Goal: Information Seeking & Learning: Learn about a topic

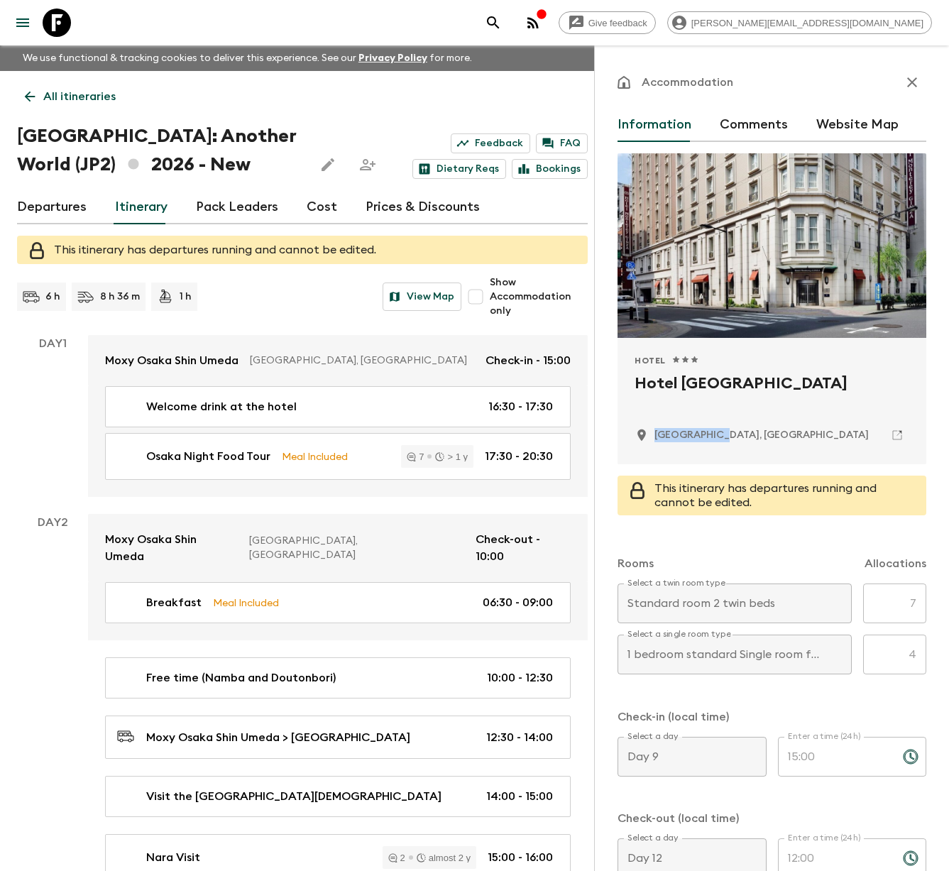
click at [60, 94] on p "All itineraries" at bounding box center [79, 96] width 72 height 17
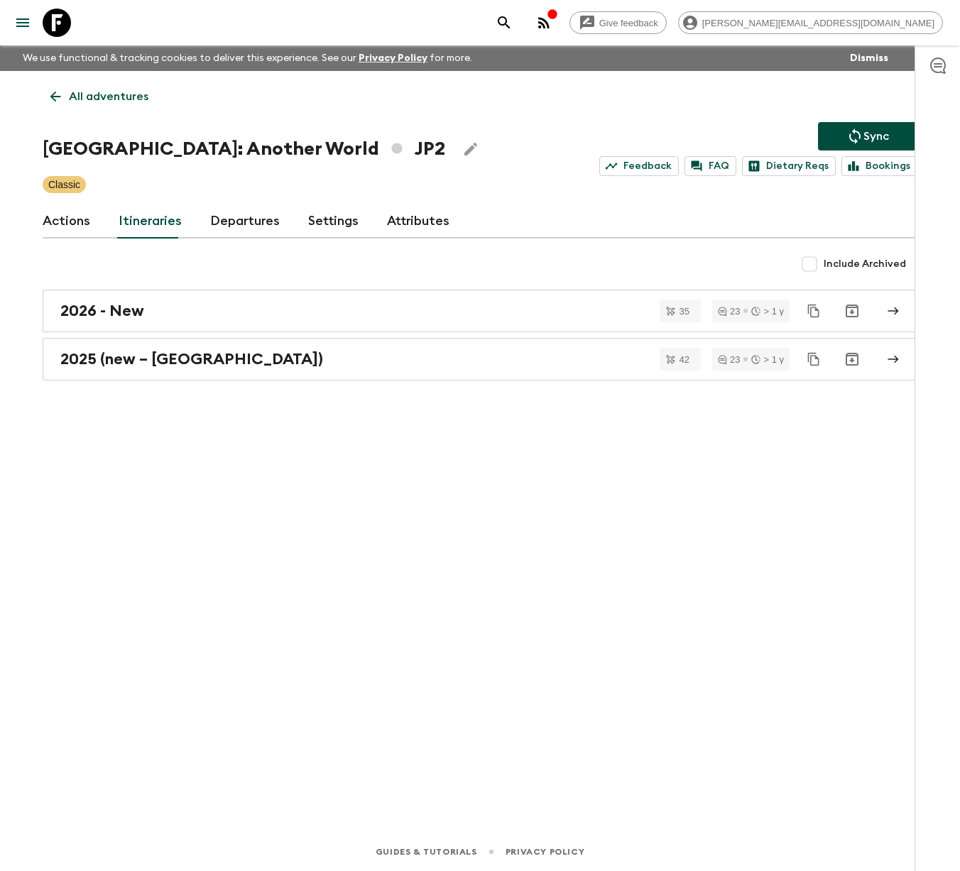
click at [59, 22] on icon at bounding box center [57, 23] width 28 height 28
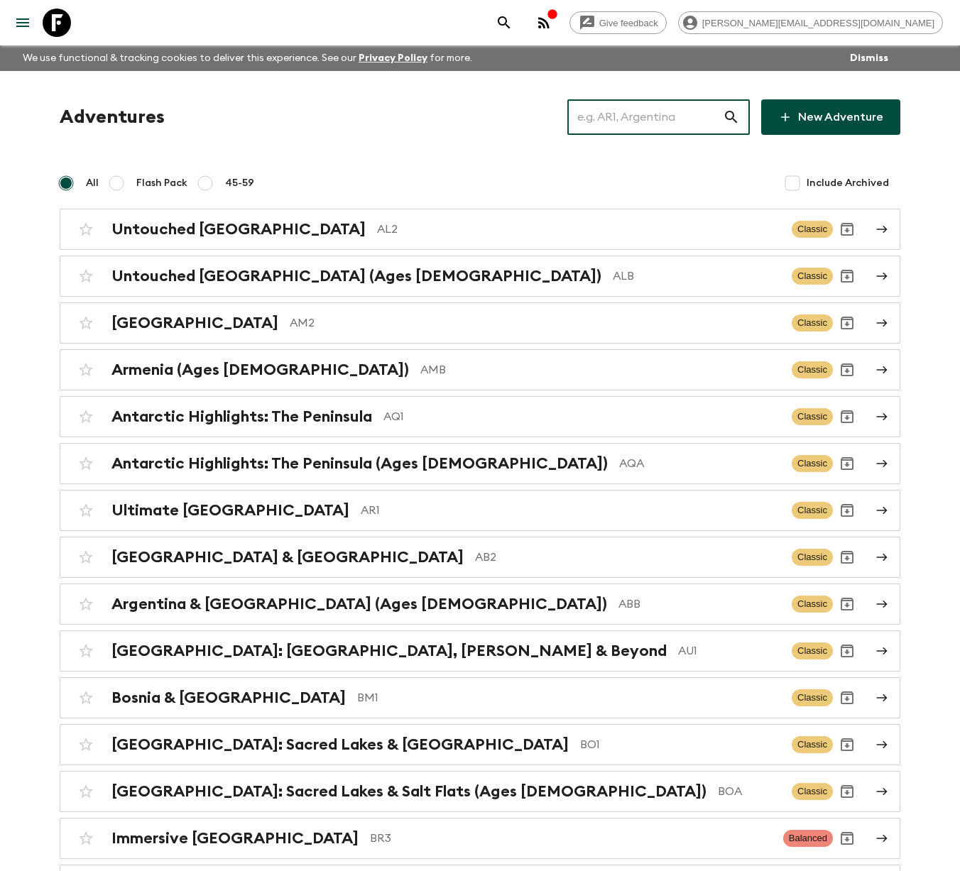
click at [655, 124] on input "text" at bounding box center [644, 117] width 155 height 40
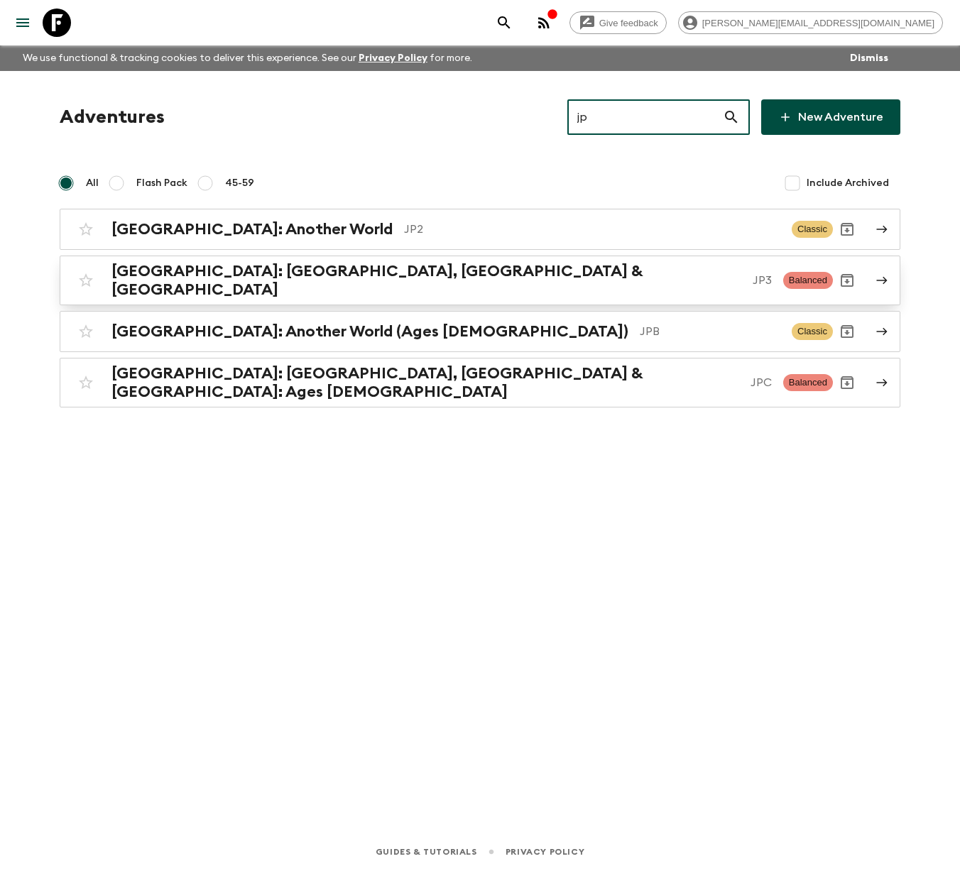
type input "jp"
click at [753, 278] on p "JP3" at bounding box center [762, 280] width 19 height 17
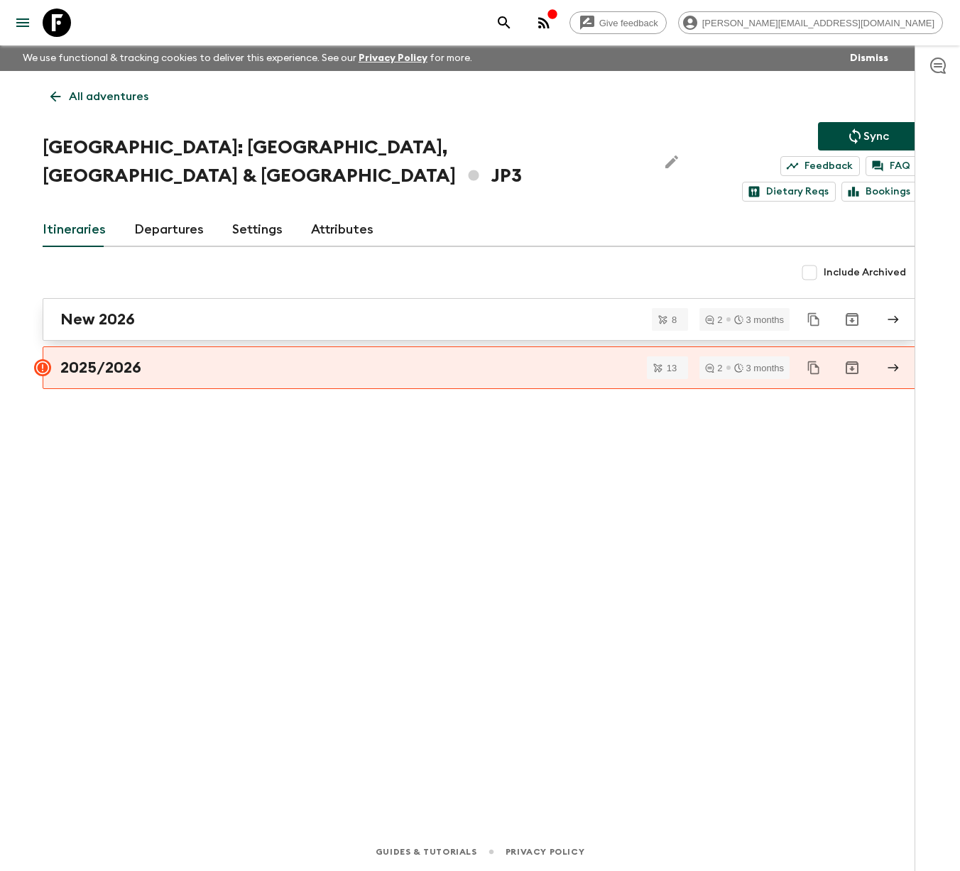
click at [119, 310] on h2 "New 2026" at bounding box center [97, 319] width 75 height 18
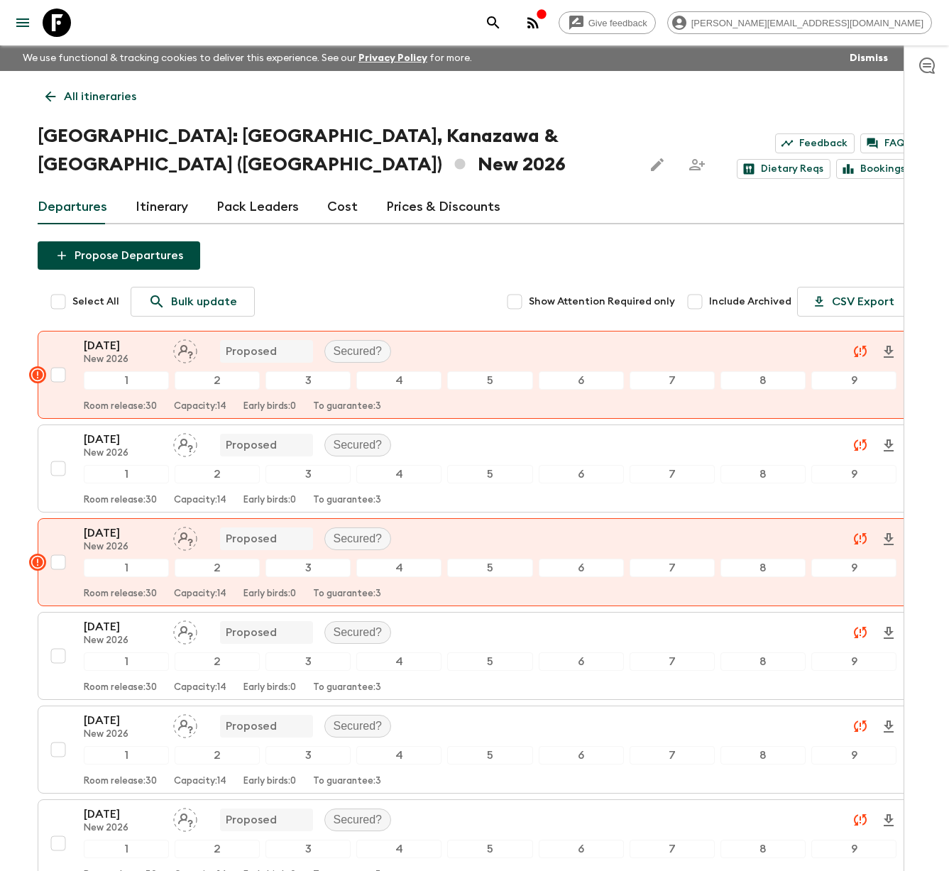
click at [175, 190] on link "Itinerary" at bounding box center [162, 207] width 53 height 34
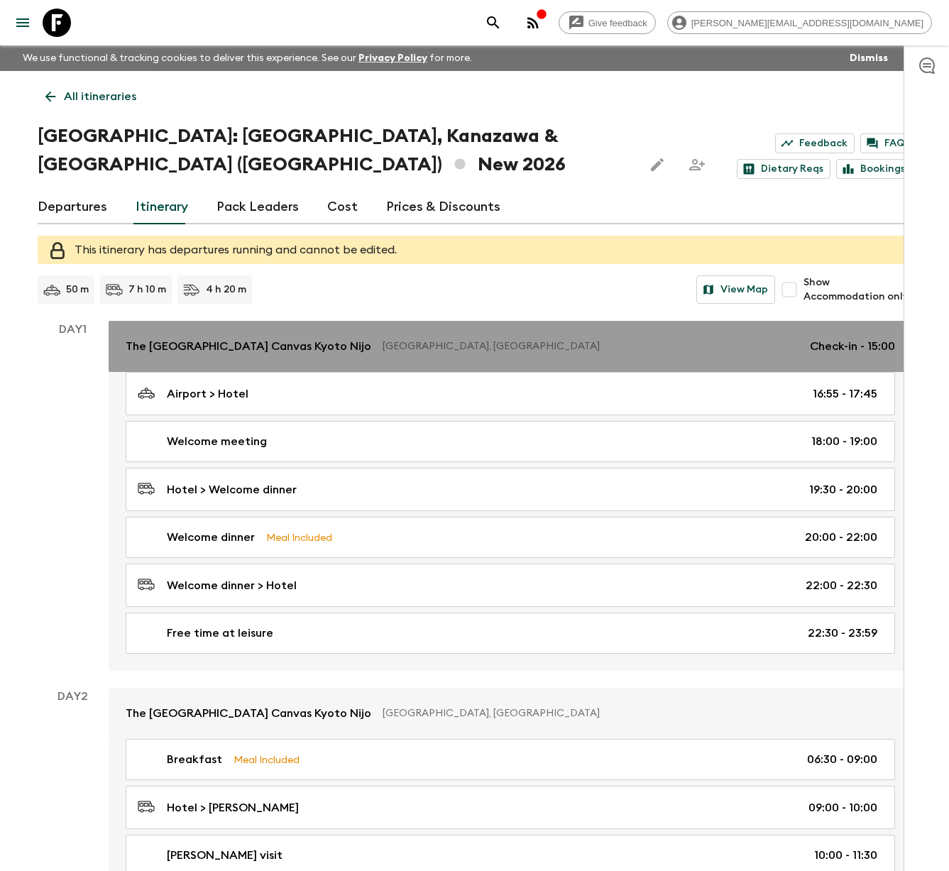
click at [269, 338] on p "The [GEOGRAPHIC_DATA] Canvas Kyoto Nijo" at bounding box center [249, 346] width 246 height 17
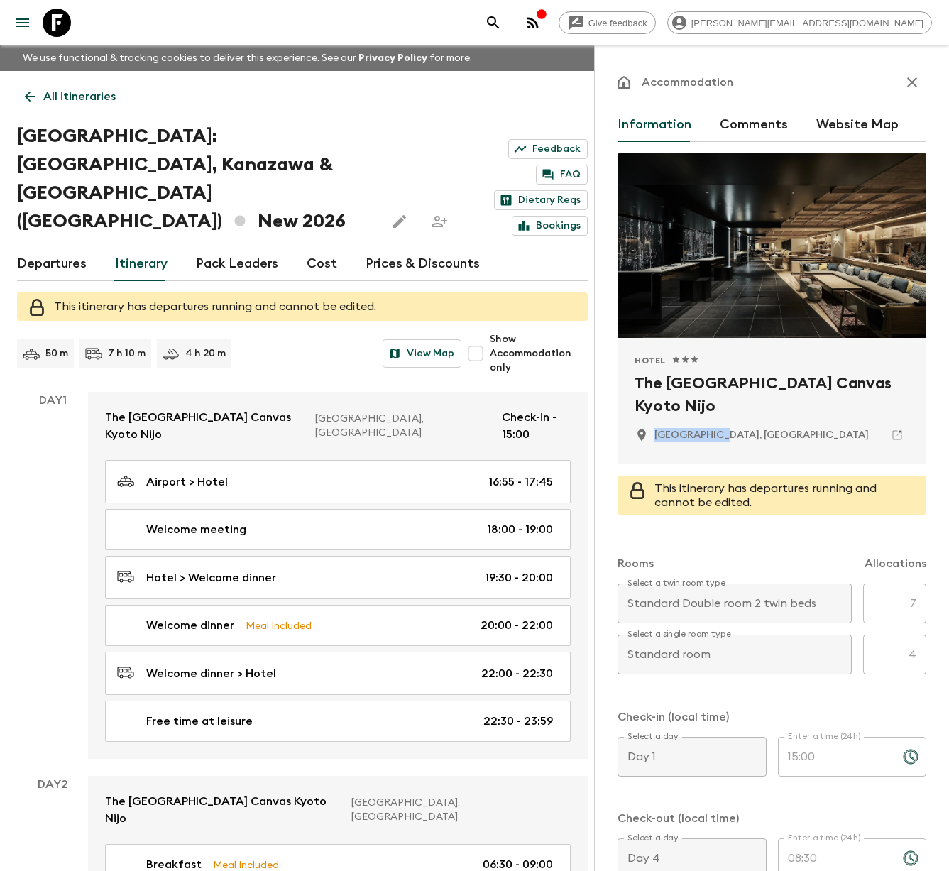
drag, startPoint x: 734, startPoint y: 435, endPoint x: 654, endPoint y: 437, distance: 80.3
click at [654, 437] on div "[GEOGRAPHIC_DATA], [GEOGRAPHIC_DATA]" at bounding box center [772, 435] width 275 height 24
copy p "[GEOGRAPHIC_DATA], [GEOGRAPHIC_DATA]"
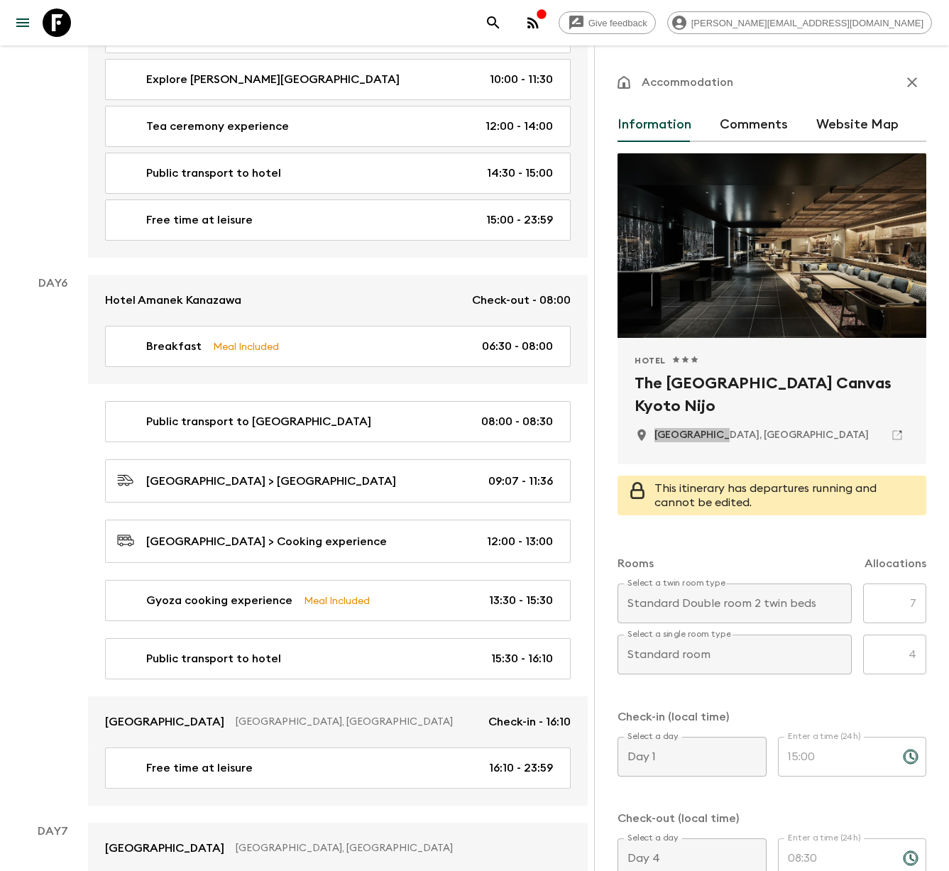
scroll to position [2349, 0]
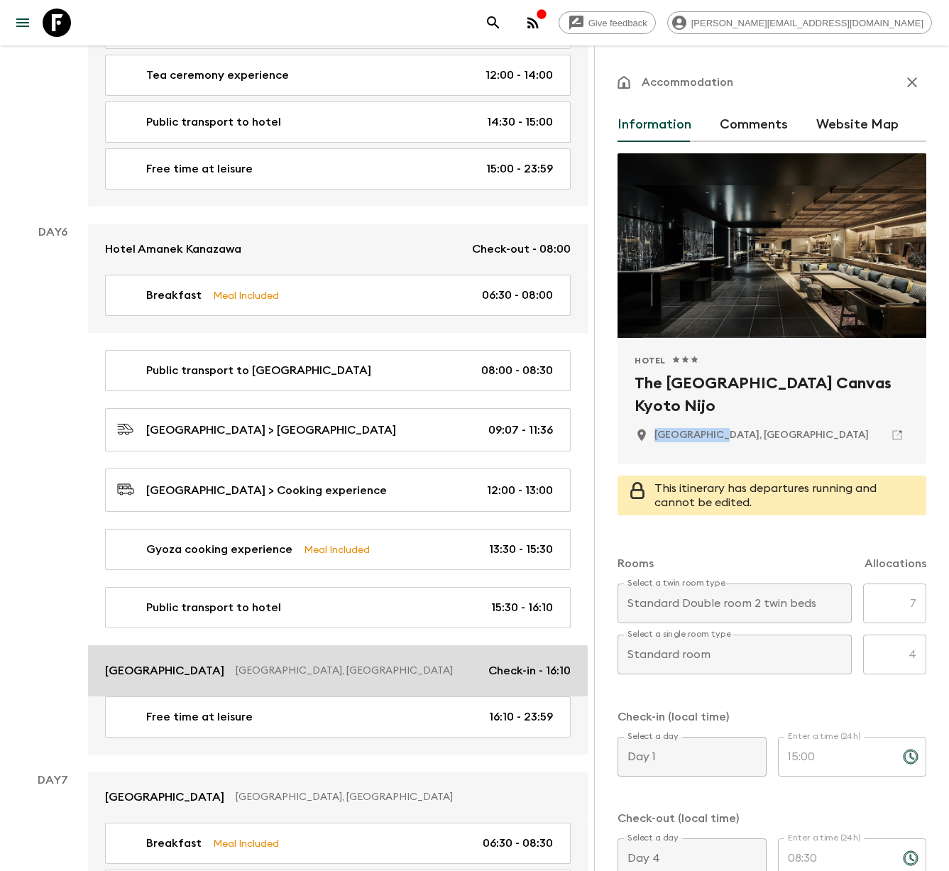
click at [256, 662] on div "[GEOGRAPHIC_DATA], [GEOGRAPHIC_DATA] Check-in - 16:10" at bounding box center [338, 670] width 466 height 17
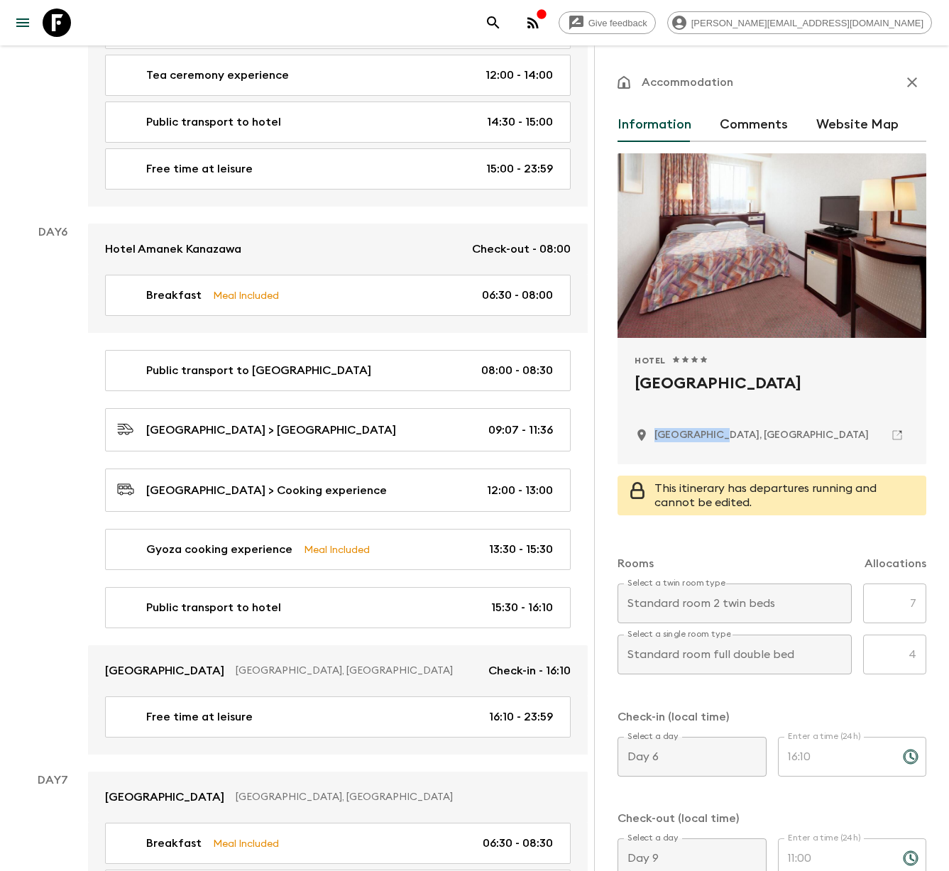
drag, startPoint x: 733, startPoint y: 437, endPoint x: 655, endPoint y: 435, distance: 78.1
click at [655, 435] on div "[GEOGRAPHIC_DATA], [GEOGRAPHIC_DATA]" at bounding box center [772, 435] width 275 height 24
copy p "[GEOGRAPHIC_DATA], [GEOGRAPHIC_DATA]"
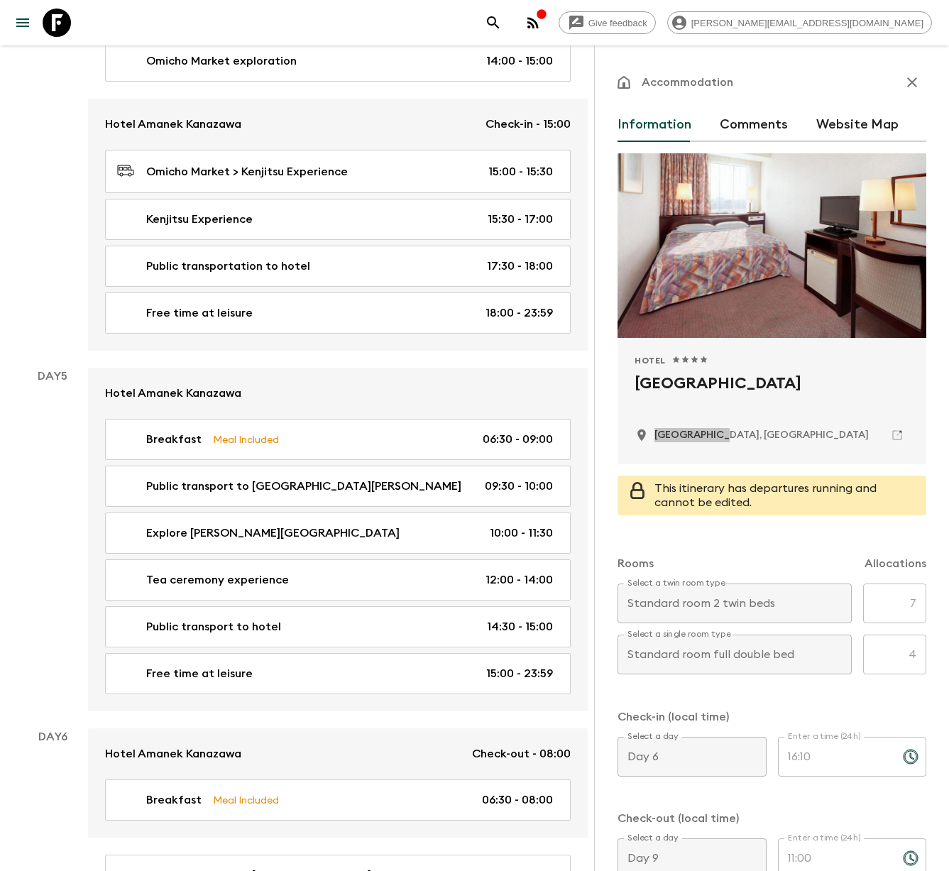
scroll to position [1705, 0]
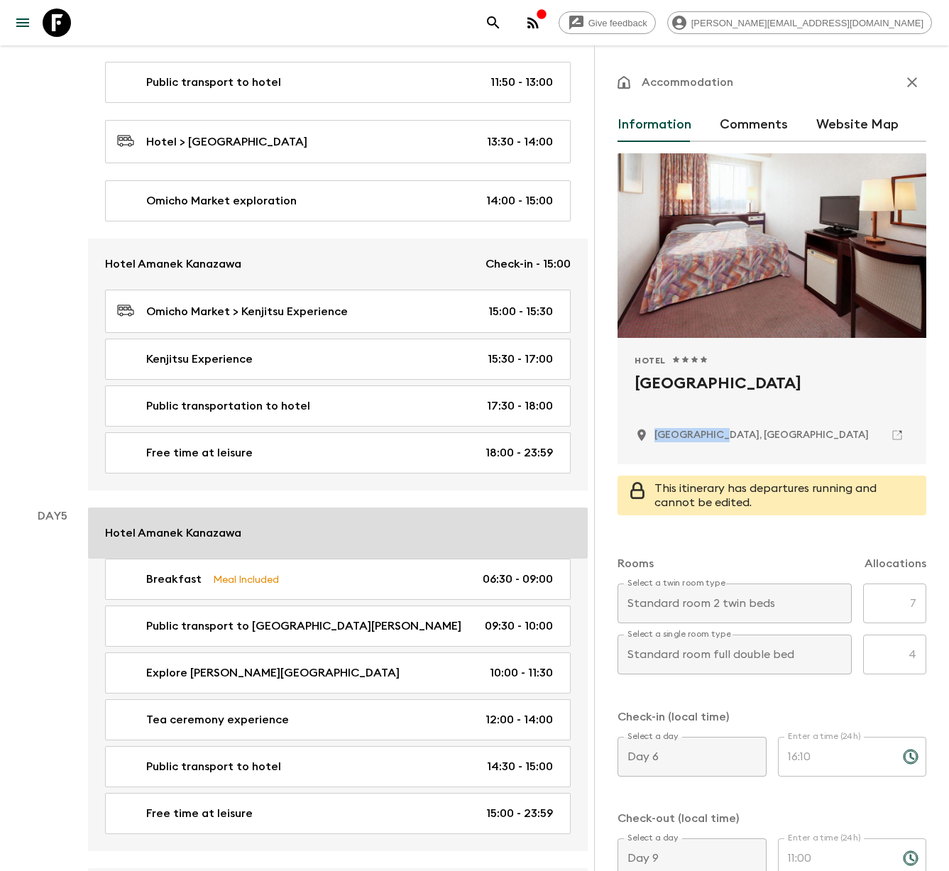
click at [205, 525] on p "Hotel Amanek Kanazawa" at bounding box center [173, 533] width 136 height 17
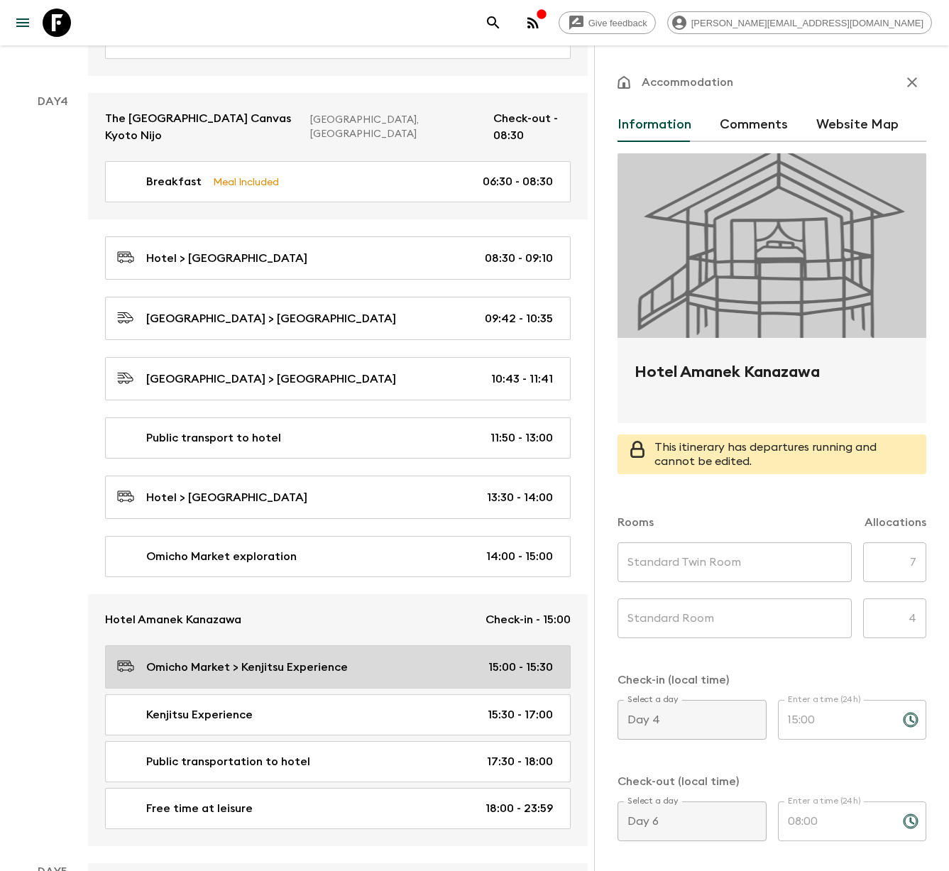
scroll to position [701, 0]
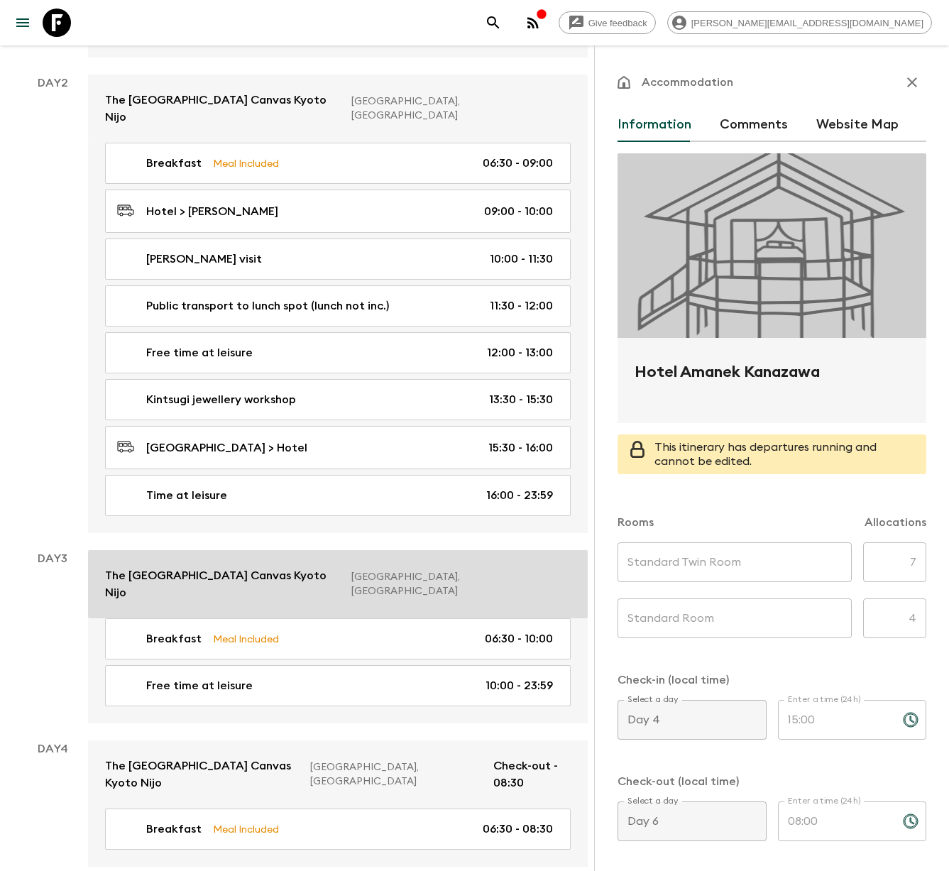
click at [246, 567] on p "The [GEOGRAPHIC_DATA] Canvas Kyoto Nijo" at bounding box center [222, 584] width 235 height 34
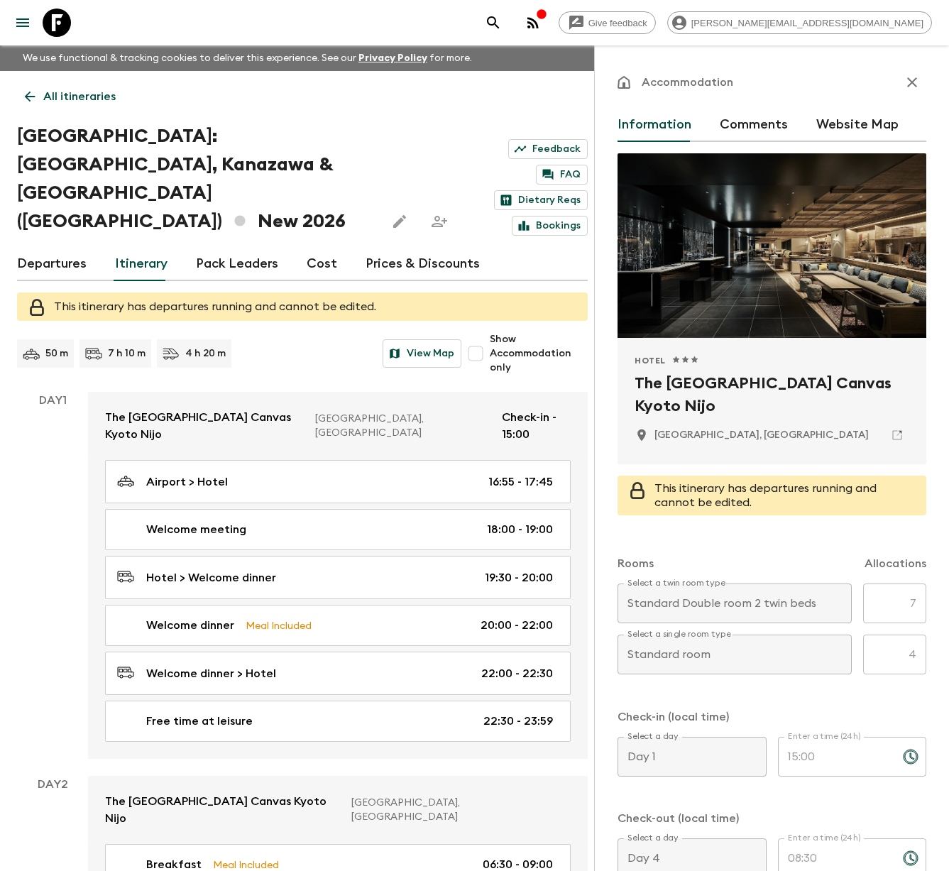
click at [59, 21] on icon at bounding box center [57, 23] width 28 height 28
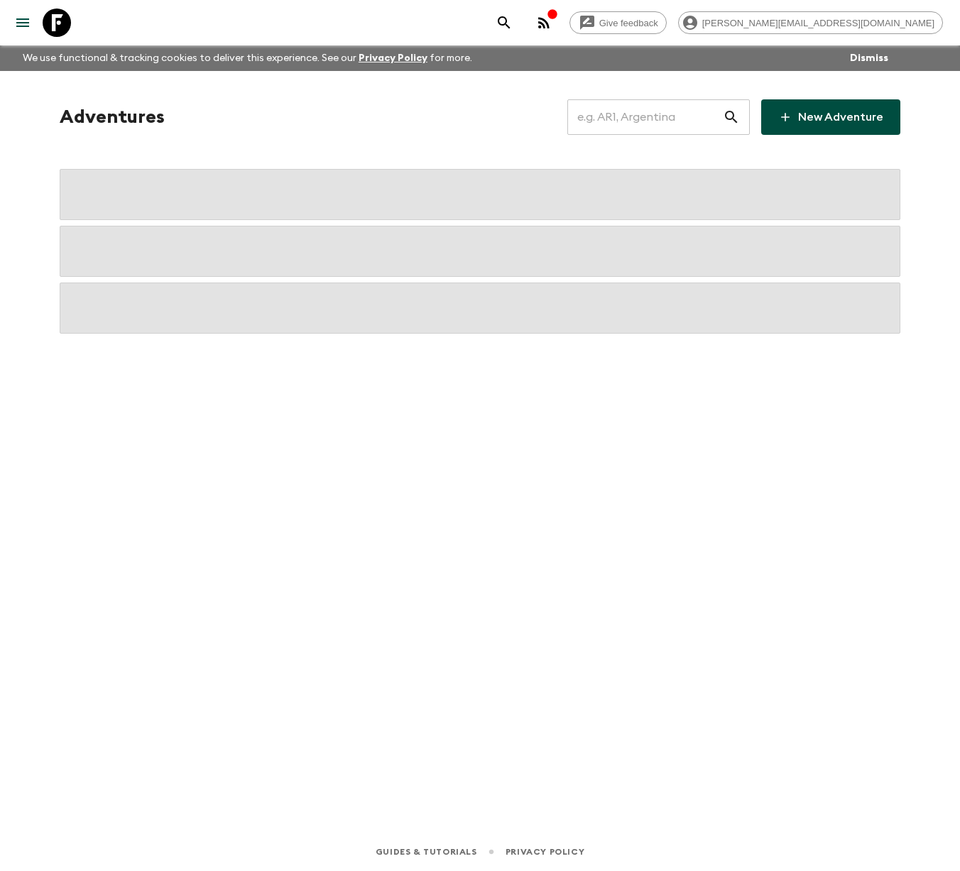
click at [637, 120] on input "text" at bounding box center [644, 117] width 155 height 40
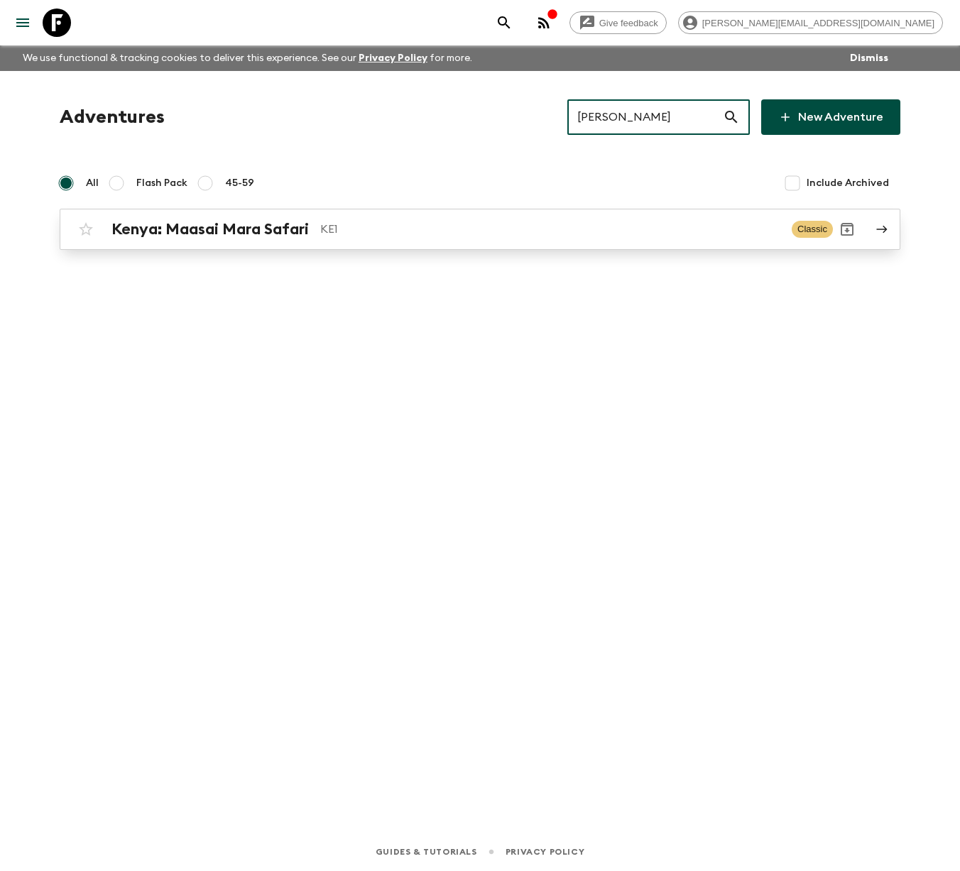
type input "[PERSON_NAME]"
click at [279, 231] on h2 "Kenya: Maasai Mara Safari" at bounding box center [209, 229] width 197 height 18
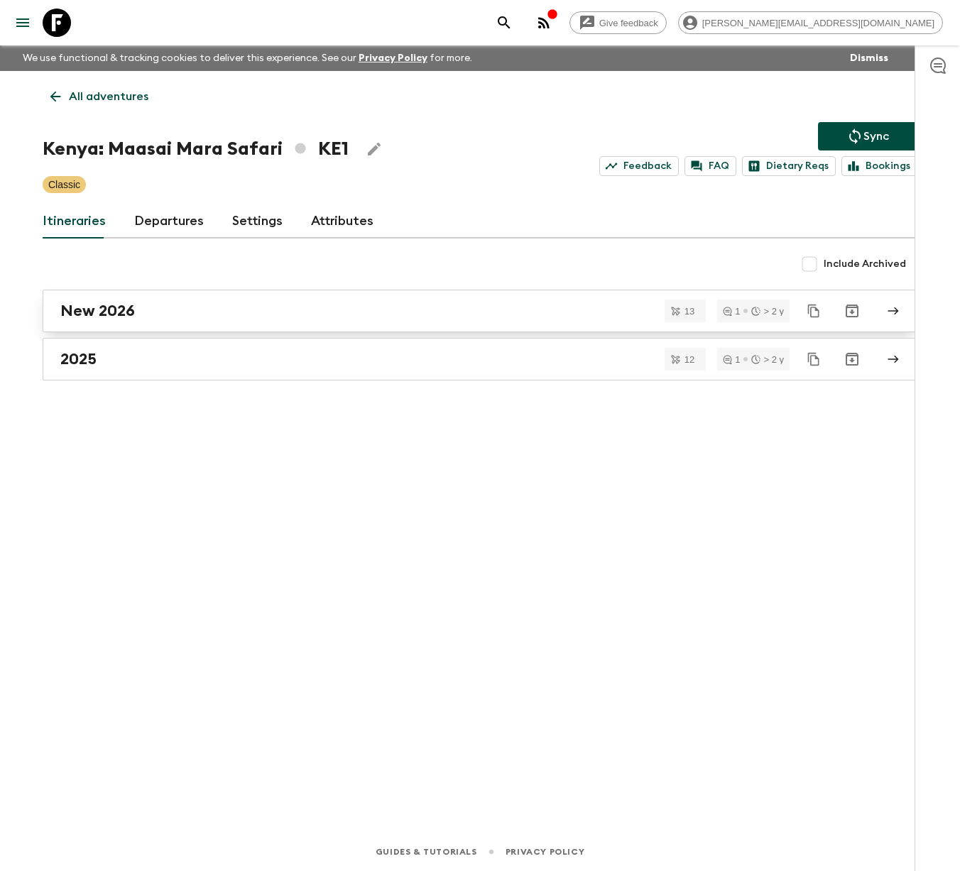
click at [170, 298] on link "New 2026" at bounding box center [480, 311] width 875 height 43
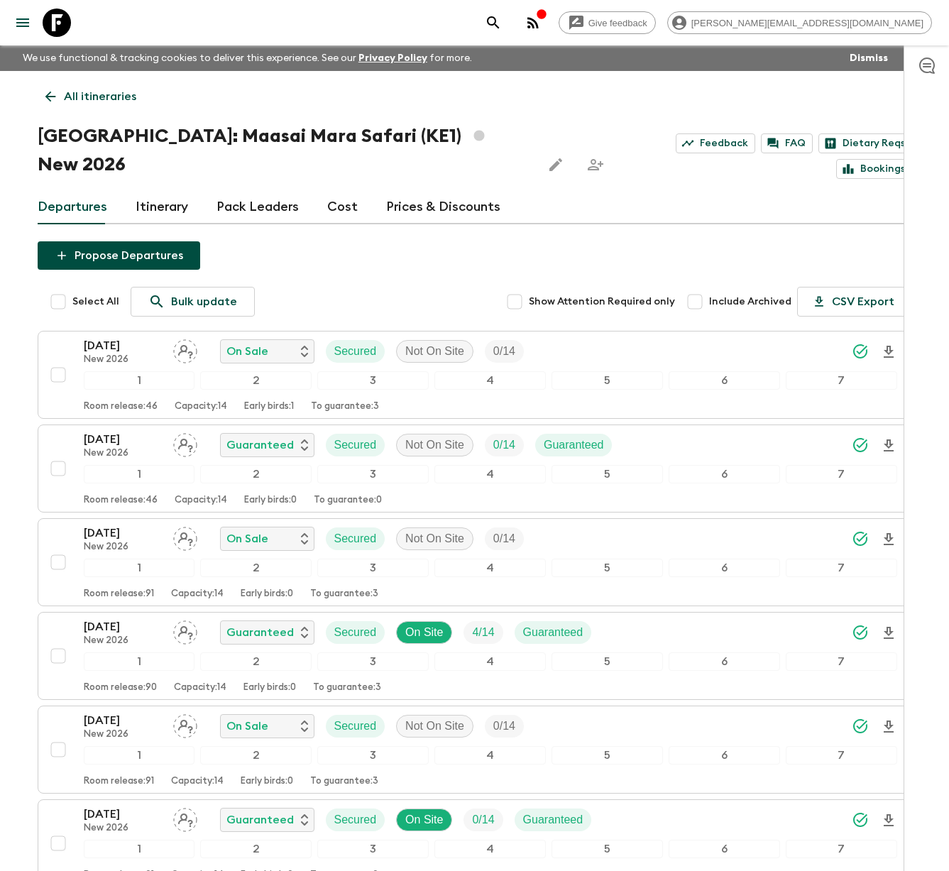
click at [161, 190] on link "Itinerary" at bounding box center [162, 207] width 53 height 34
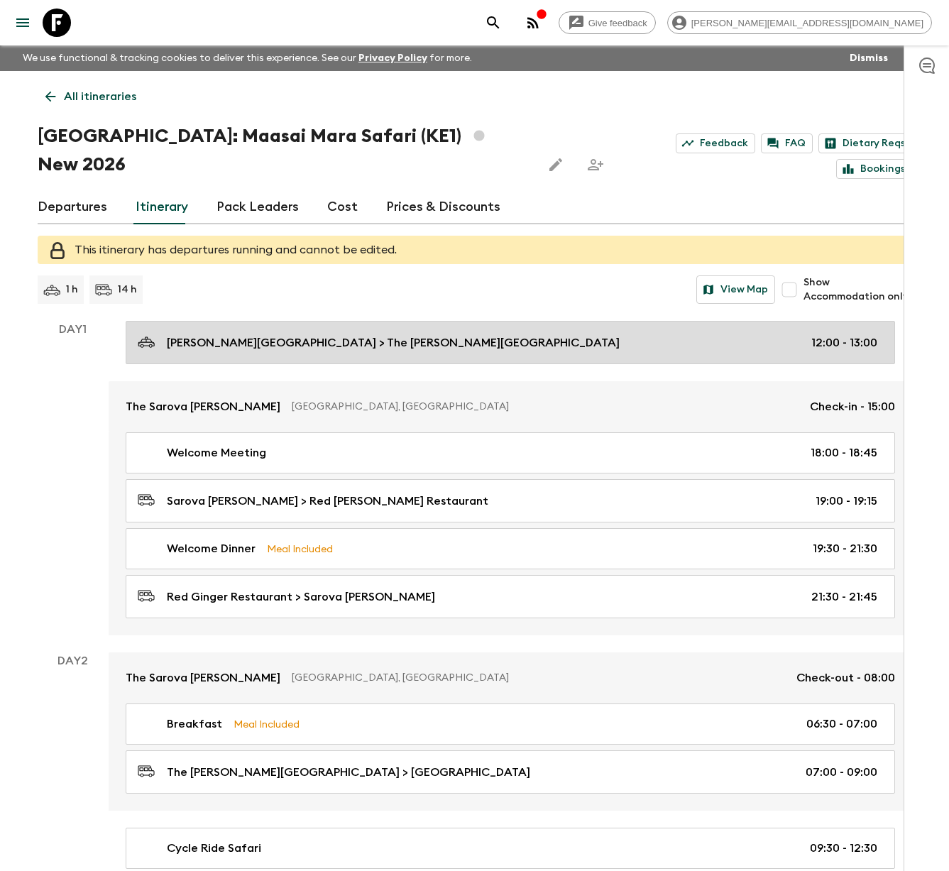
click at [205, 334] on p "[PERSON_NAME][GEOGRAPHIC_DATA] > The [PERSON_NAME][GEOGRAPHIC_DATA]" at bounding box center [393, 342] width 453 height 17
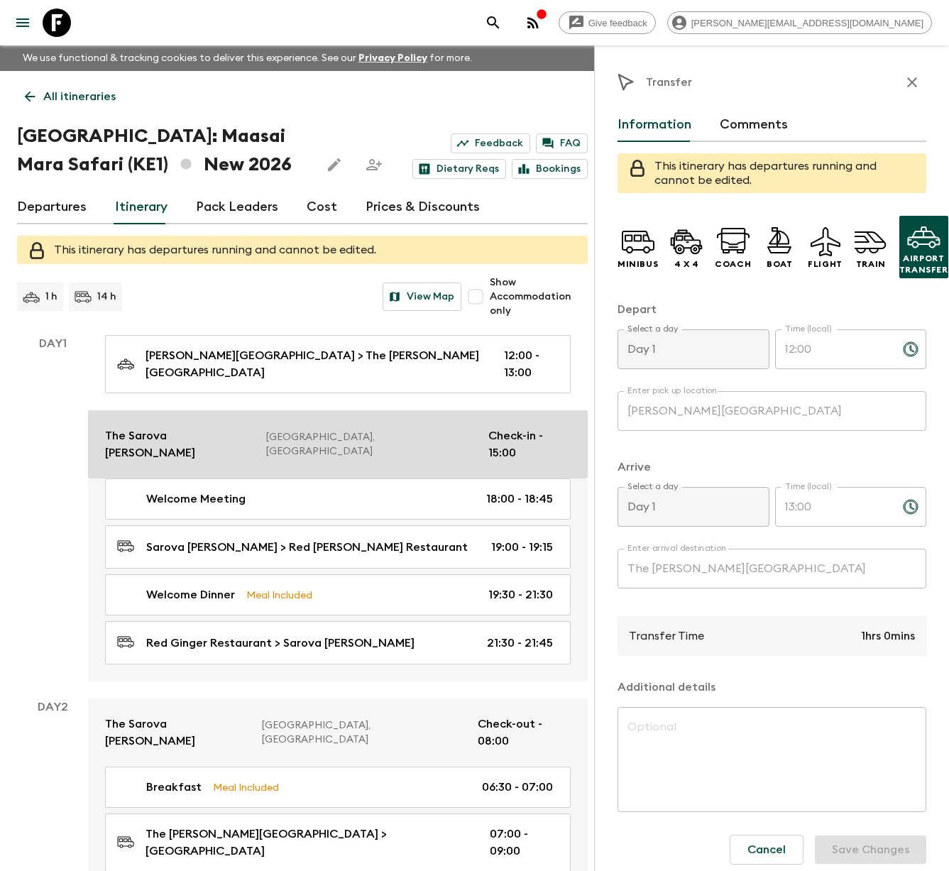
click at [266, 430] on p "[GEOGRAPHIC_DATA], [GEOGRAPHIC_DATA]" at bounding box center [371, 444] width 211 height 28
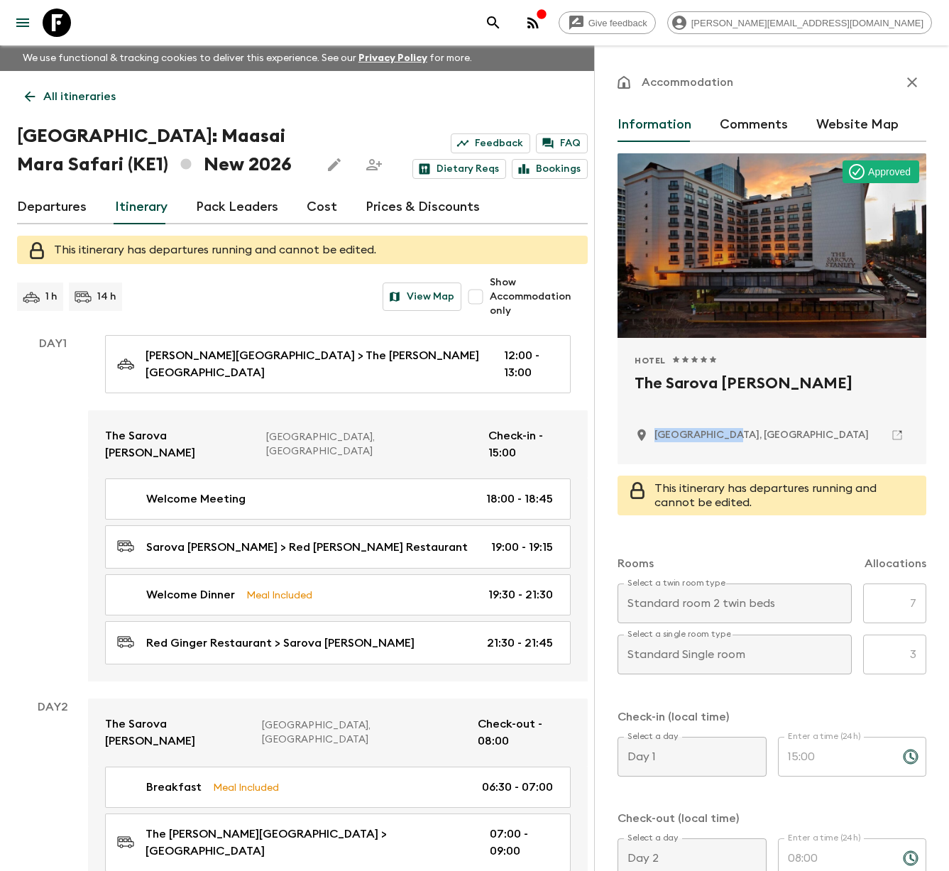
drag, startPoint x: 750, startPoint y: 428, endPoint x: 642, endPoint y: 434, distance: 108.8
click at [654, 432] on div "[GEOGRAPHIC_DATA], [GEOGRAPHIC_DATA]" at bounding box center [772, 435] width 275 height 24
copy p "[GEOGRAPHIC_DATA], [GEOGRAPHIC_DATA]"
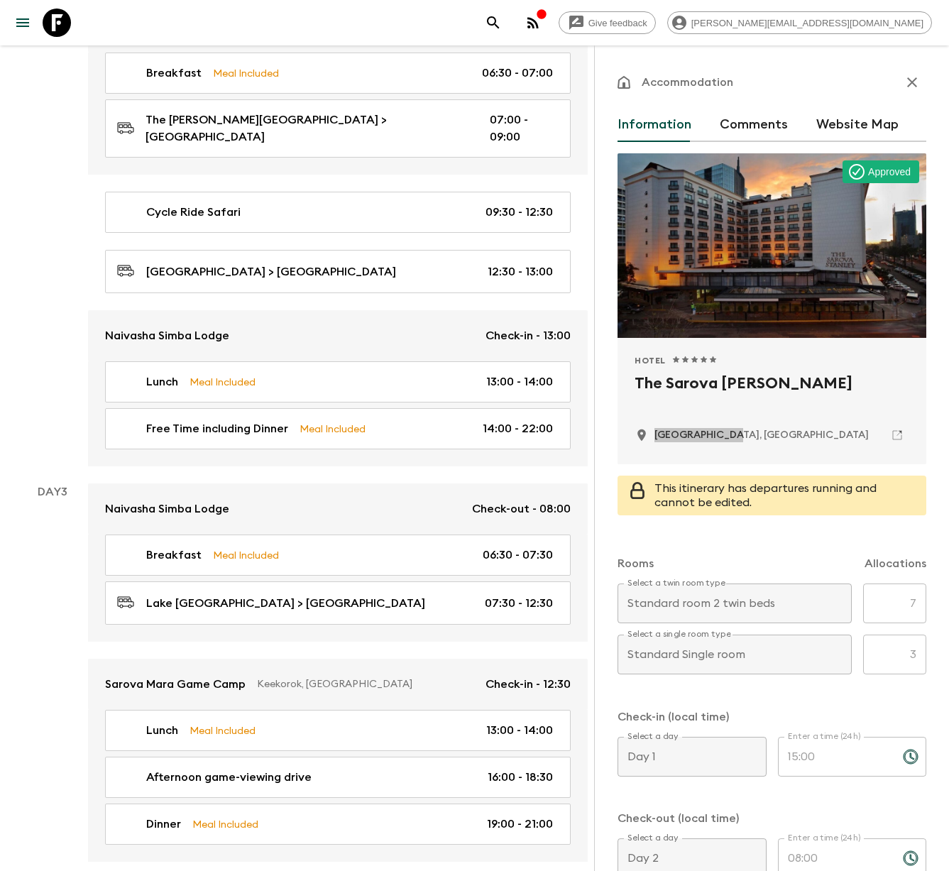
scroll to position [1071, 0]
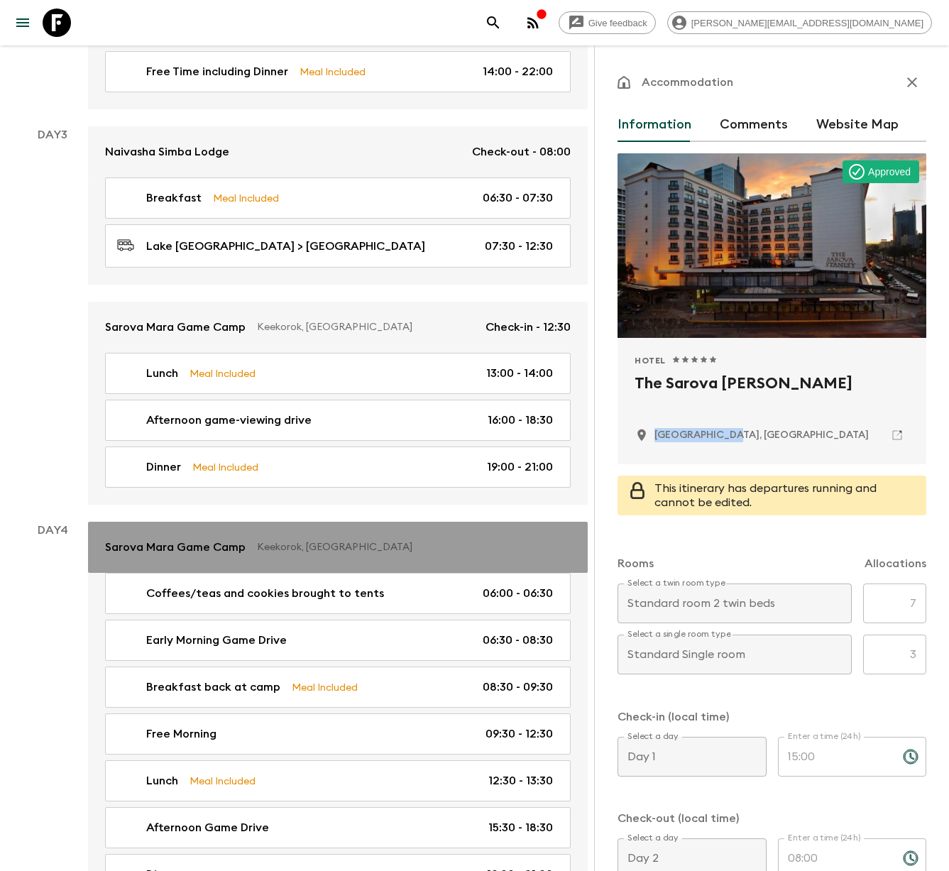
click at [297, 540] on p "Keekorok, [GEOGRAPHIC_DATA]" at bounding box center [408, 547] width 302 height 14
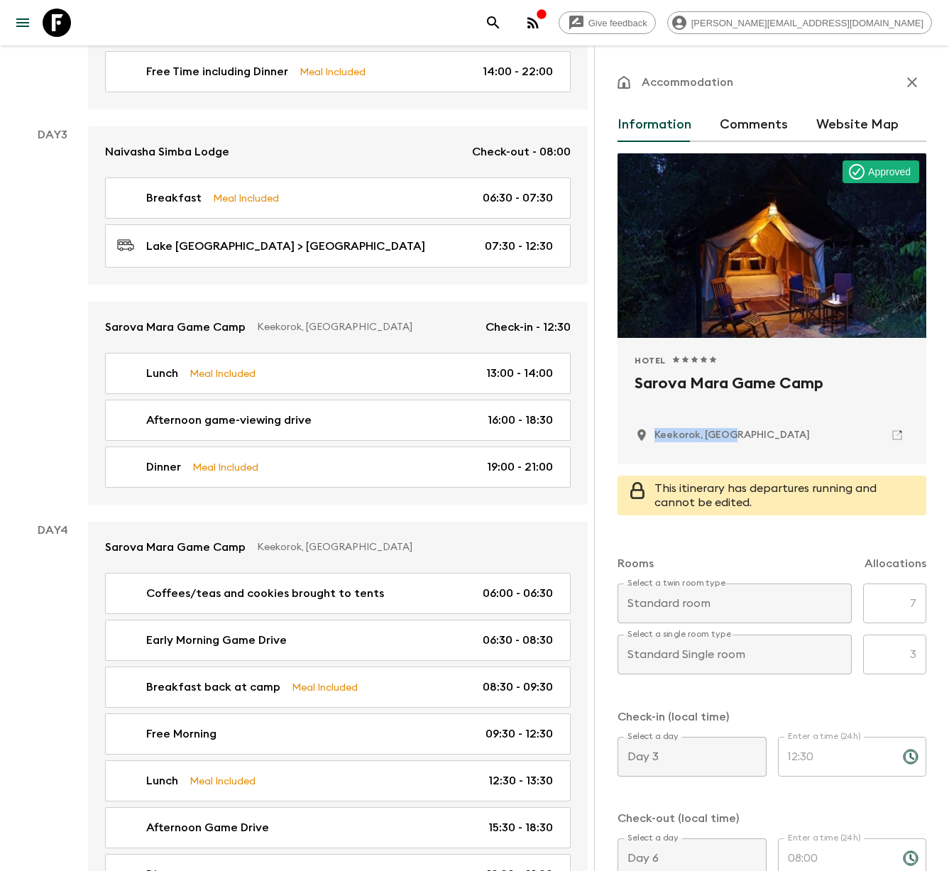
drag, startPoint x: 780, startPoint y: 447, endPoint x: 653, endPoint y: 437, distance: 126.8
click at [653, 437] on div "Hotel 1 Star 2 Stars 3 Stars 4 Stars 5 Stars Sarova Mara Game Camp Keekorok, [G…" at bounding box center [772, 401] width 309 height 126
copy p "Keekorok, [GEOGRAPHIC_DATA]"
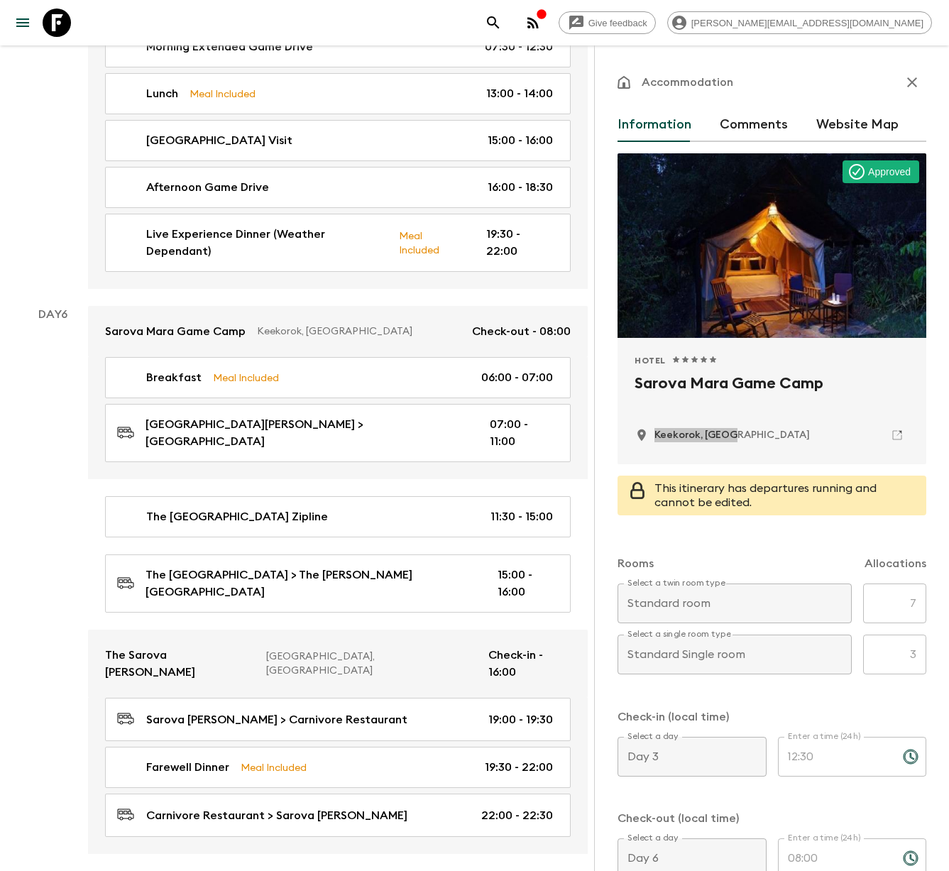
scroll to position [2142, 0]
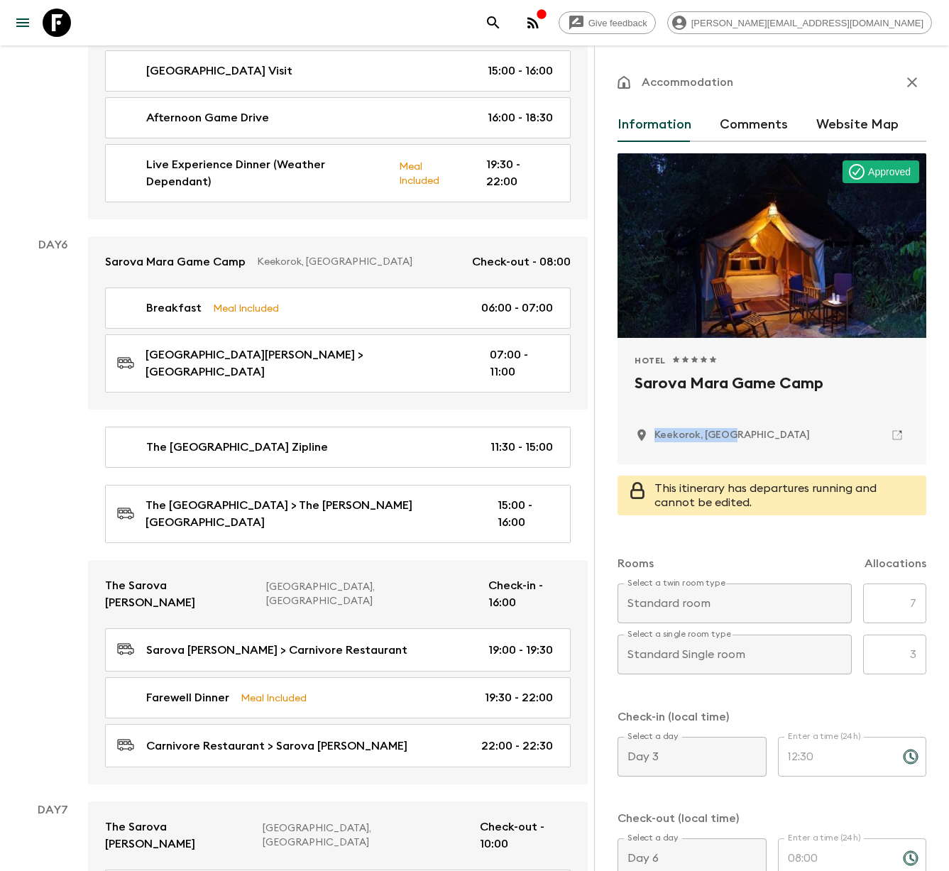
click at [61, 26] on icon at bounding box center [57, 23] width 28 height 28
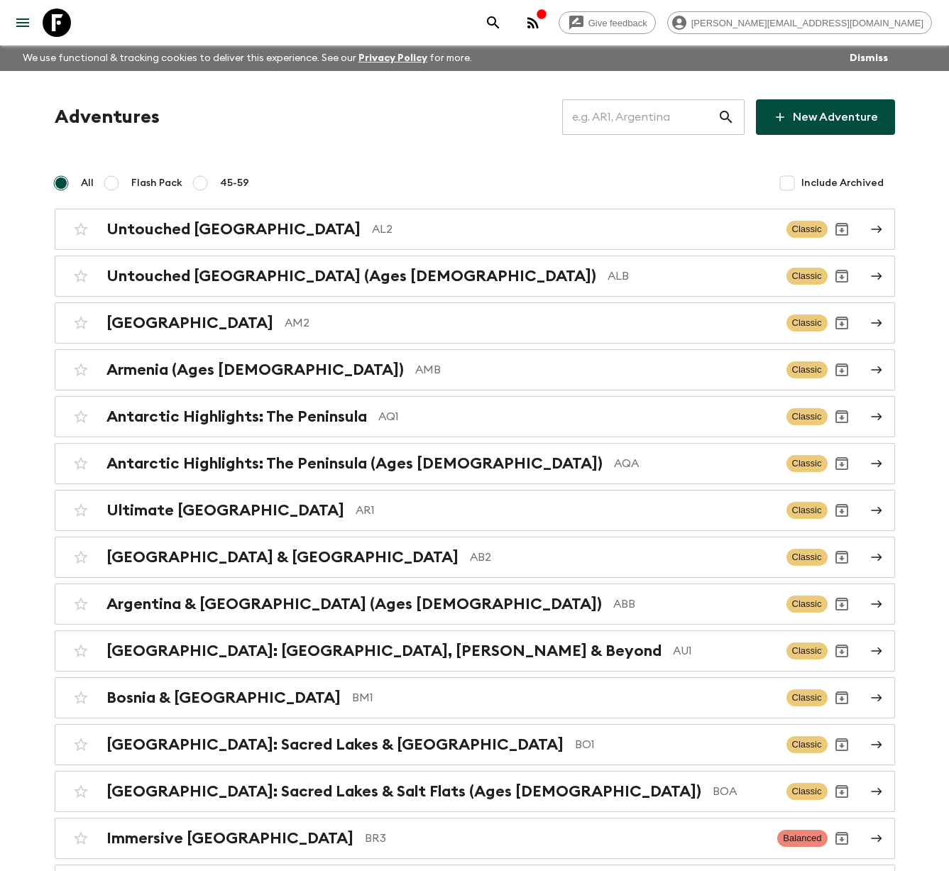
click at [647, 120] on input "text" at bounding box center [639, 117] width 155 height 40
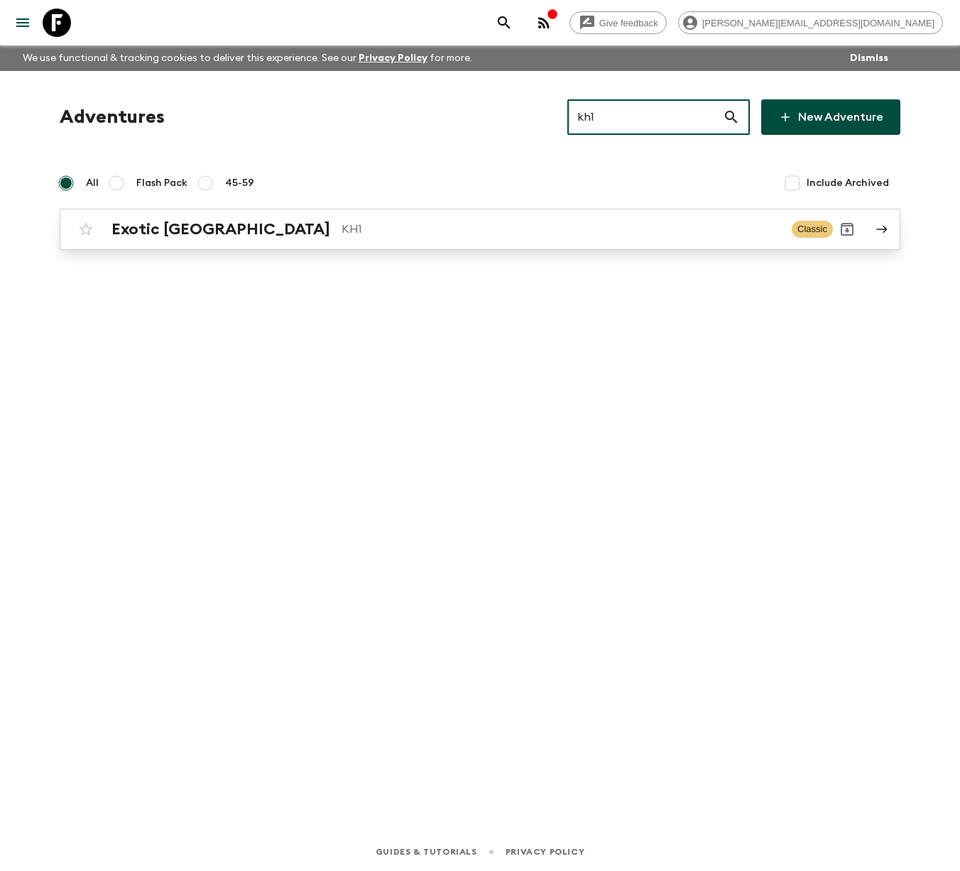
type input "kh1"
click at [387, 227] on p "KH1" at bounding box center [560, 229] width 439 height 17
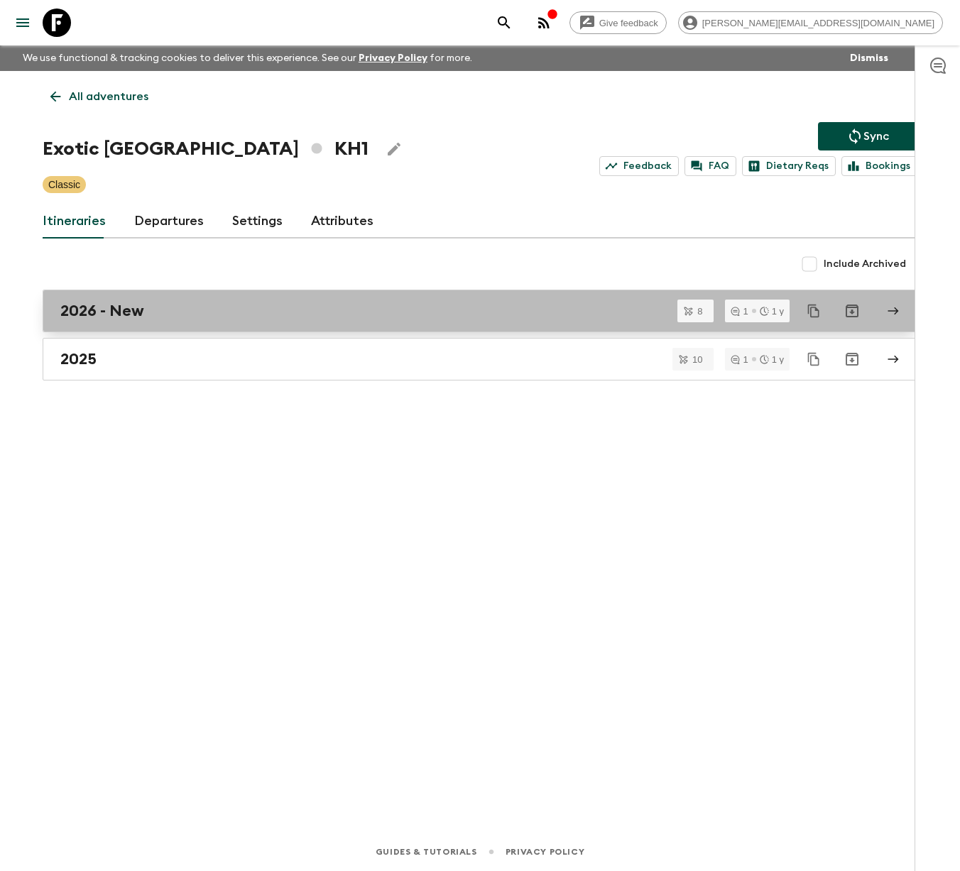
click at [188, 313] on div "2026 - New" at bounding box center [466, 311] width 812 height 18
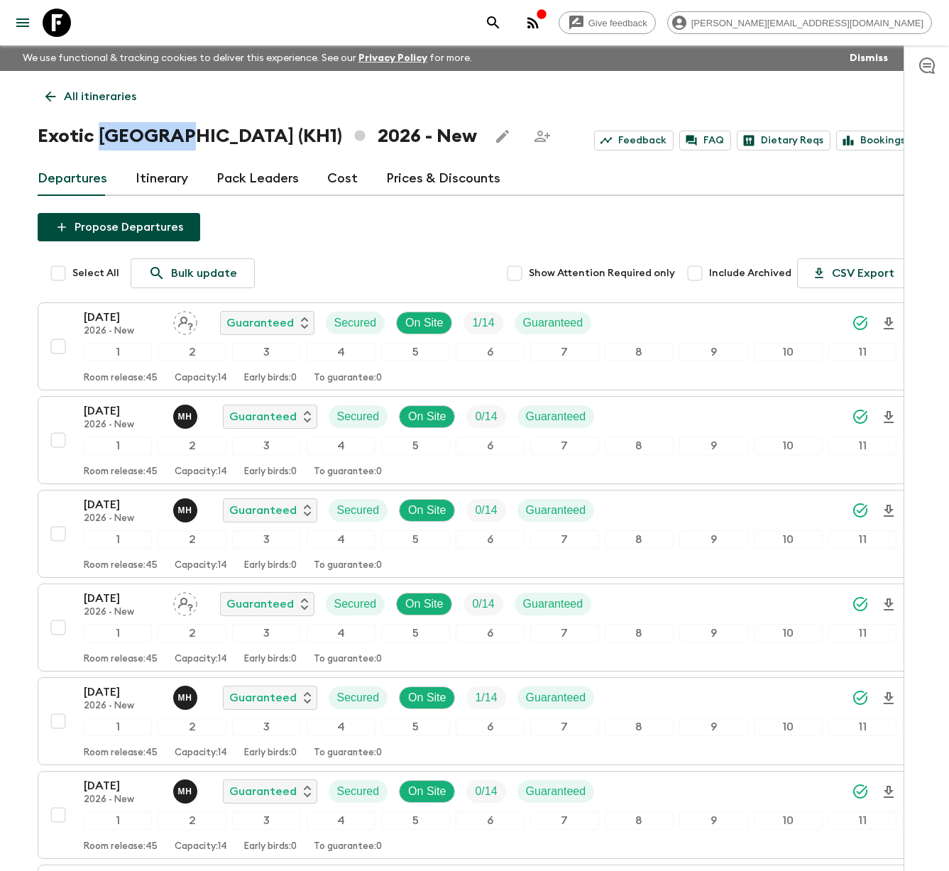
drag, startPoint x: 181, startPoint y: 137, endPoint x: 100, endPoint y: 138, distance: 80.9
click at [100, 138] on h1 "Exotic [GEOGRAPHIC_DATA] (KH1) 2026 - New" at bounding box center [257, 136] width 439 height 28
copy h1 "[GEOGRAPHIC_DATA]"
click at [154, 183] on link "Itinerary" at bounding box center [162, 179] width 53 height 34
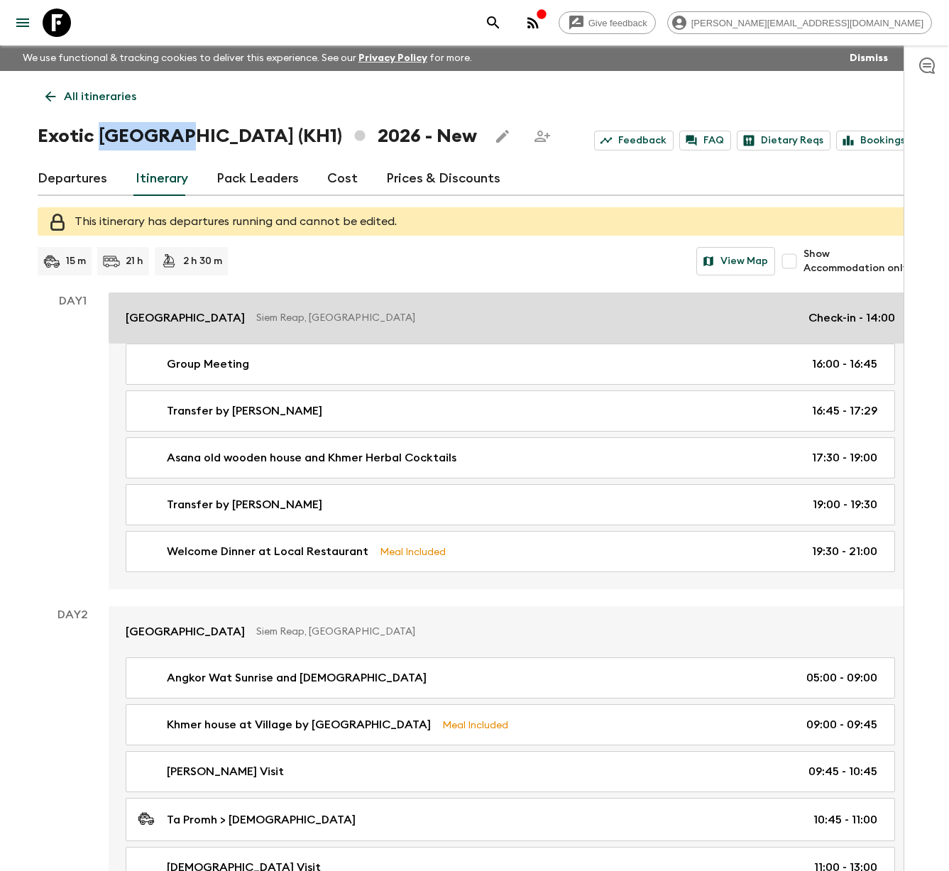
click at [195, 319] on p "[GEOGRAPHIC_DATA]" at bounding box center [185, 318] width 119 height 17
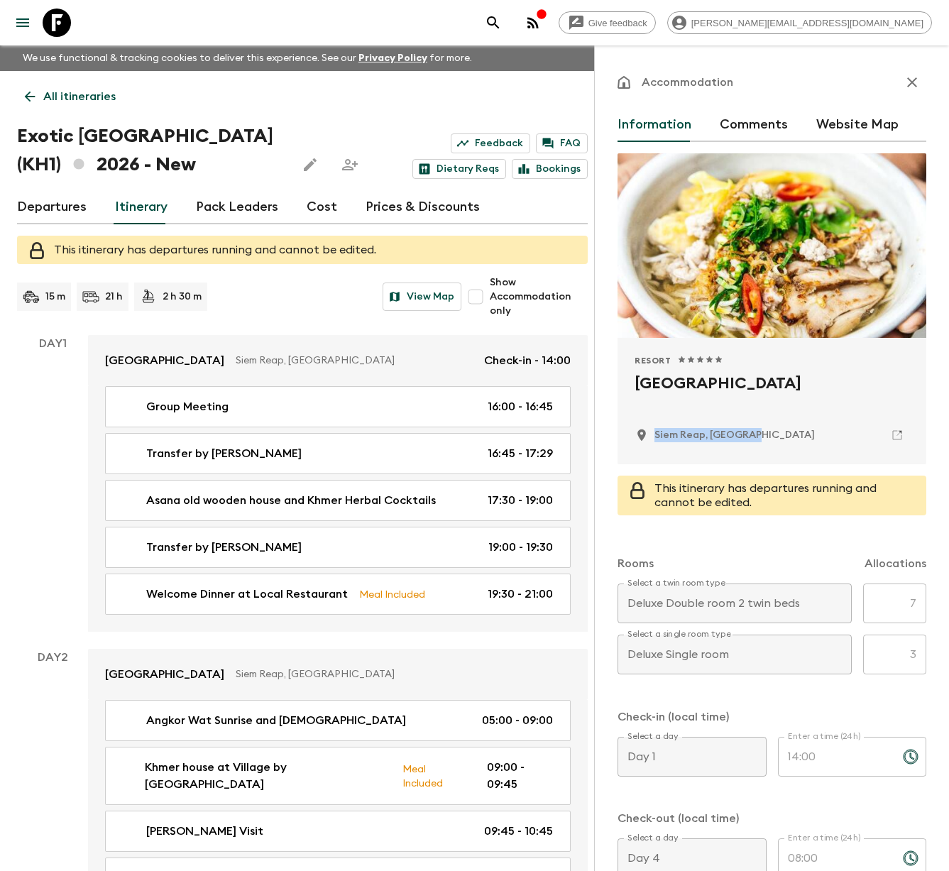
drag, startPoint x: 798, startPoint y: 439, endPoint x: 655, endPoint y: 436, distance: 143.4
click at [655, 436] on div "Siem Reap, [GEOGRAPHIC_DATA]" at bounding box center [772, 435] width 275 height 24
copy p "Siem Reap, [GEOGRAPHIC_DATA]"
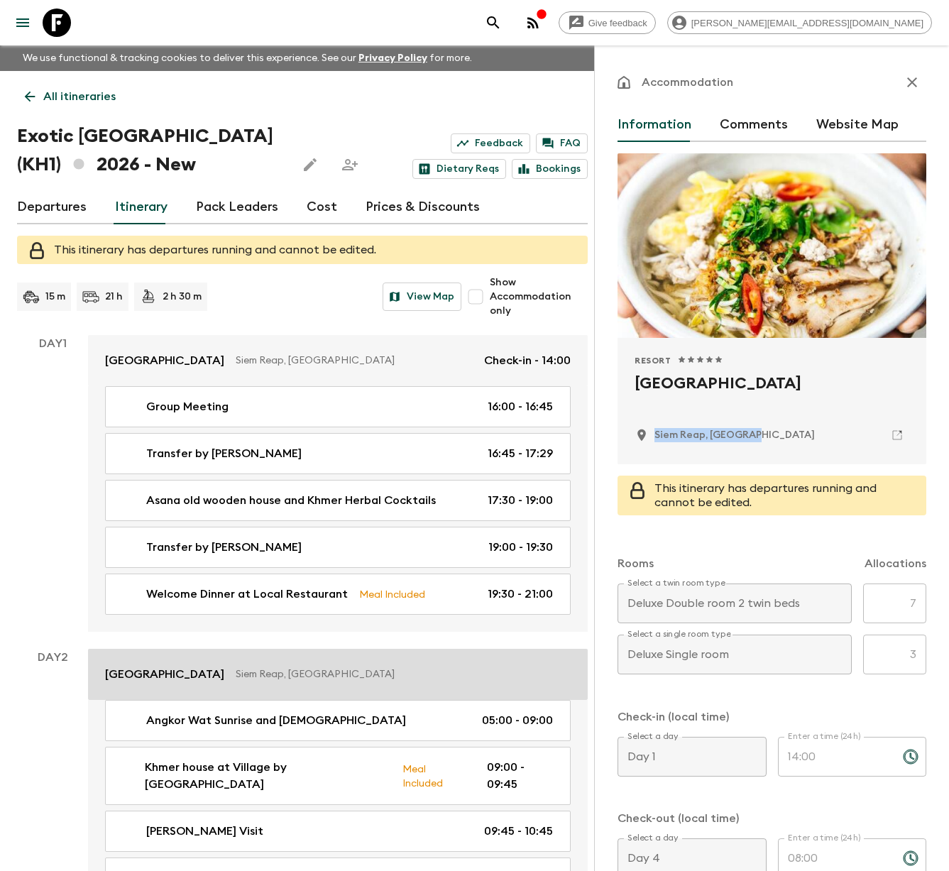
click at [201, 674] on p "[GEOGRAPHIC_DATA]" at bounding box center [164, 674] width 119 height 17
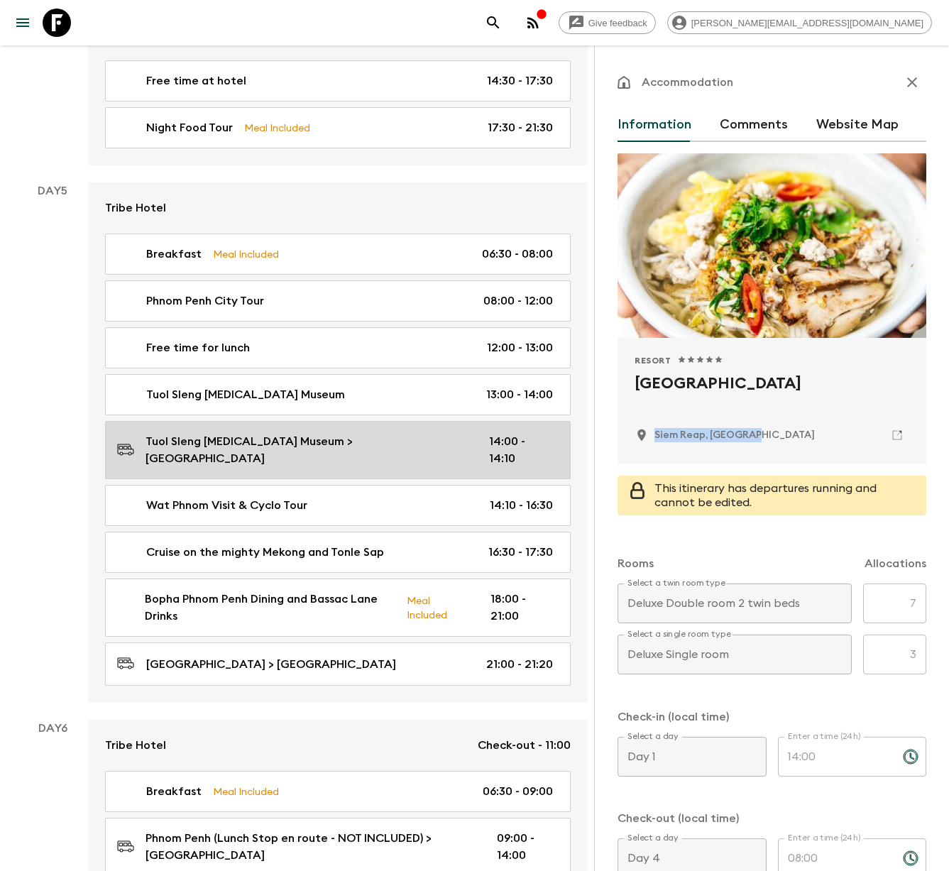
scroll to position [2304, 0]
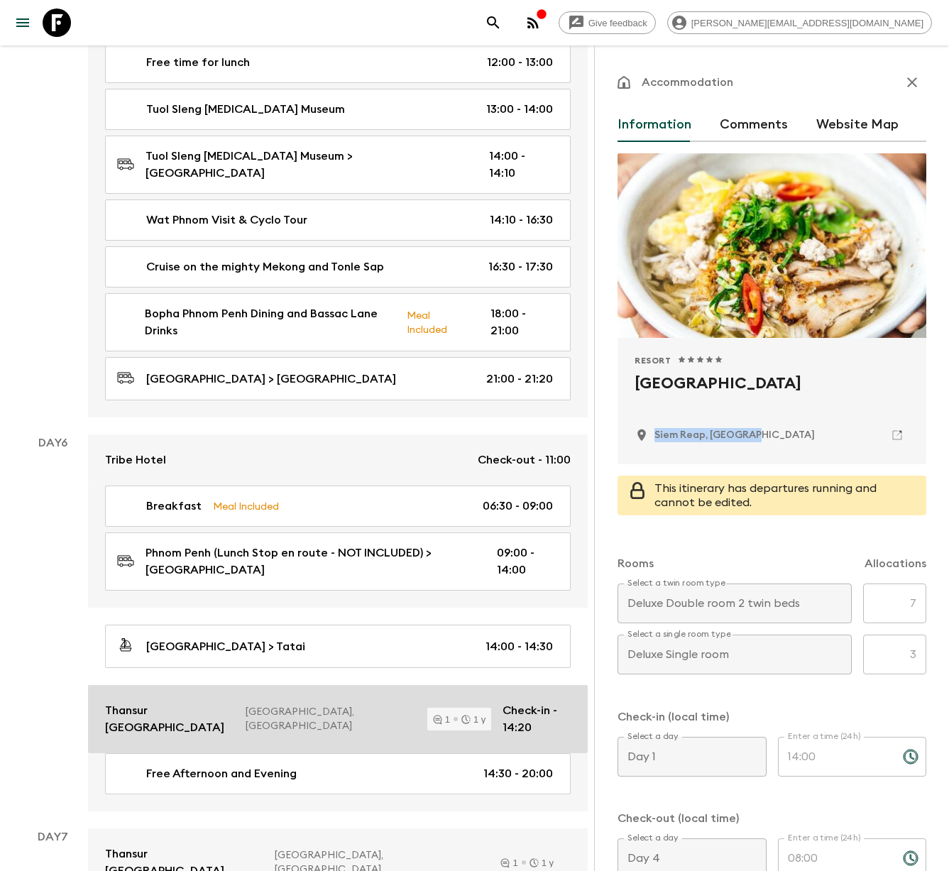
click at [248, 705] on p "[GEOGRAPHIC_DATA], [GEOGRAPHIC_DATA]" at bounding box center [331, 719] width 170 height 28
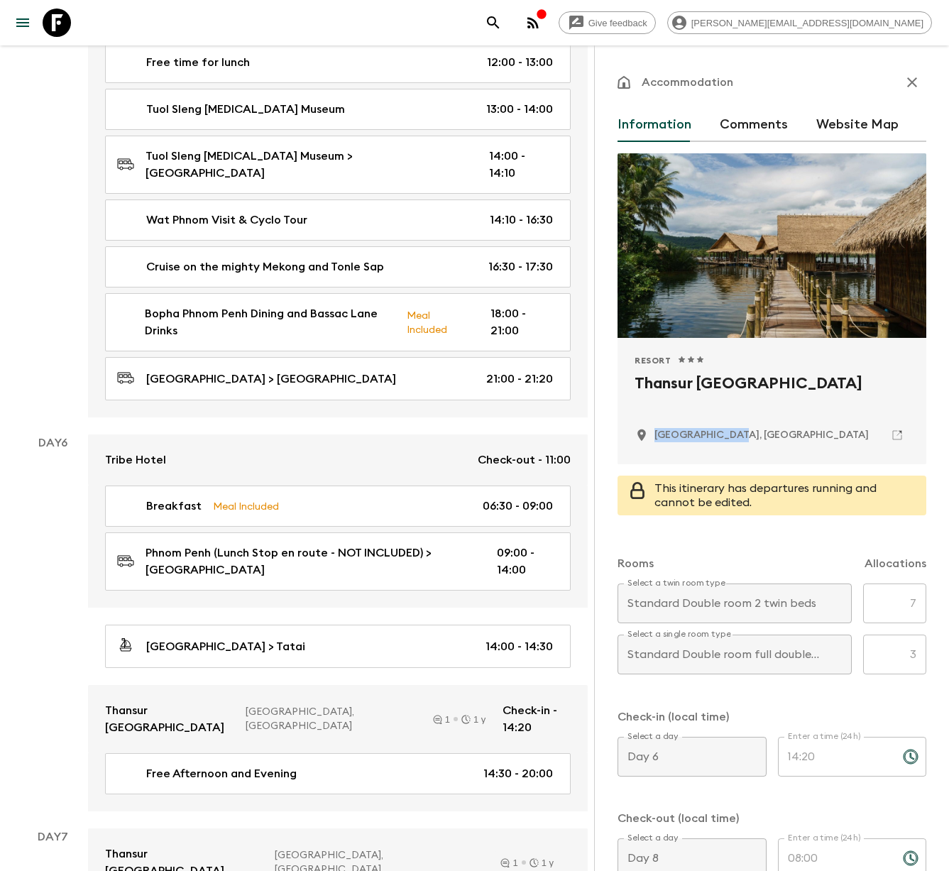
drag, startPoint x: 738, startPoint y: 436, endPoint x: 656, endPoint y: 437, distance: 81.6
click at [656, 437] on div "[GEOGRAPHIC_DATA], [GEOGRAPHIC_DATA]" at bounding box center [772, 435] width 275 height 24
copy p "[GEOGRAPHIC_DATA], [GEOGRAPHIC_DATA]"
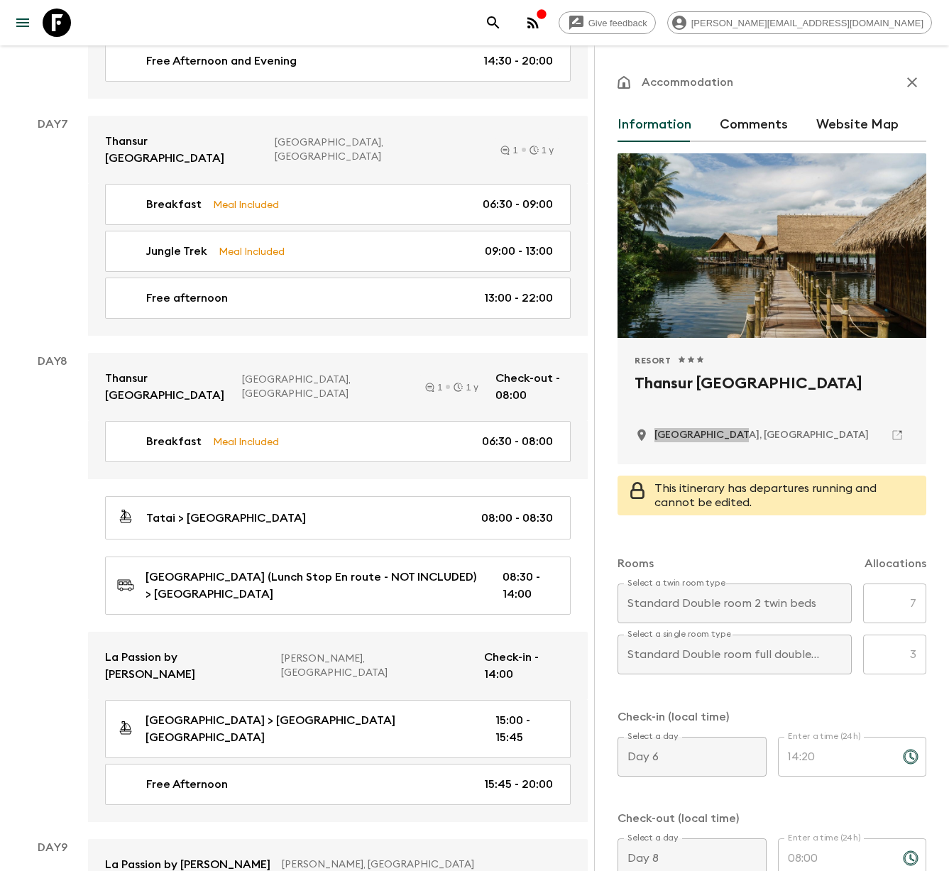
scroll to position [3098, 0]
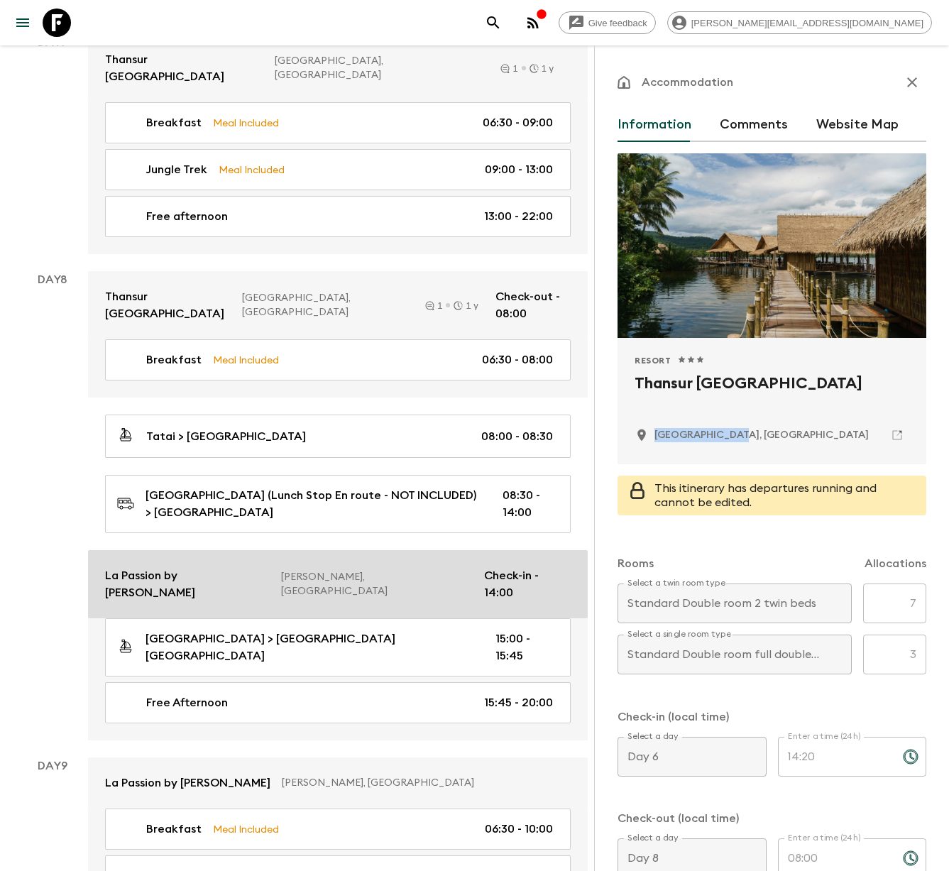
click at [374, 570] on p "[PERSON_NAME], [GEOGRAPHIC_DATA]" at bounding box center [377, 584] width 192 height 28
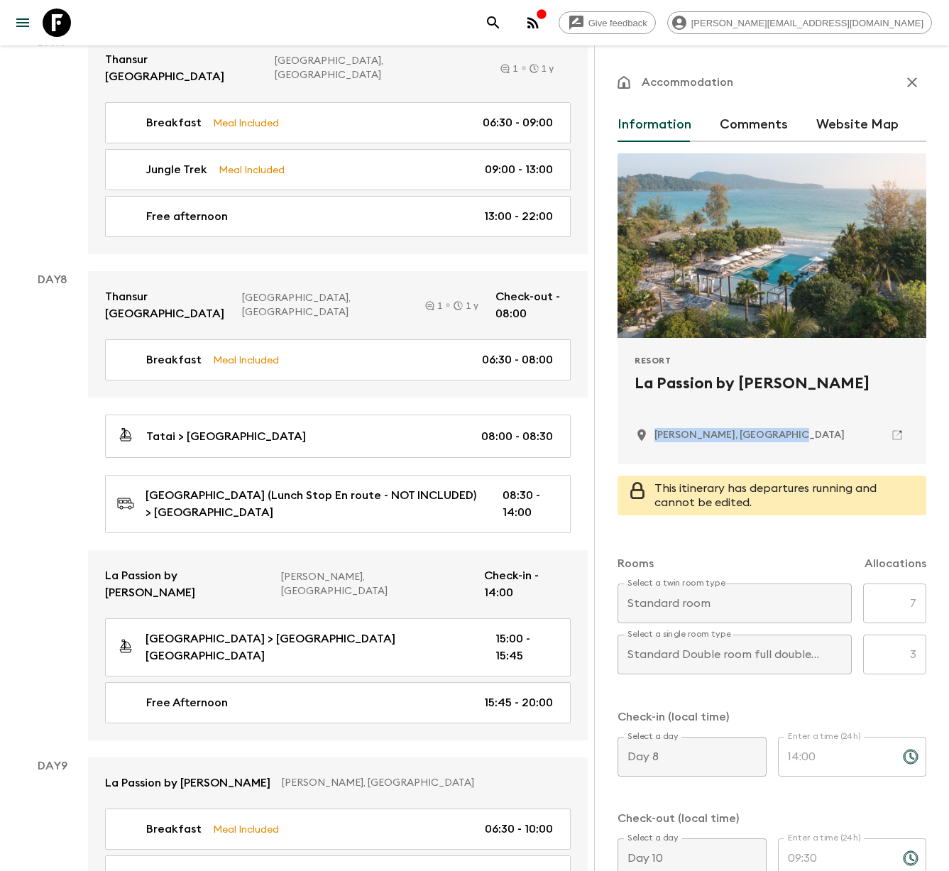
drag, startPoint x: 770, startPoint y: 430, endPoint x: 653, endPoint y: 430, distance: 116.4
click at [653, 430] on div "[PERSON_NAME], [GEOGRAPHIC_DATA]" at bounding box center [772, 435] width 275 height 24
copy p "[PERSON_NAME], [GEOGRAPHIC_DATA]"
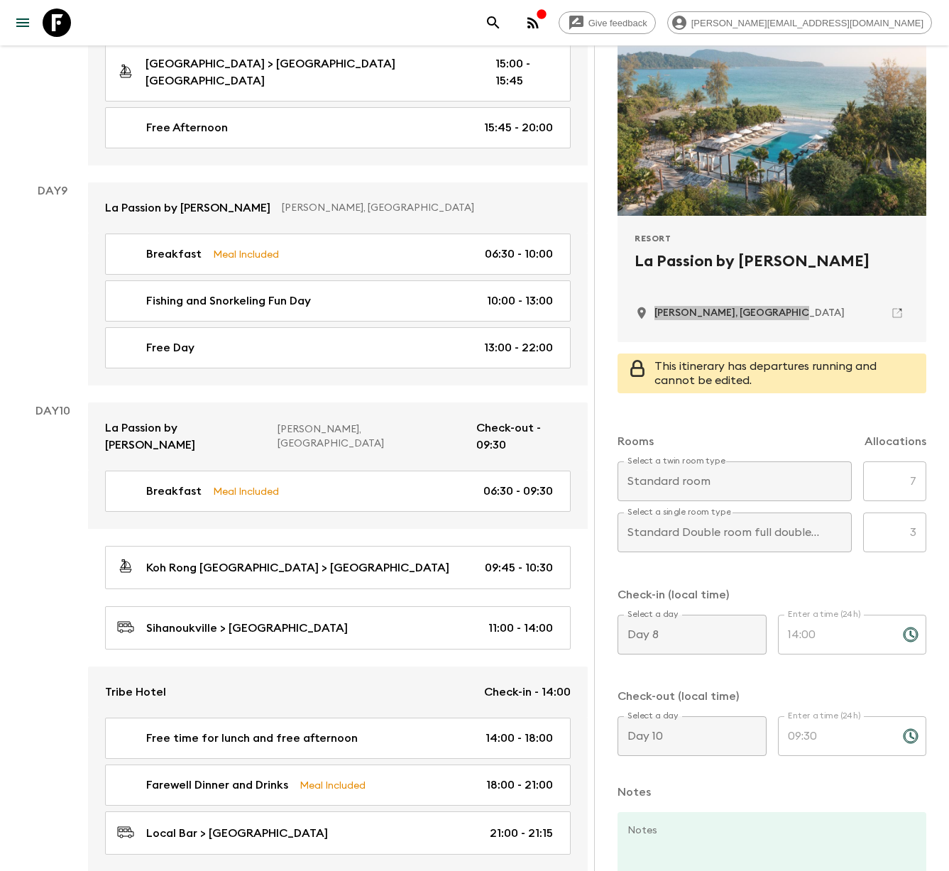
scroll to position [3721, 0]
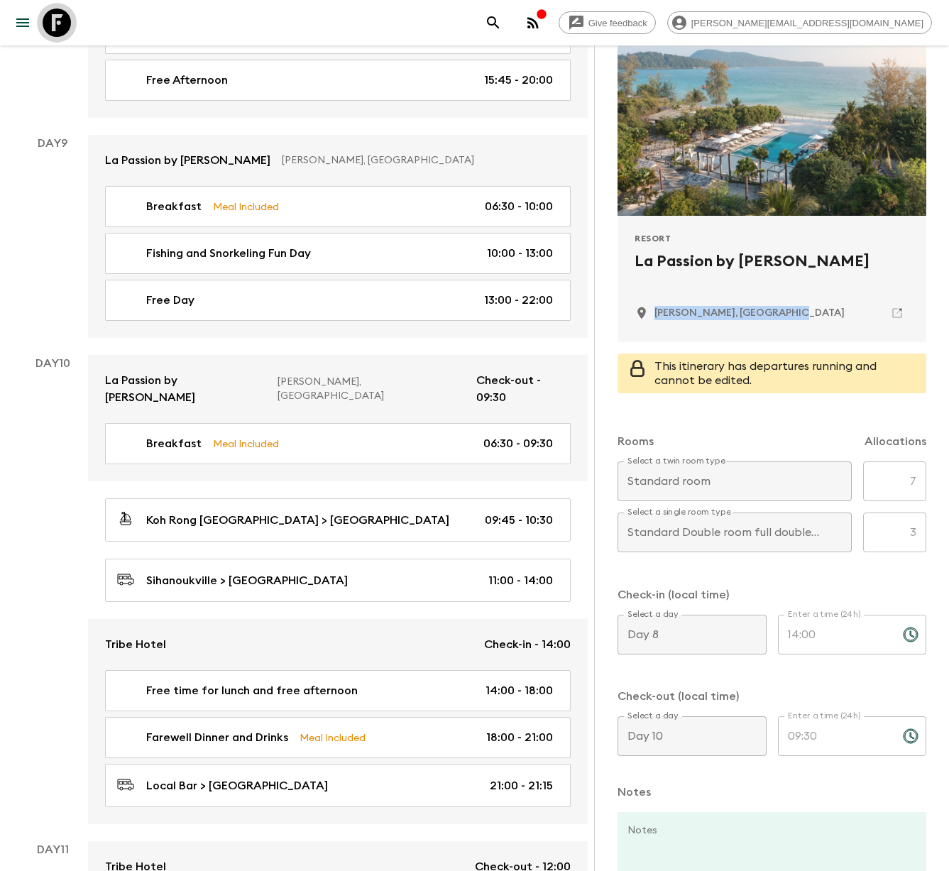
click at [67, 24] on icon at bounding box center [57, 23] width 28 height 28
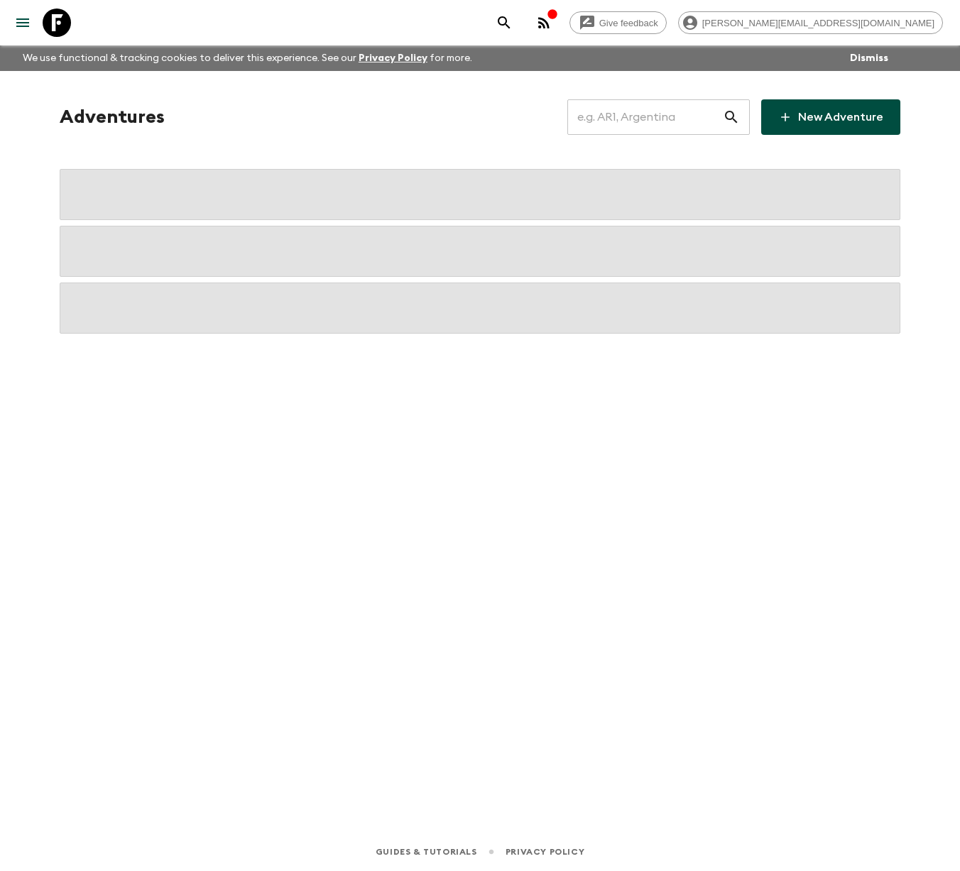
click at [633, 124] on input "text" at bounding box center [644, 117] width 155 height 40
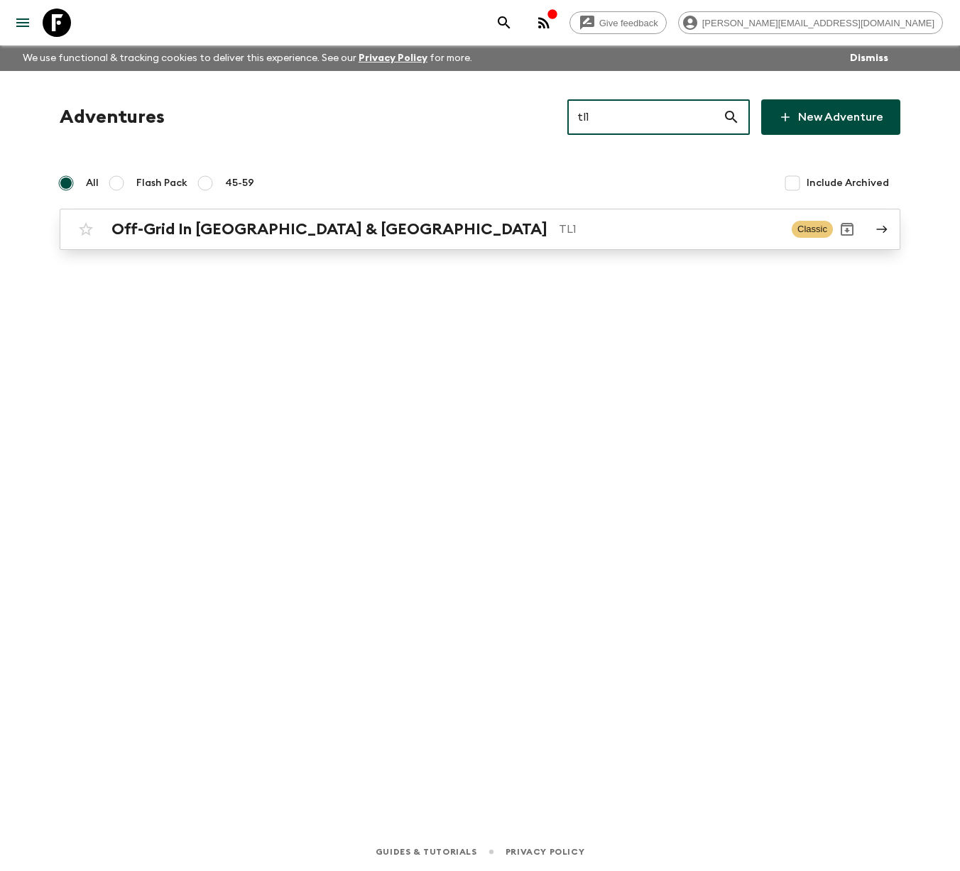
type input "tl1"
click at [246, 236] on h2 "Off-Grid In [GEOGRAPHIC_DATA] & [GEOGRAPHIC_DATA]" at bounding box center [329, 229] width 436 height 18
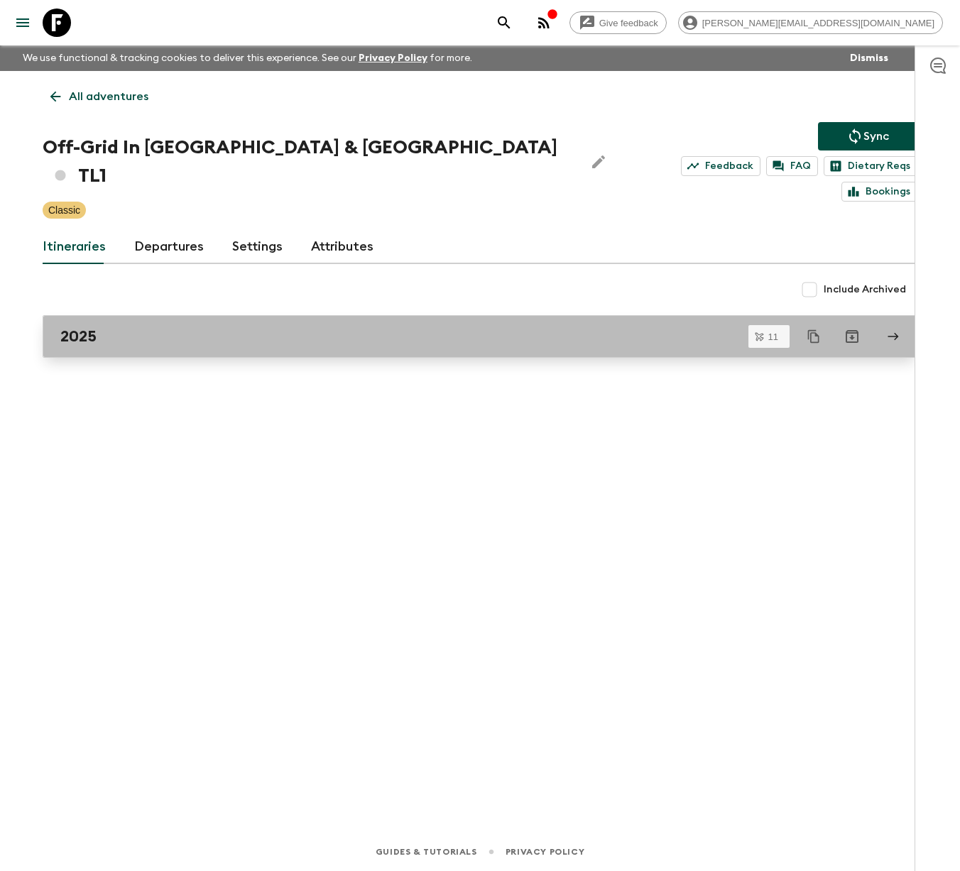
click at [159, 327] on div "2025" at bounding box center [466, 336] width 812 height 18
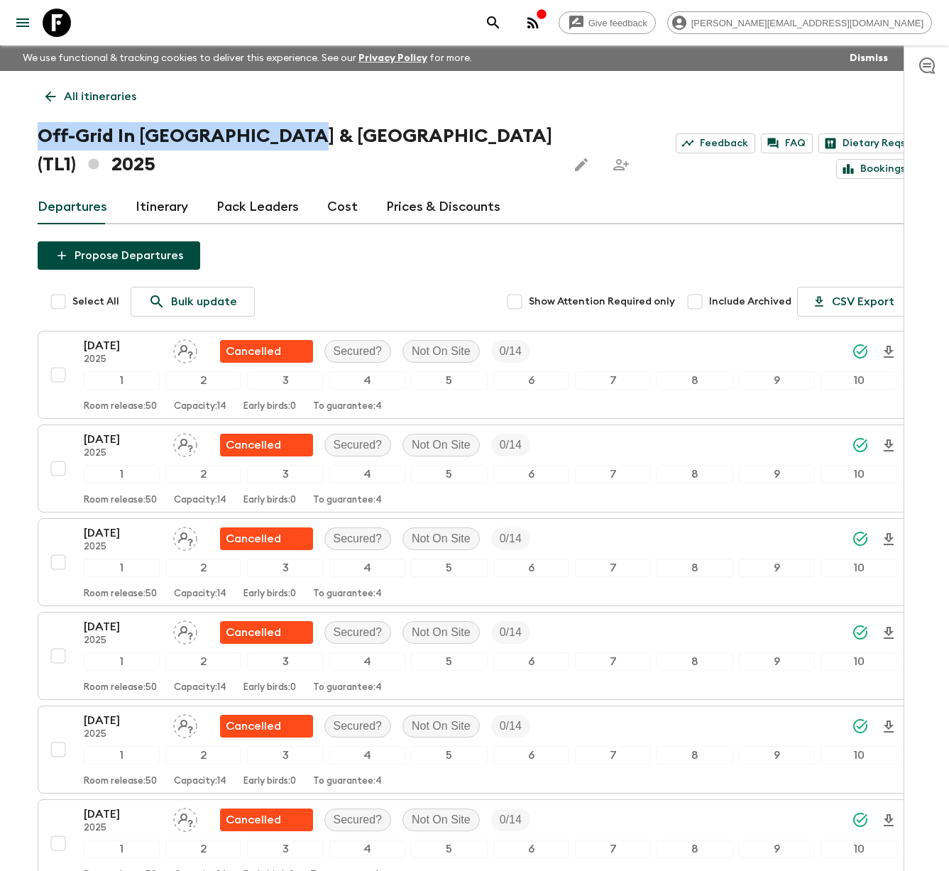
drag, startPoint x: 278, startPoint y: 138, endPoint x: 15, endPoint y: 128, distance: 262.9
click at [15, 129] on div "Give feedback [PERSON_NAME][EMAIL_ADDRESS][DOMAIN_NAME] We use functional & tra…" at bounding box center [474, 742] width 949 height 1485
click at [69, 23] on icon at bounding box center [57, 23] width 28 height 28
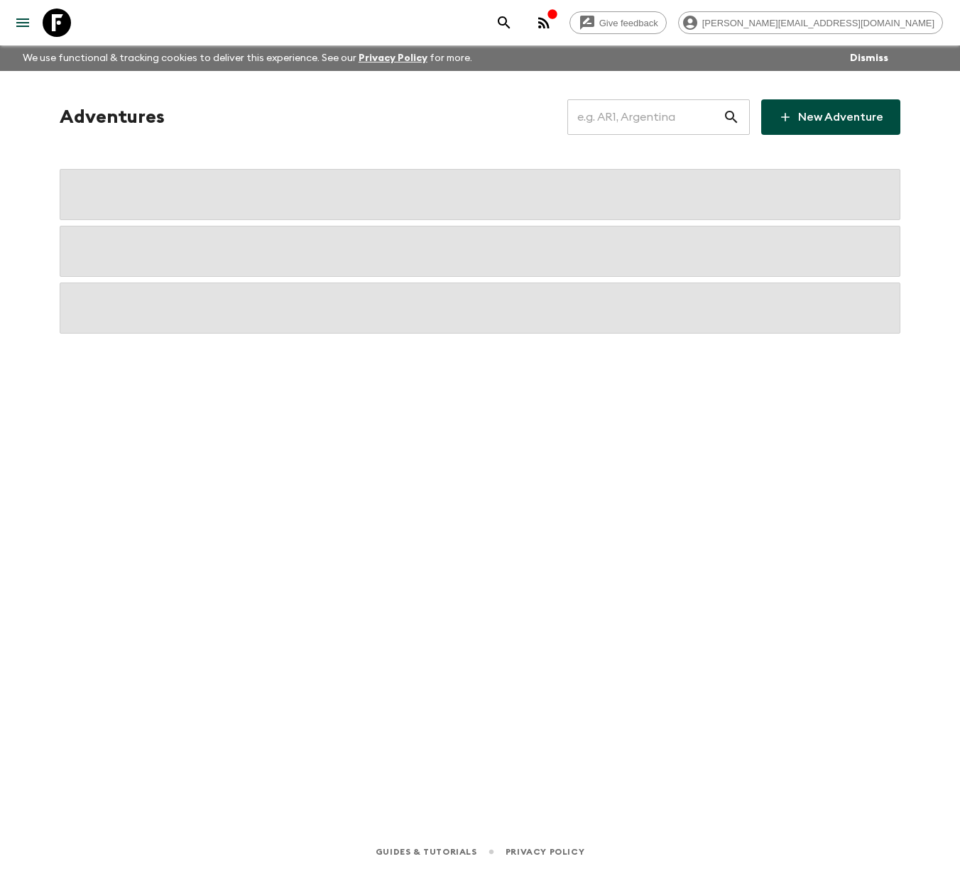
click at [637, 124] on input "text" at bounding box center [644, 117] width 155 height 40
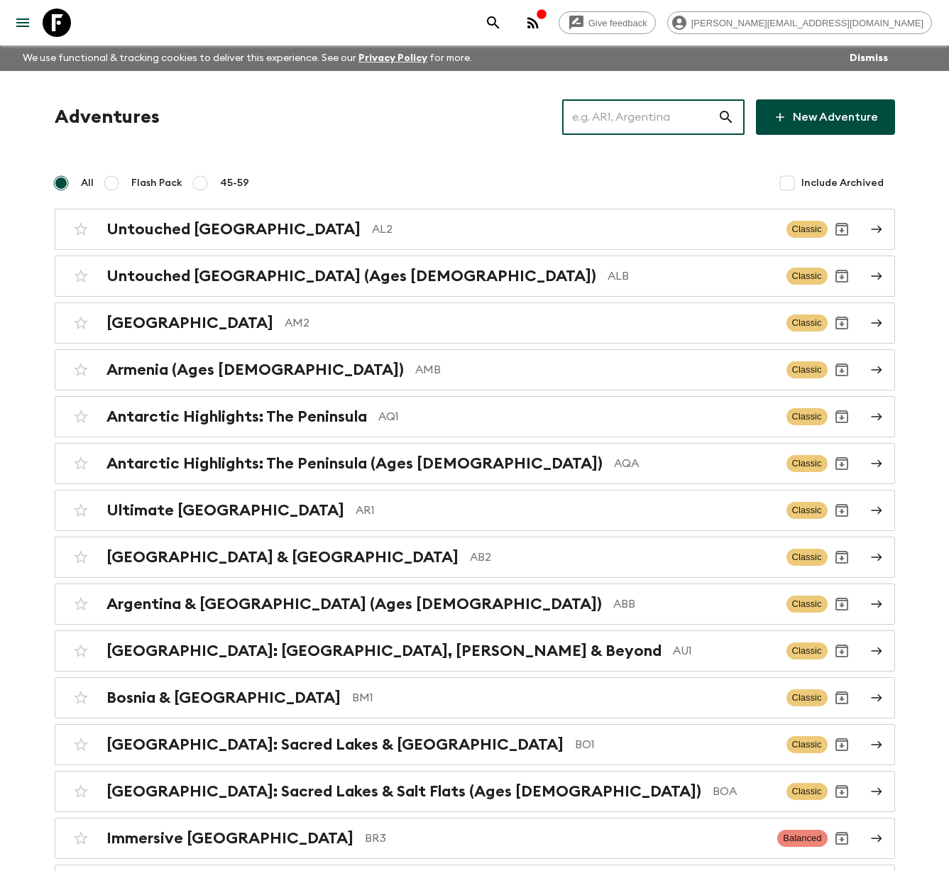
type input "d"
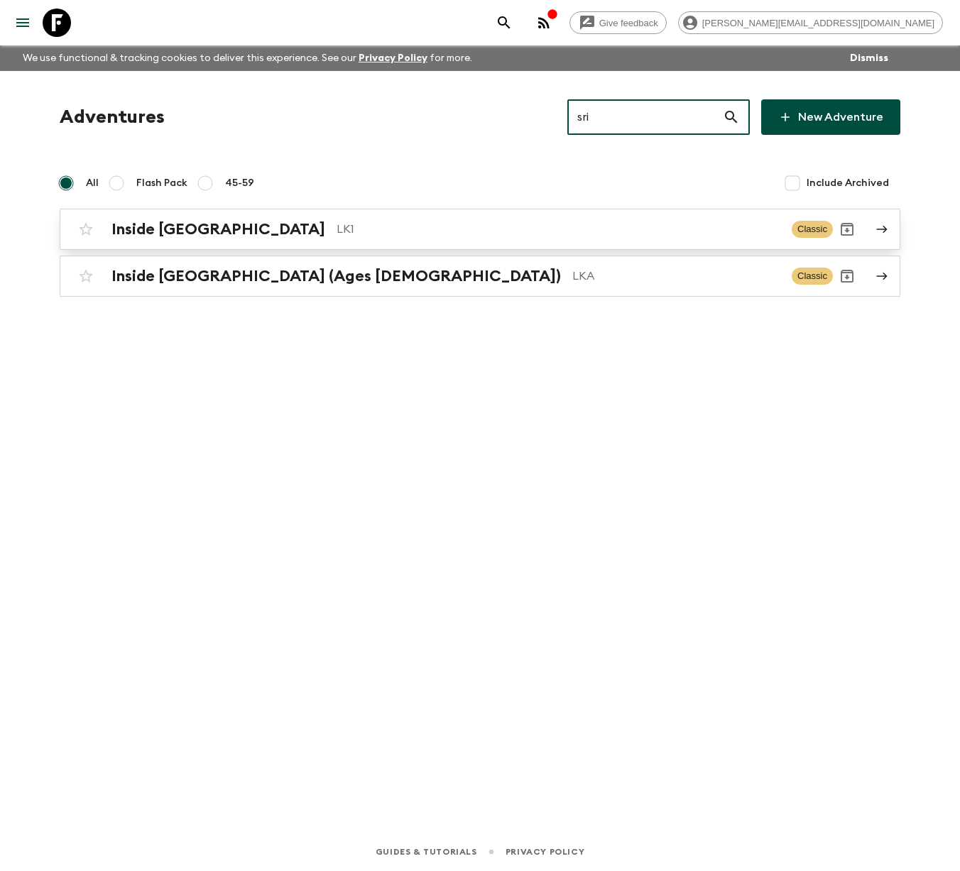
type input "sri"
click at [337, 224] on p "LK1" at bounding box center [559, 229] width 444 height 17
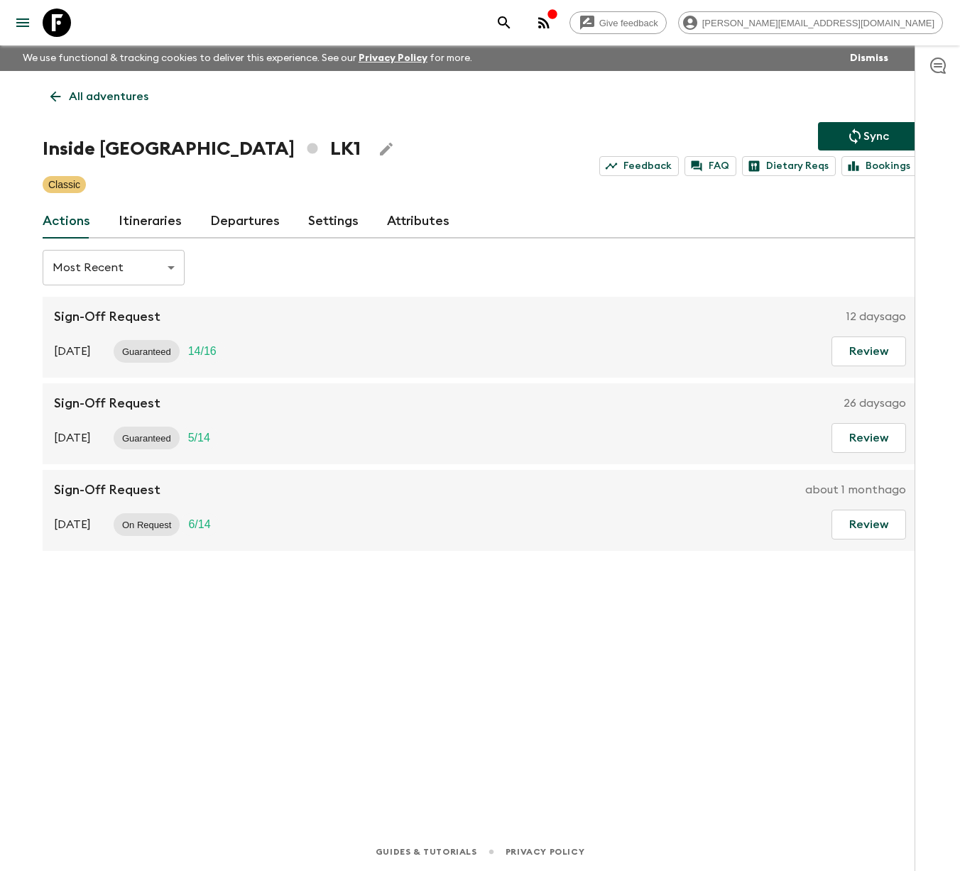
click at [146, 224] on link "Itineraries" at bounding box center [150, 221] width 63 height 34
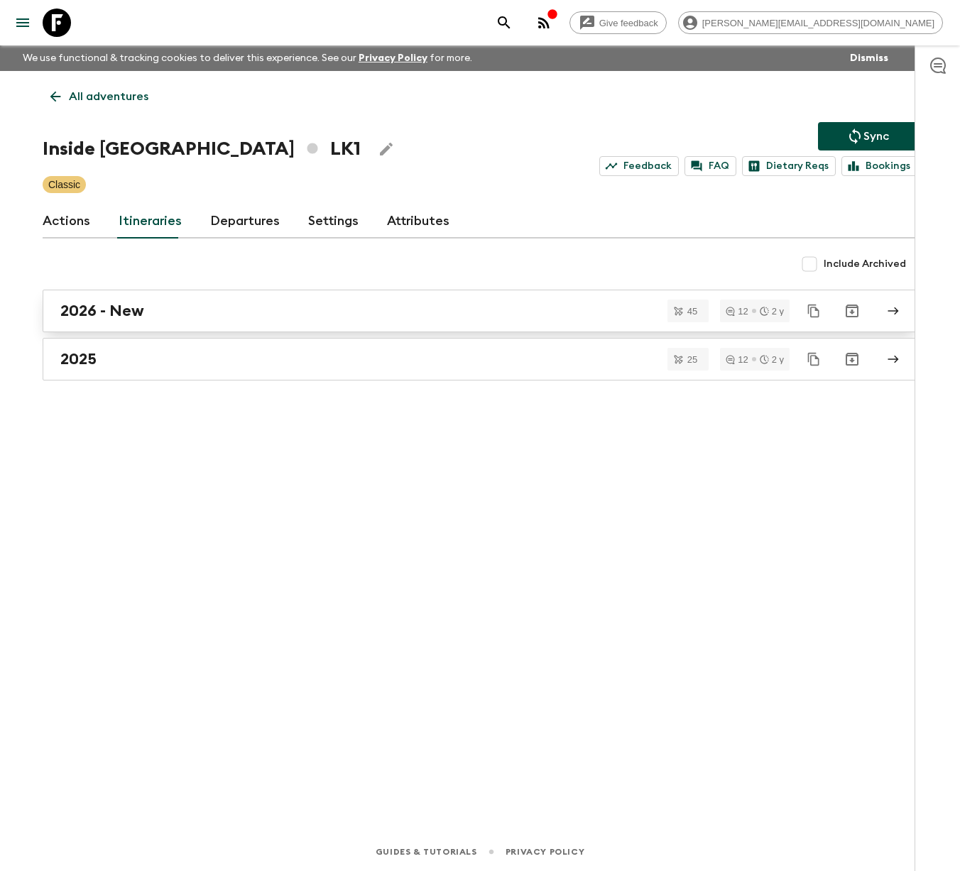
click at [156, 312] on div "2026 - New" at bounding box center [466, 311] width 812 height 18
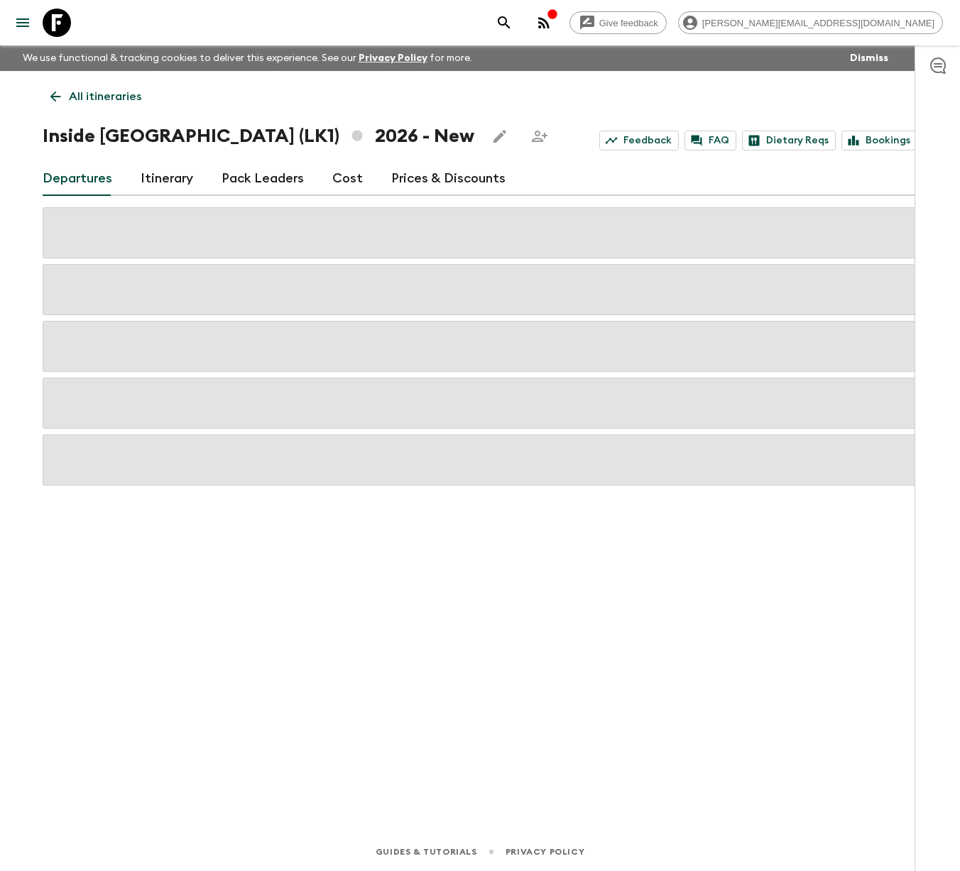
click at [167, 173] on link "Itinerary" at bounding box center [167, 179] width 53 height 34
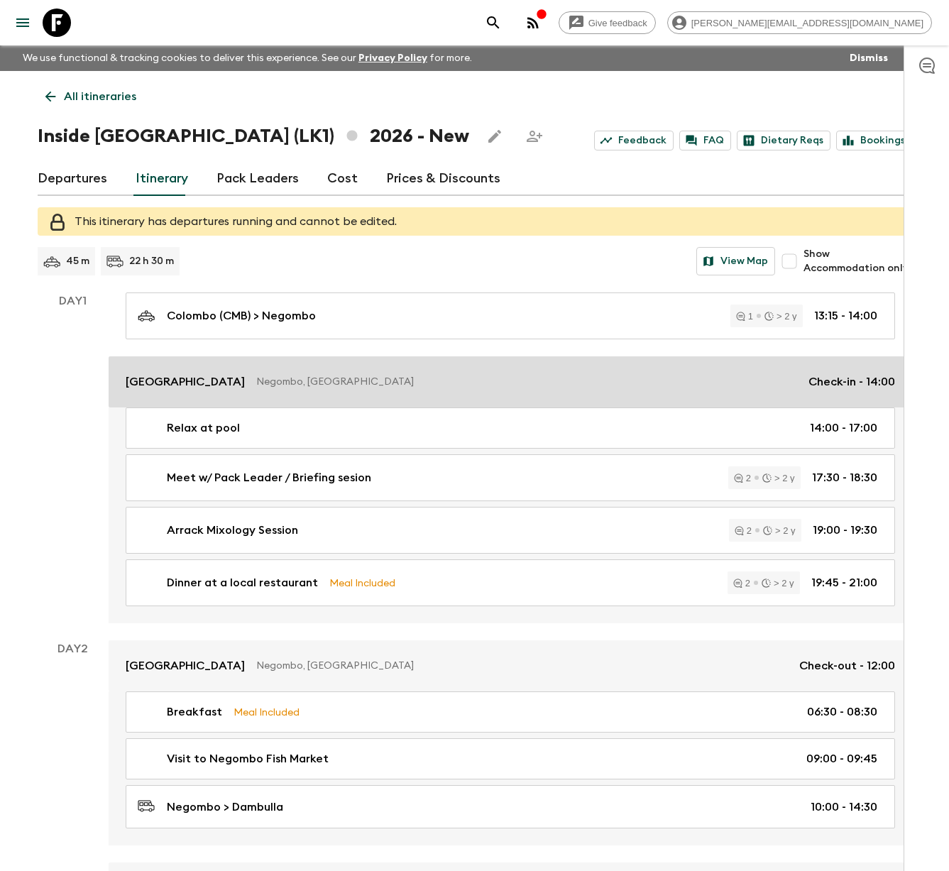
click at [256, 384] on p "Negombo, [GEOGRAPHIC_DATA]" at bounding box center [526, 382] width 541 height 14
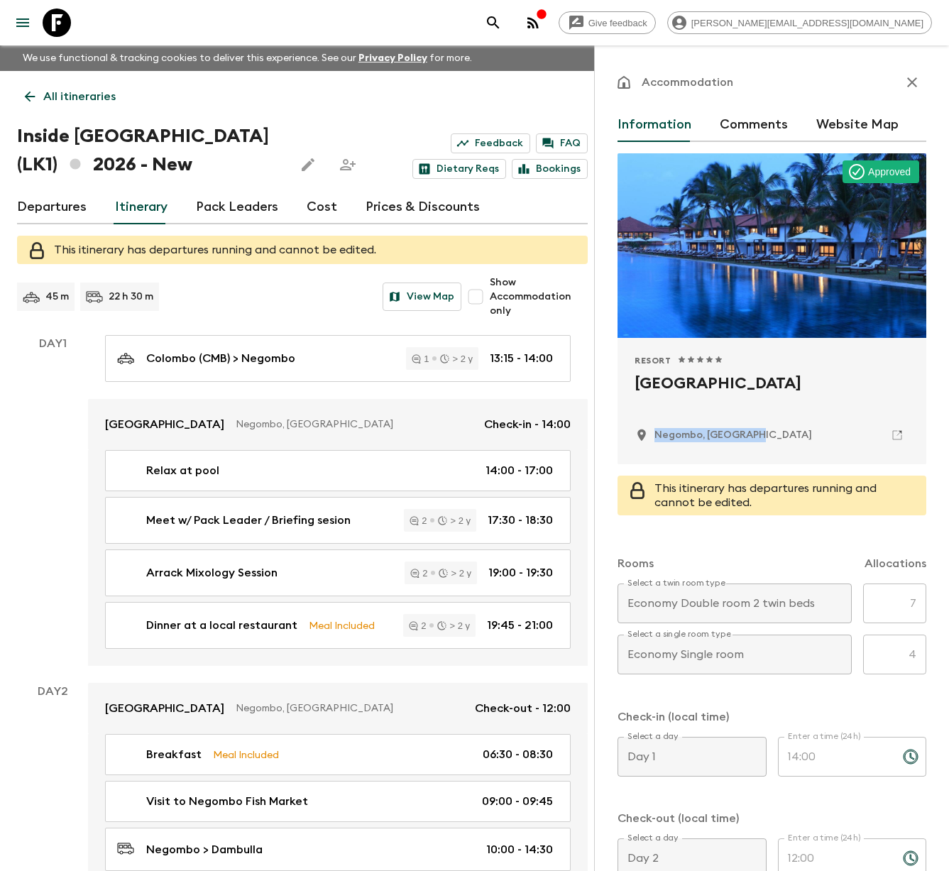
drag, startPoint x: 721, startPoint y: 436, endPoint x: 645, endPoint y: 428, distance: 75.7
click at [645, 428] on div "Negombo, [GEOGRAPHIC_DATA]" at bounding box center [772, 435] width 275 height 24
copy p "Negombo, [GEOGRAPHIC_DATA]"
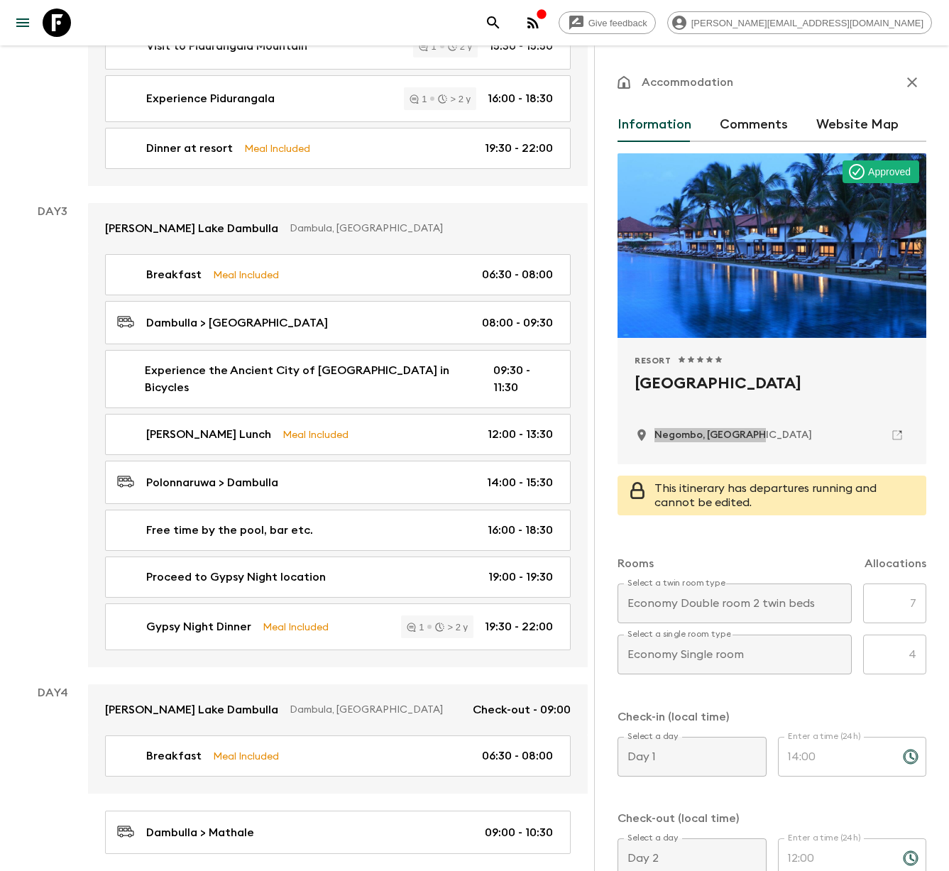
scroll to position [1157, 0]
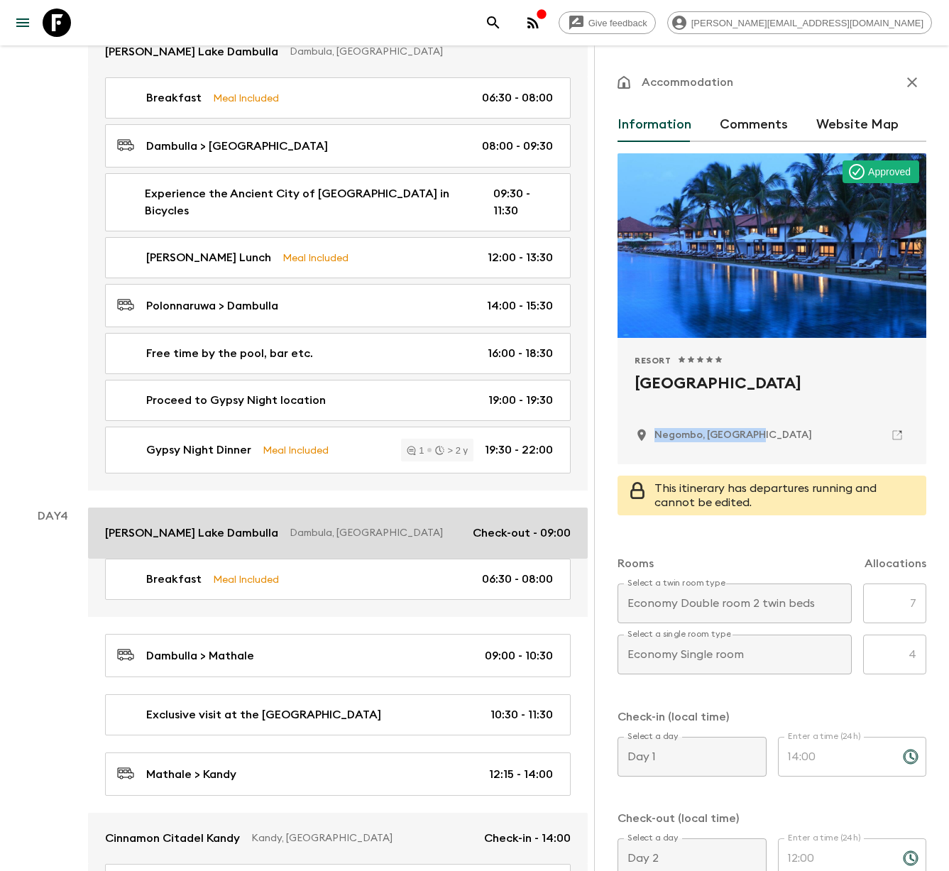
click at [290, 526] on p "Dambula, [GEOGRAPHIC_DATA]" at bounding box center [376, 533] width 172 height 14
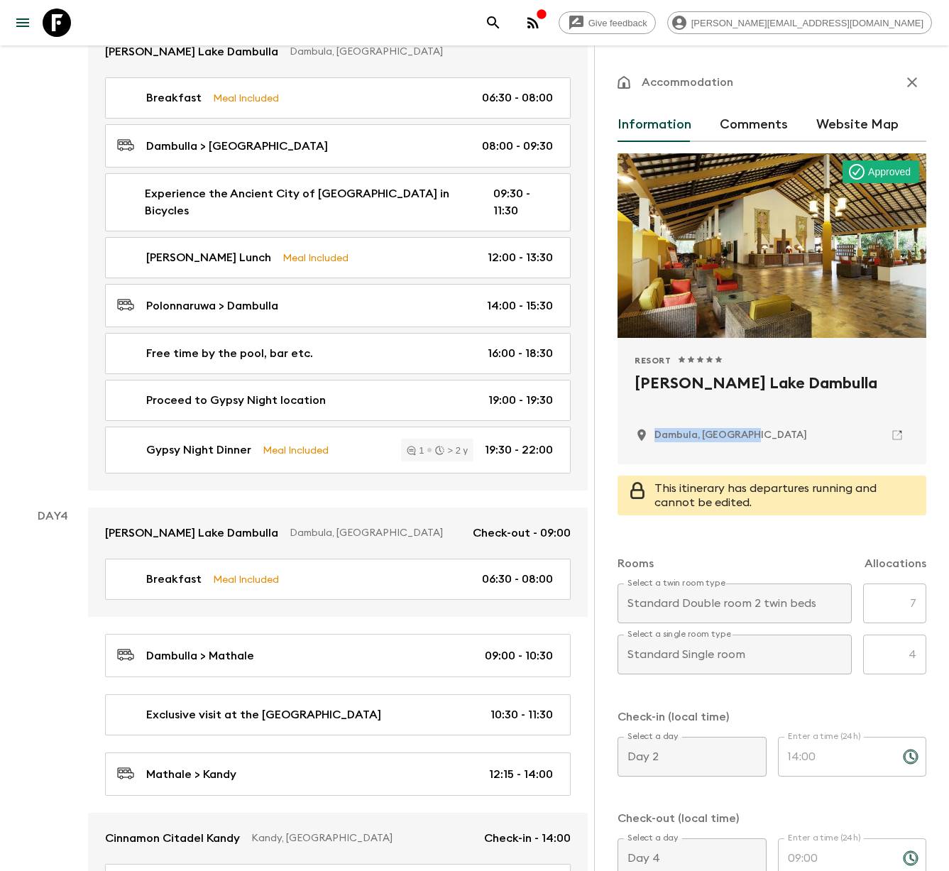
drag, startPoint x: 766, startPoint y: 434, endPoint x: 654, endPoint y: 437, distance: 112.2
click at [654, 437] on div "Dambula, [GEOGRAPHIC_DATA]" at bounding box center [772, 435] width 275 height 24
copy p "Dambula, [GEOGRAPHIC_DATA]"
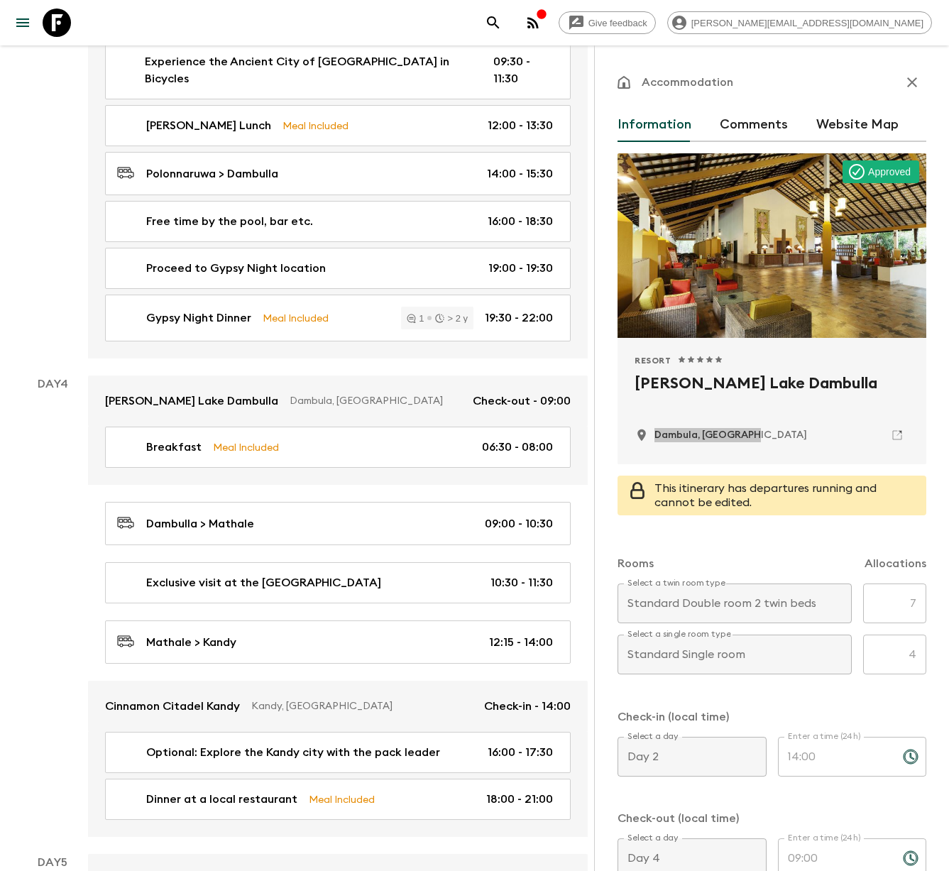
scroll to position [1451, 0]
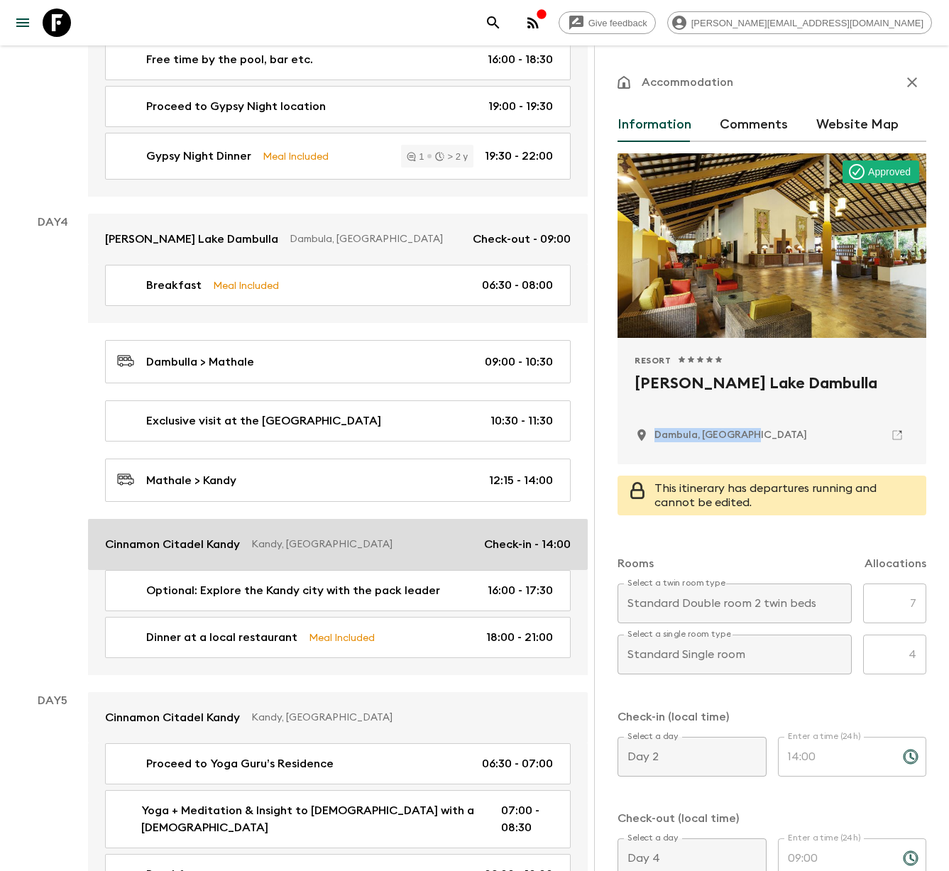
click at [270, 537] on p "Kandy, [GEOGRAPHIC_DATA]" at bounding box center [362, 544] width 222 height 14
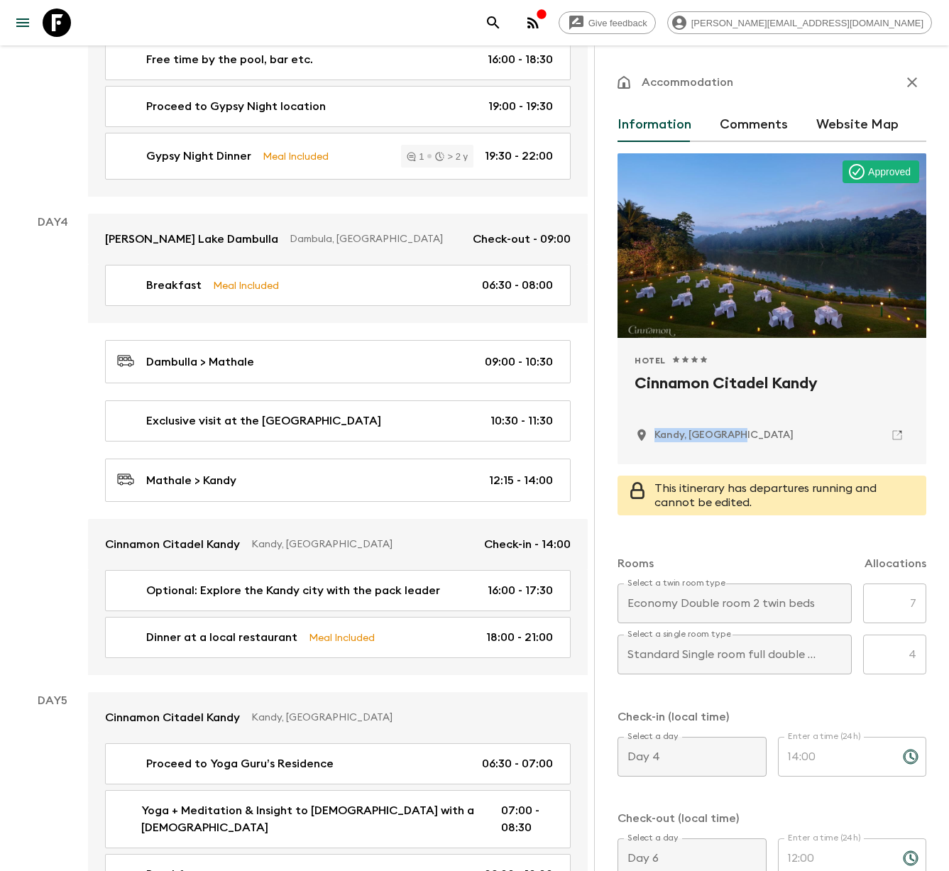
drag, startPoint x: 731, startPoint y: 435, endPoint x: 654, endPoint y: 439, distance: 77.5
click at [654, 439] on div "Kandy, [GEOGRAPHIC_DATA]" at bounding box center [772, 435] width 275 height 24
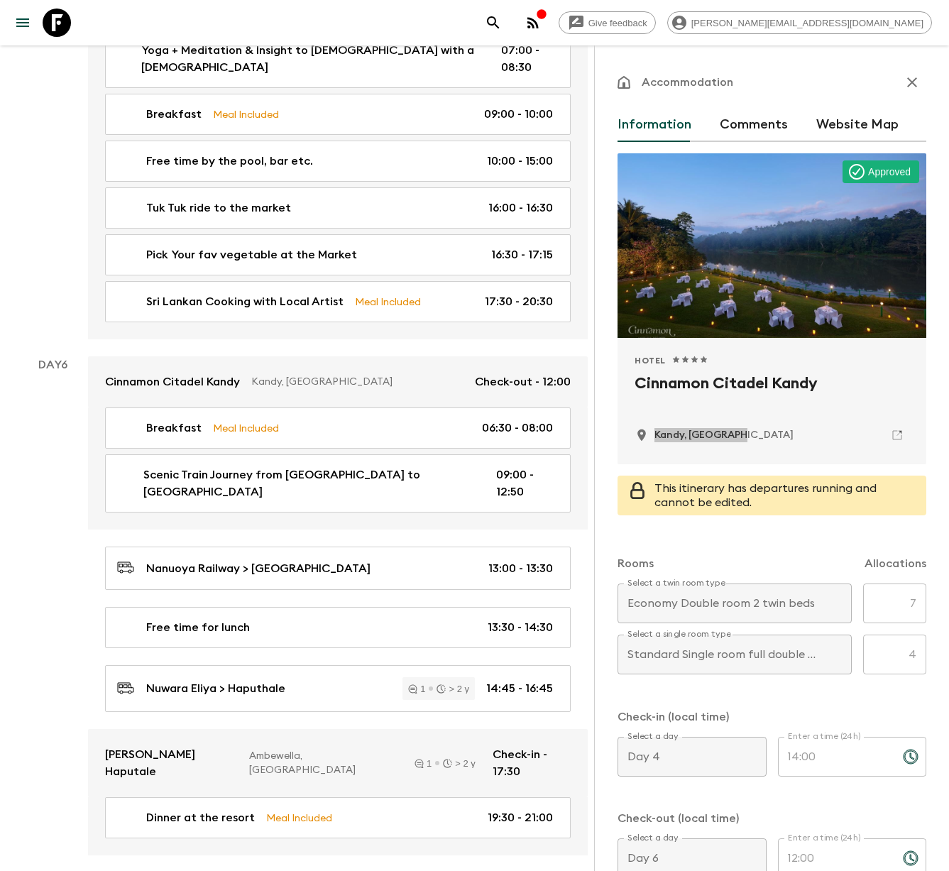
scroll to position [2212, 0]
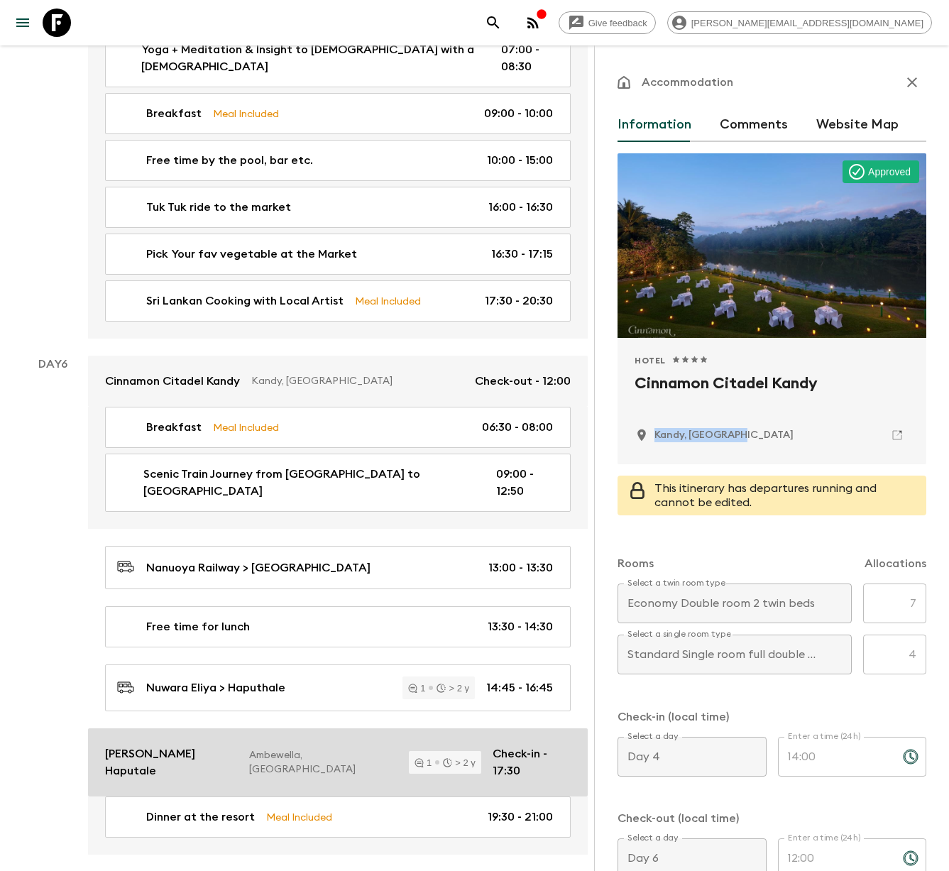
click at [298, 748] on p "Ambewella, [GEOGRAPHIC_DATA]" at bounding box center [323, 762] width 148 height 28
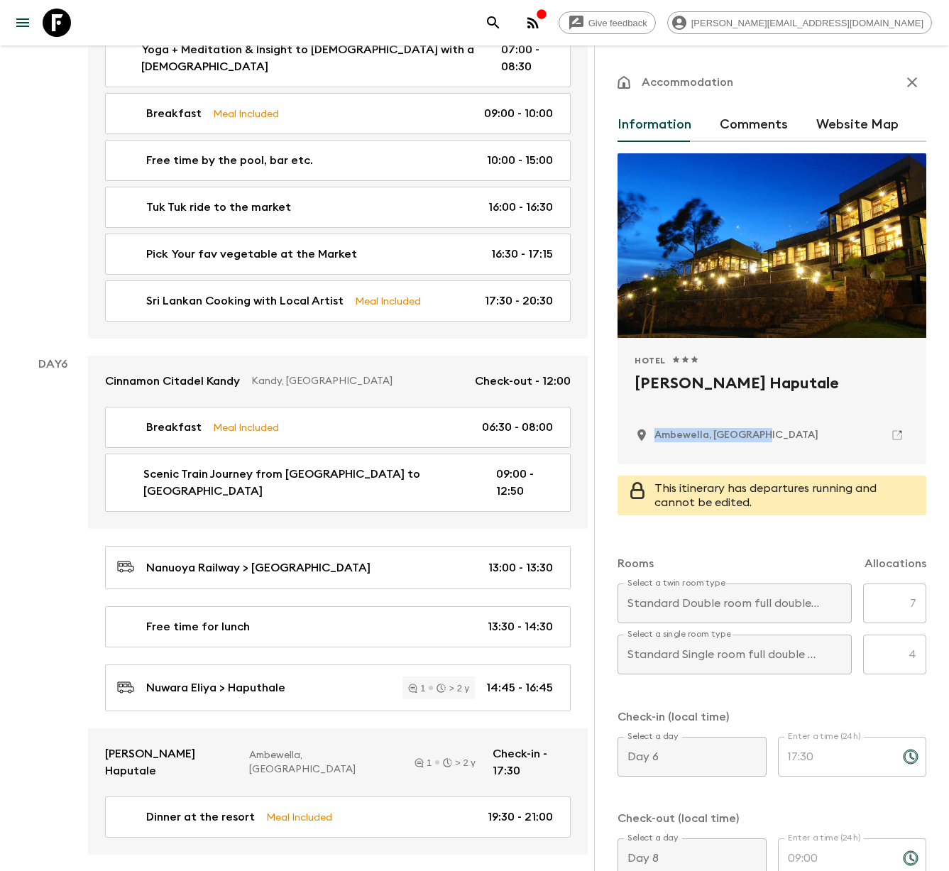
drag, startPoint x: 775, startPoint y: 437, endPoint x: 654, endPoint y: 430, distance: 121.6
click at [654, 430] on div "Ambewella, [GEOGRAPHIC_DATA]" at bounding box center [772, 435] width 275 height 24
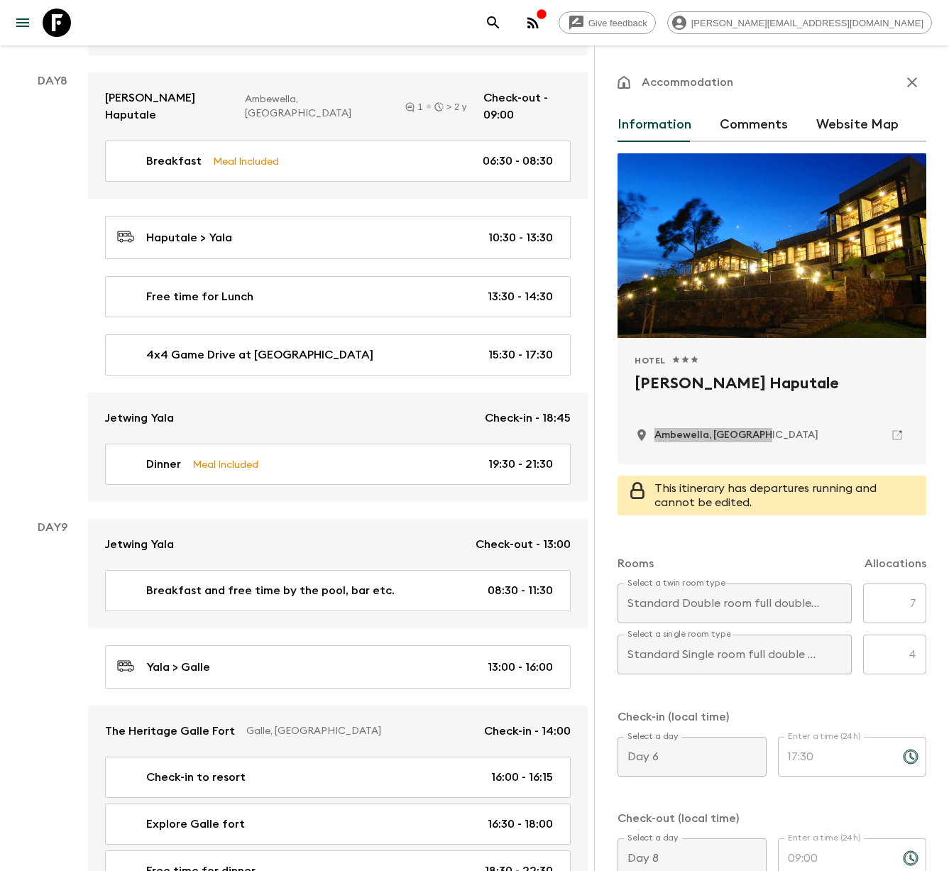
scroll to position [3562, 0]
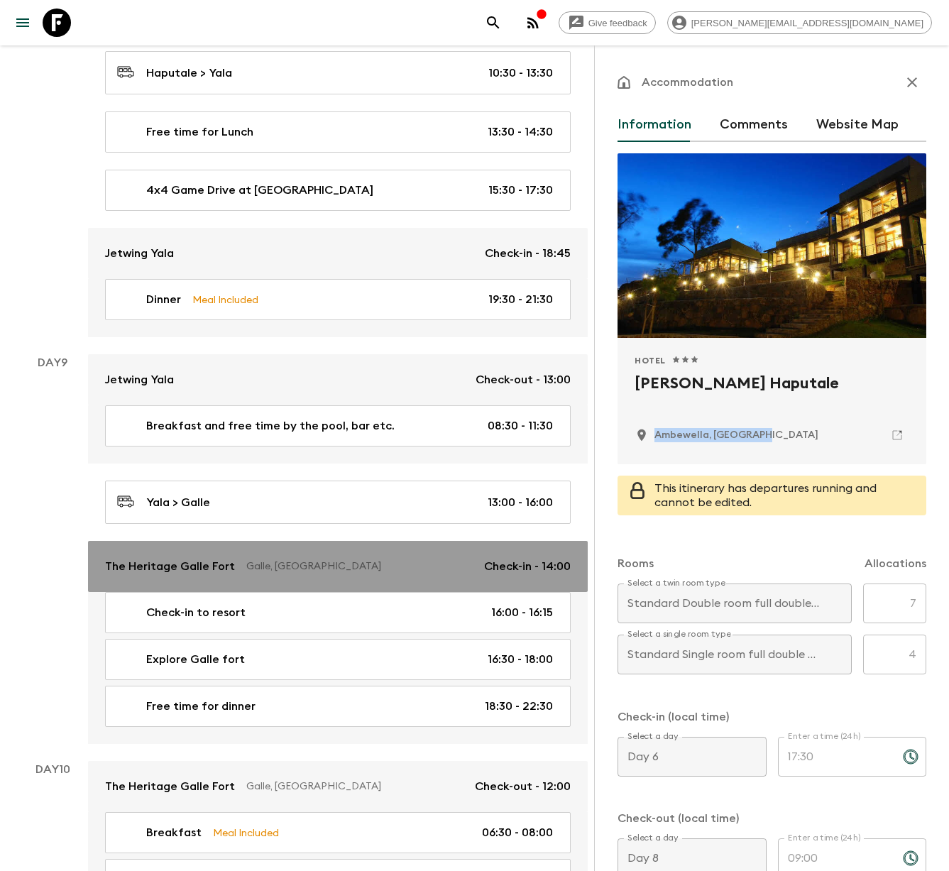
click at [288, 559] on p "Galle, [GEOGRAPHIC_DATA]" at bounding box center [359, 566] width 226 height 14
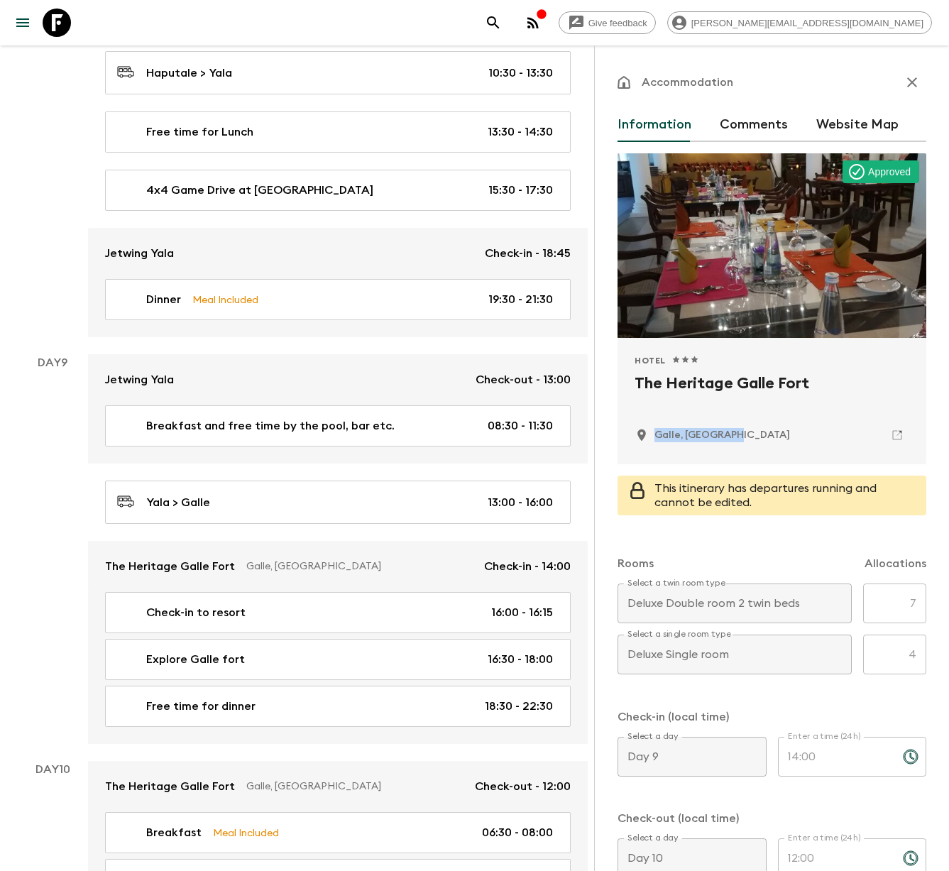
drag, startPoint x: 742, startPoint y: 437, endPoint x: 651, endPoint y: 435, distance: 90.9
click at [651, 435] on div "Galle, [GEOGRAPHIC_DATA]" at bounding box center [772, 435] width 275 height 24
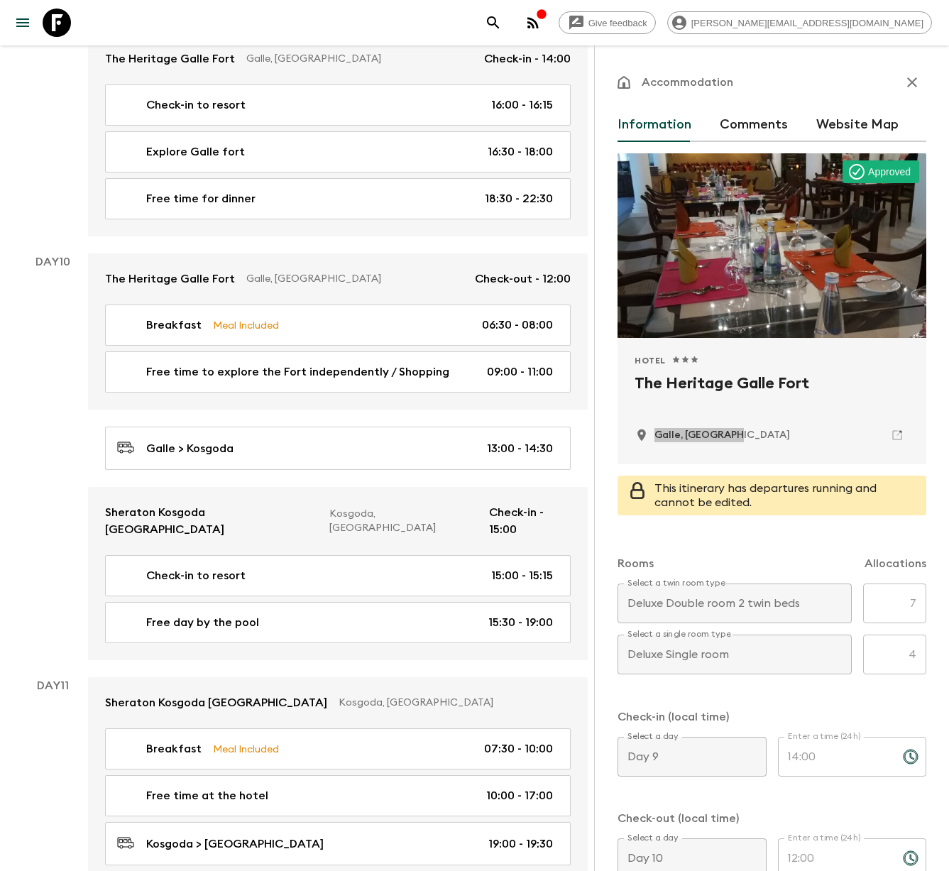
scroll to position [4133, 0]
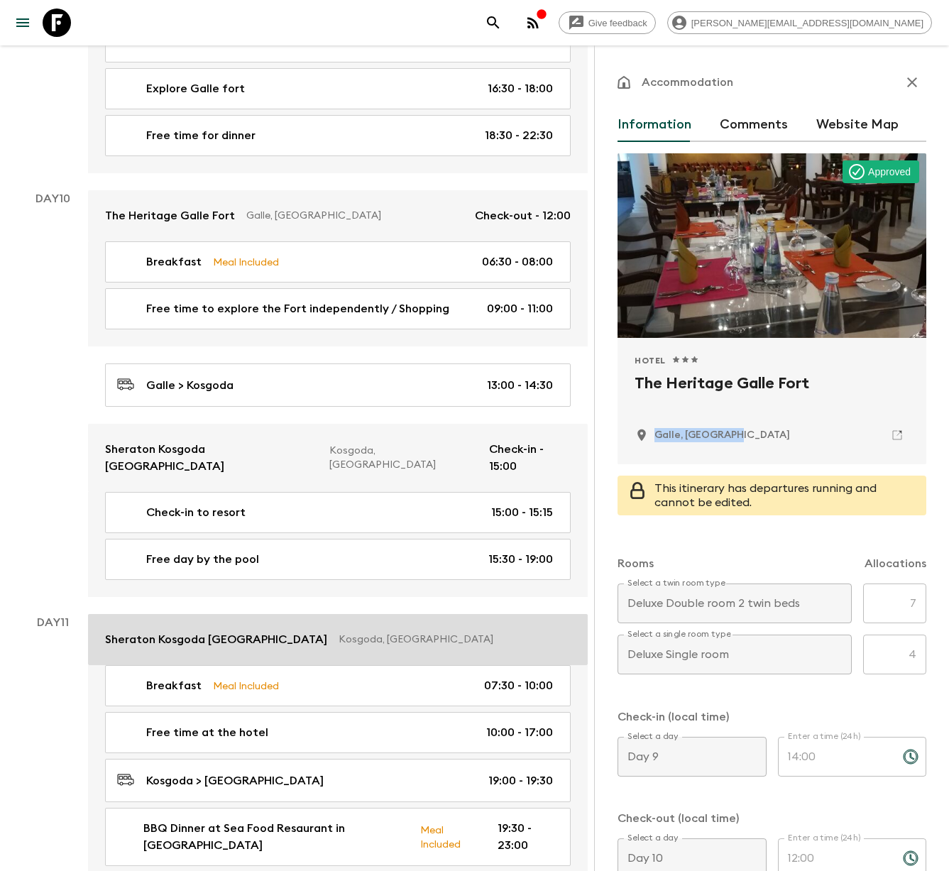
click at [357, 633] on p "Kosgoda, [GEOGRAPHIC_DATA]" at bounding box center [449, 640] width 221 height 14
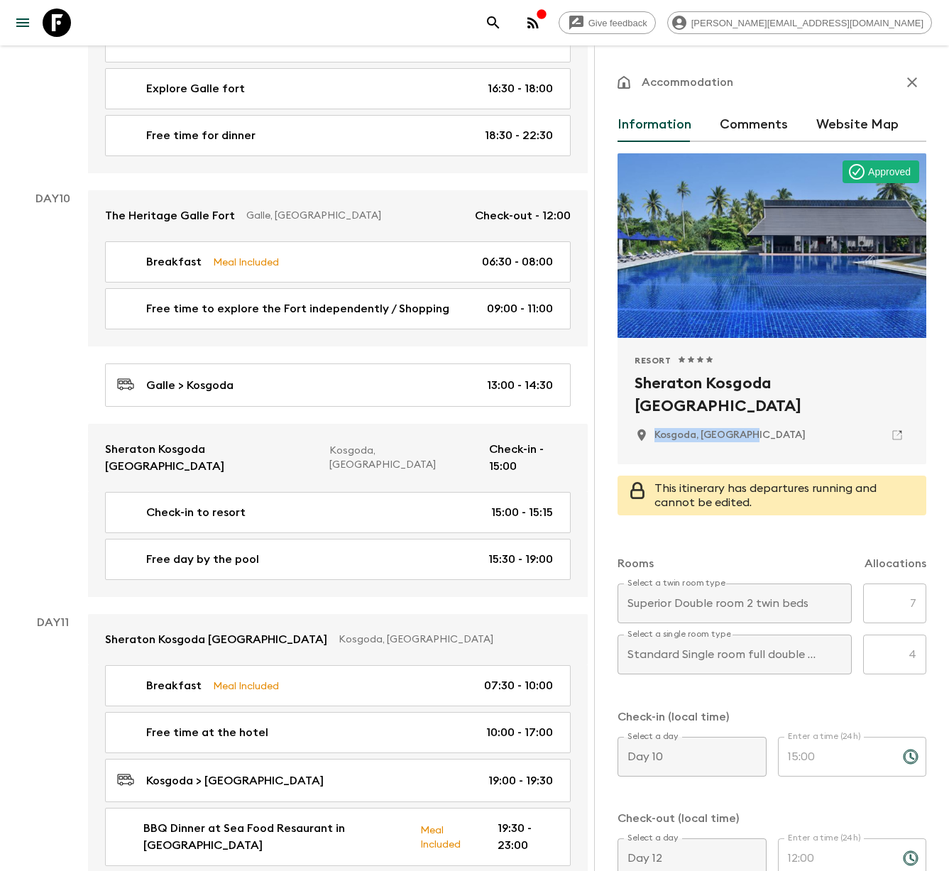
drag, startPoint x: 740, startPoint y: 437, endPoint x: 653, endPoint y: 433, distance: 86.7
click at [655, 433] on div "Kosgoda, [GEOGRAPHIC_DATA]" at bounding box center [772, 435] width 275 height 24
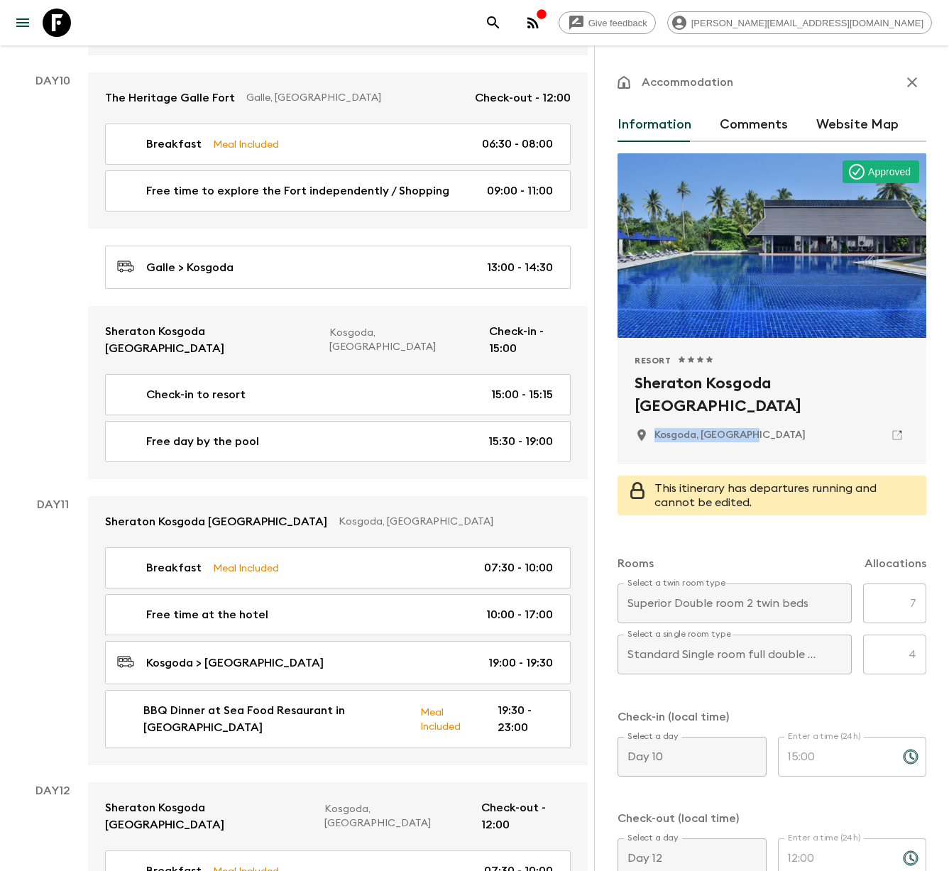
click at [61, 26] on icon at bounding box center [57, 23] width 28 height 28
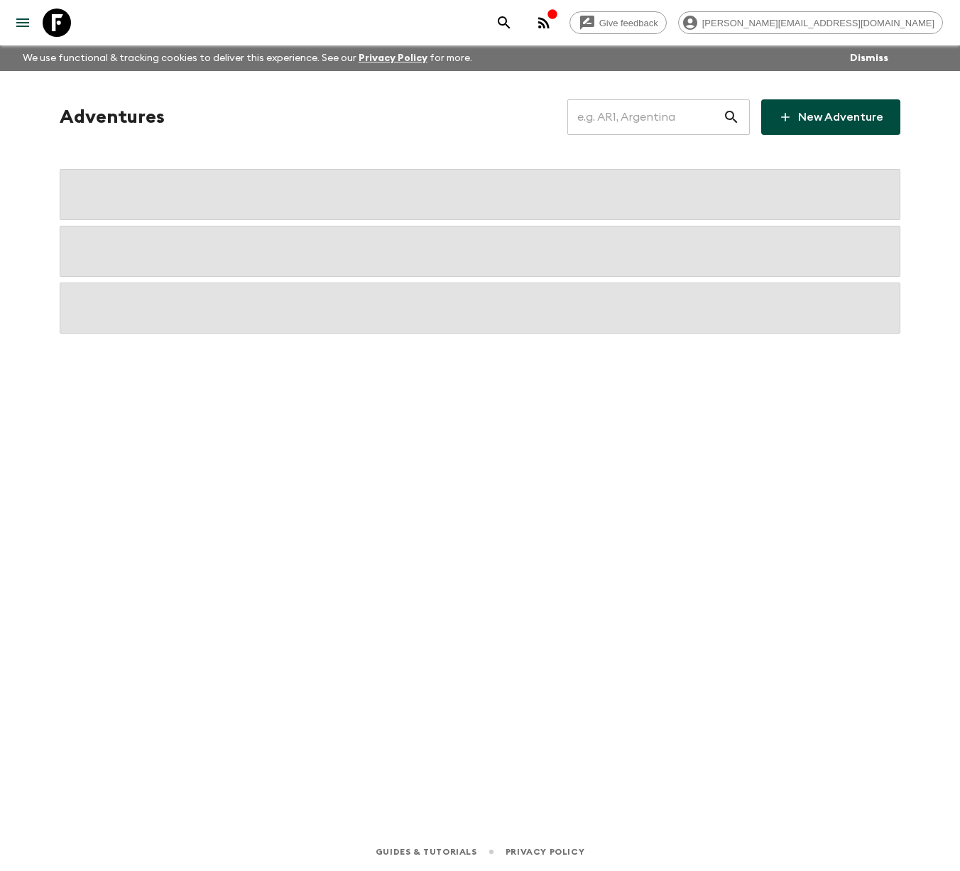
click at [632, 113] on input "text" at bounding box center [644, 117] width 155 height 40
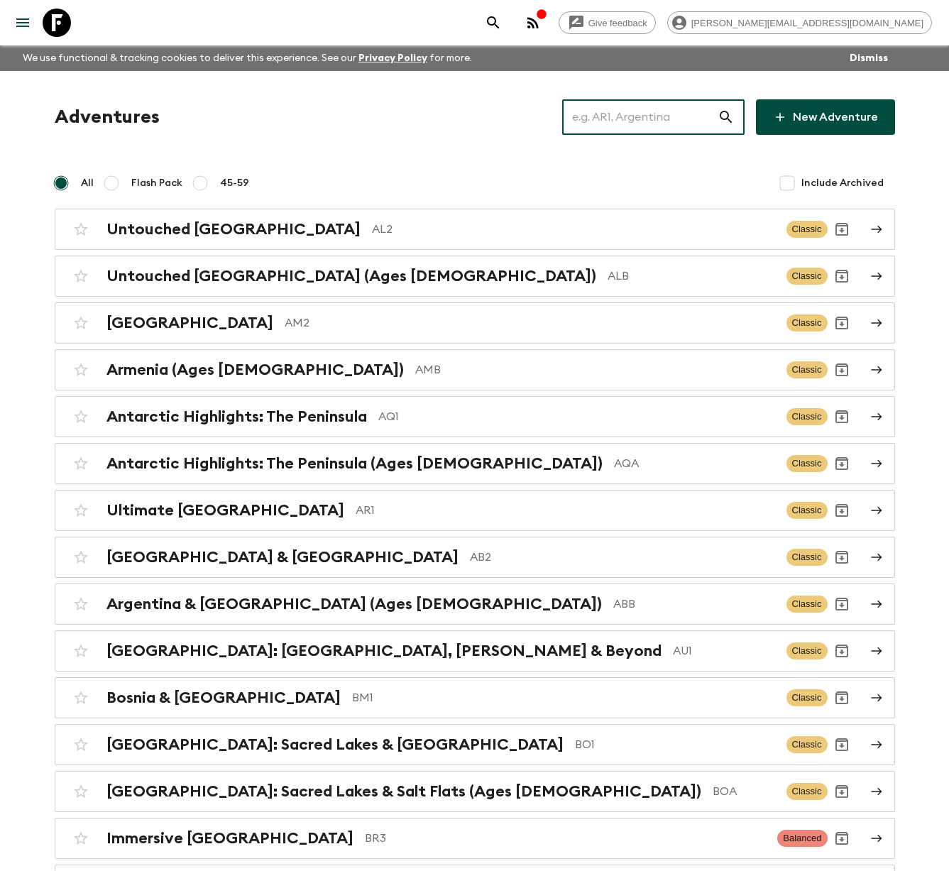
type input "√"
paste input "Morocco Highlights"
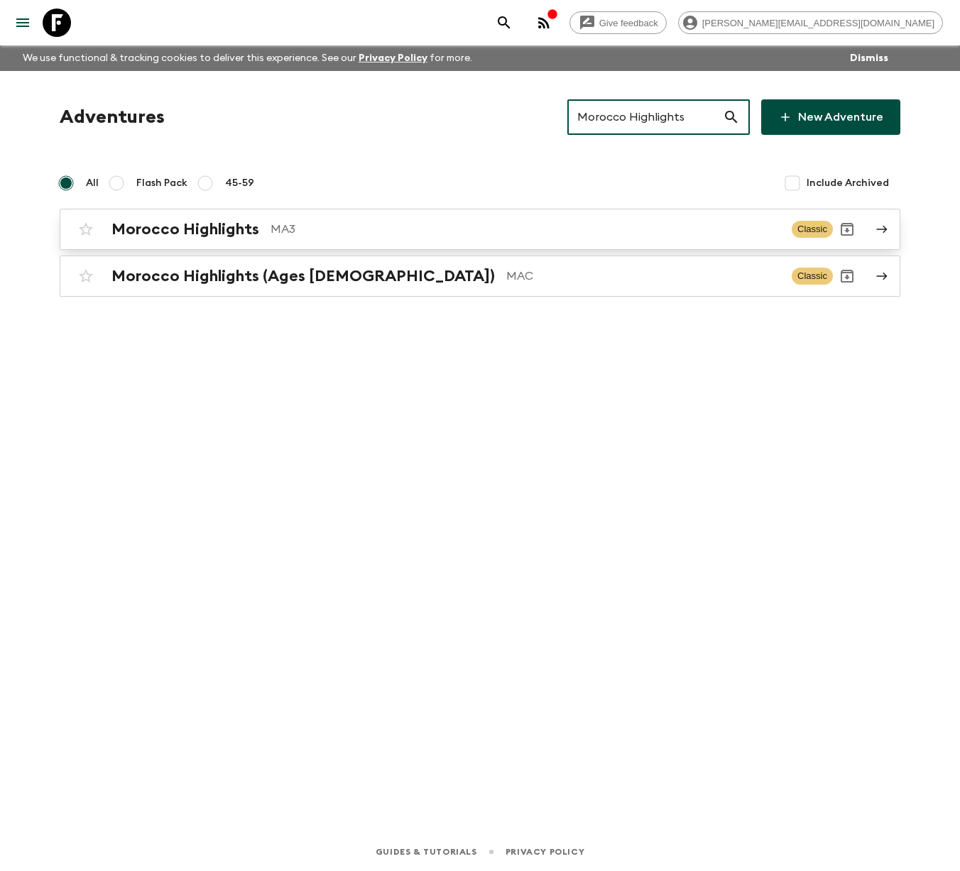
type input "Morocco Highlights"
click at [212, 230] on h2 "Morocco Highlights" at bounding box center [185, 229] width 148 height 18
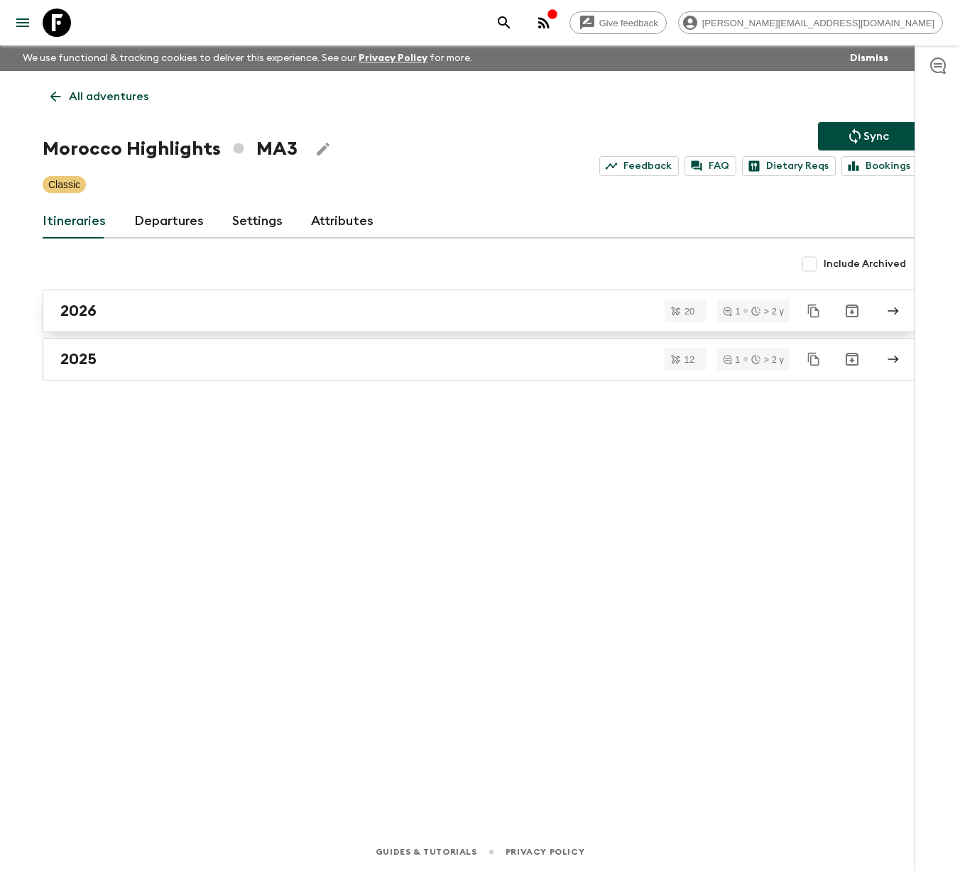
click at [133, 314] on div "2026" at bounding box center [466, 311] width 812 height 18
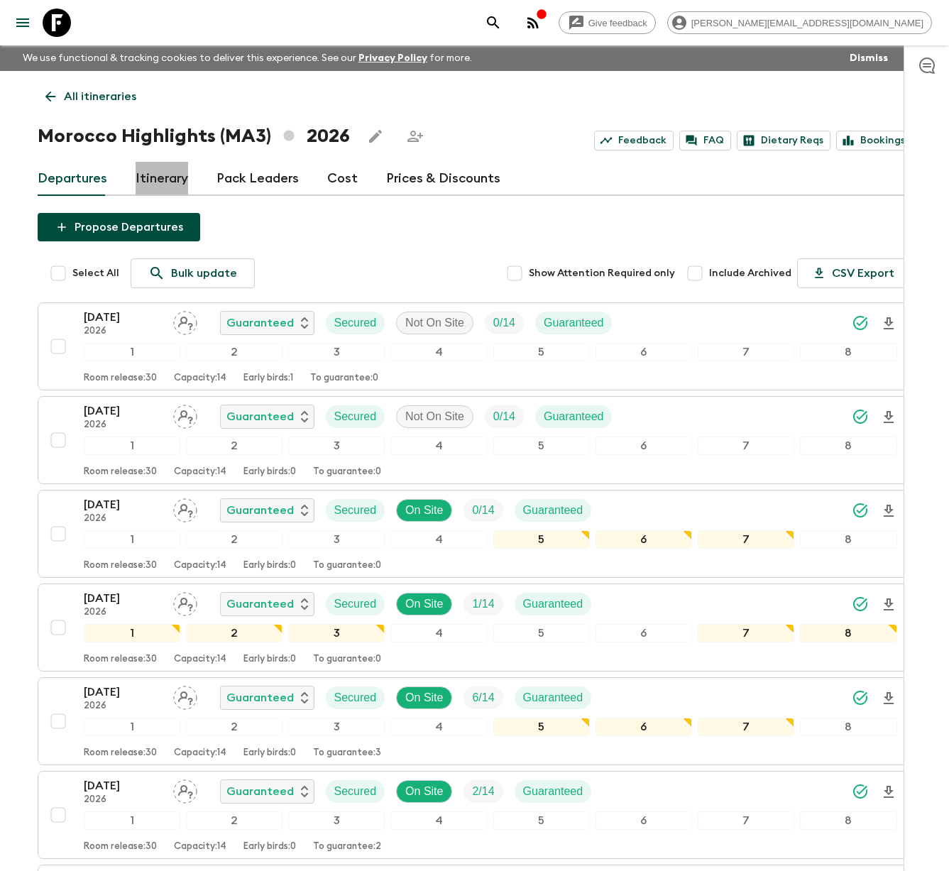
click at [168, 178] on link "Itinerary" at bounding box center [162, 179] width 53 height 34
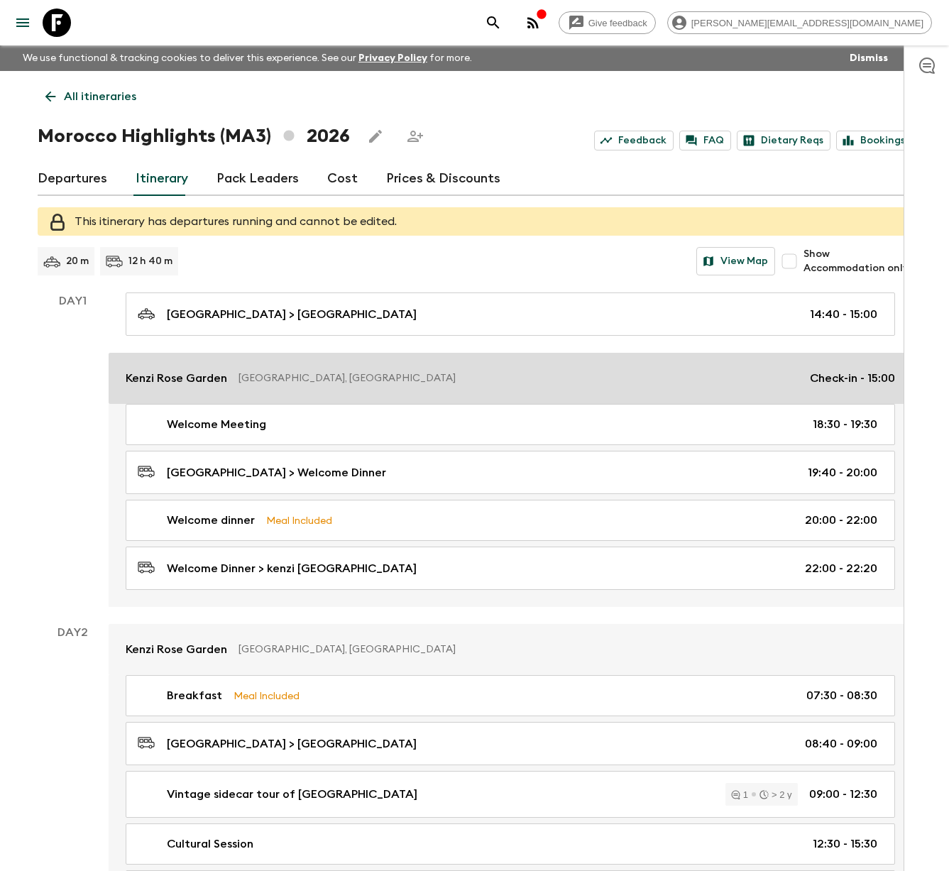
click at [199, 372] on p "Kenzi Rose Garden" at bounding box center [177, 378] width 102 height 17
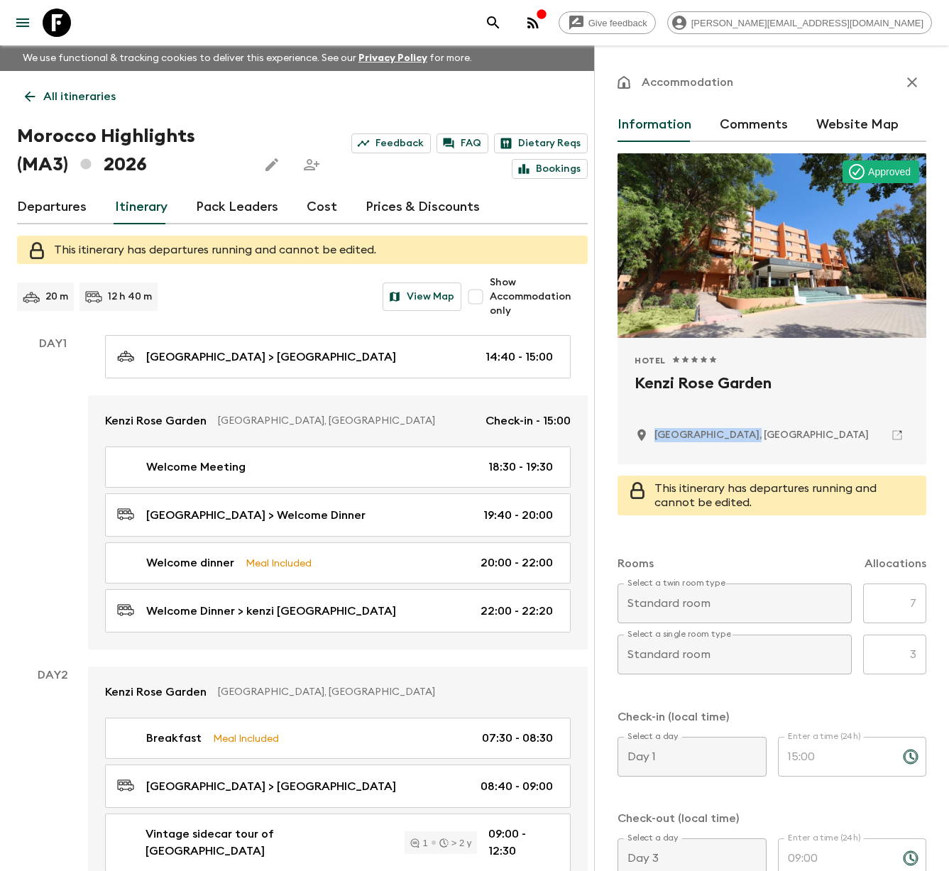
drag, startPoint x: 776, startPoint y: 441, endPoint x: 657, endPoint y: 436, distance: 118.7
click at [657, 436] on div "[GEOGRAPHIC_DATA], [GEOGRAPHIC_DATA]" at bounding box center [772, 435] width 275 height 24
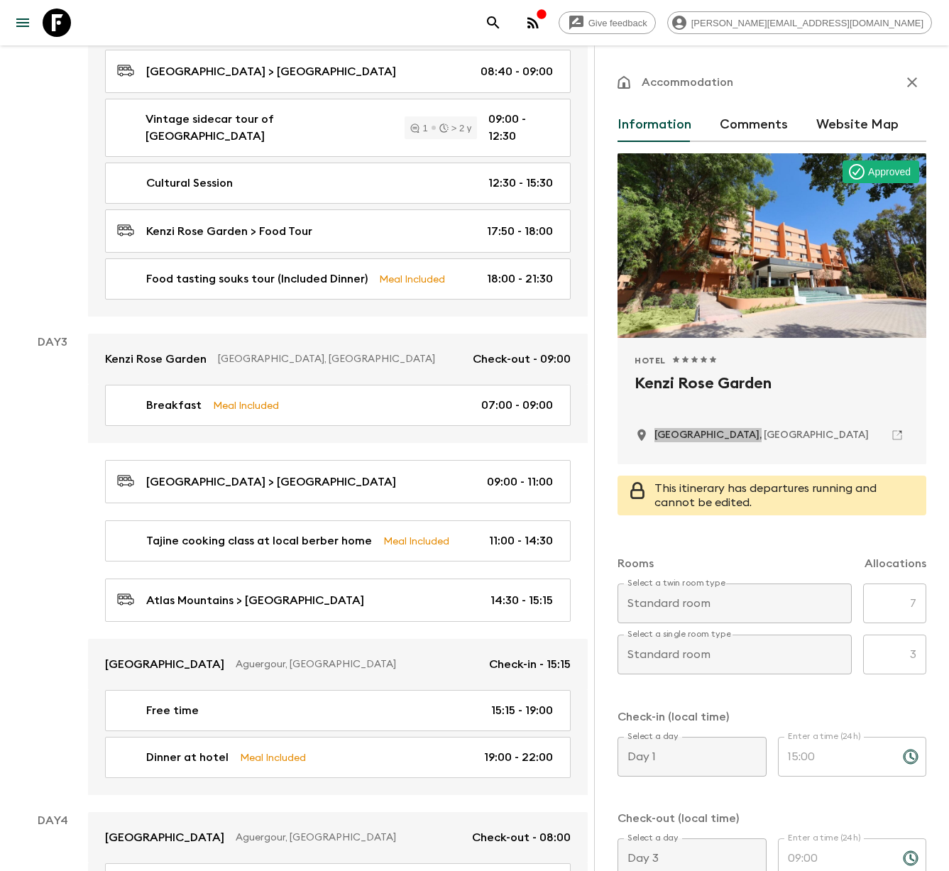
scroll to position [867, 0]
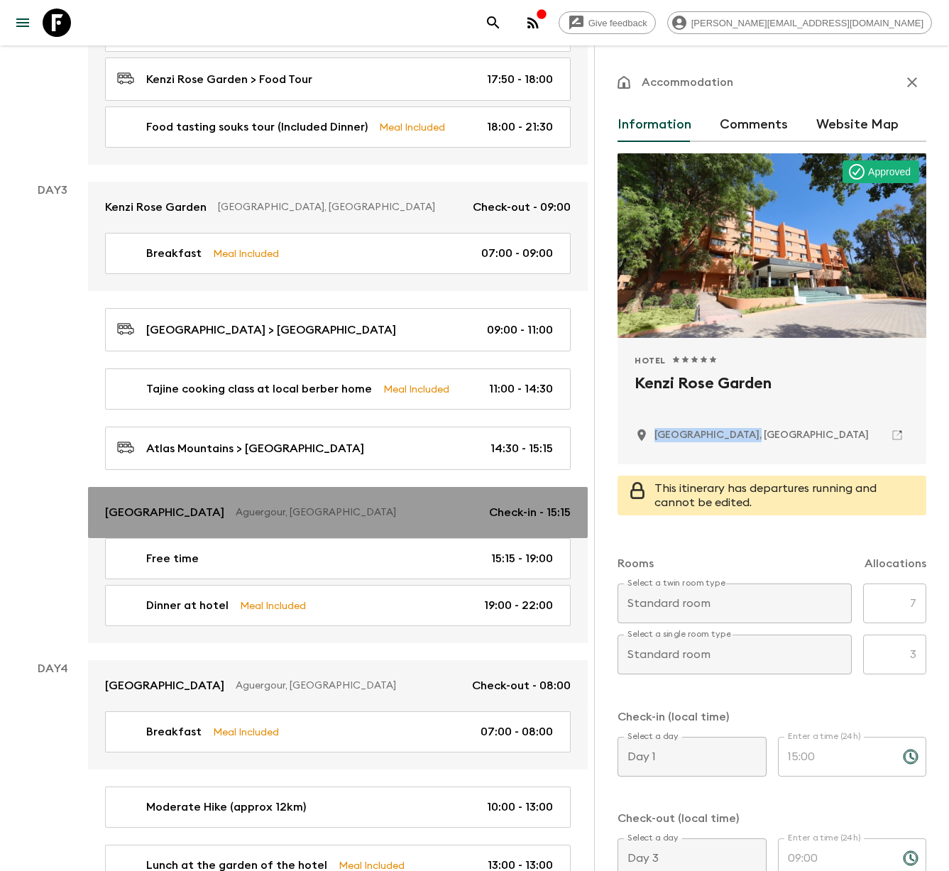
click at [351, 505] on p "Aguergour, [GEOGRAPHIC_DATA]" at bounding box center [357, 512] width 242 height 14
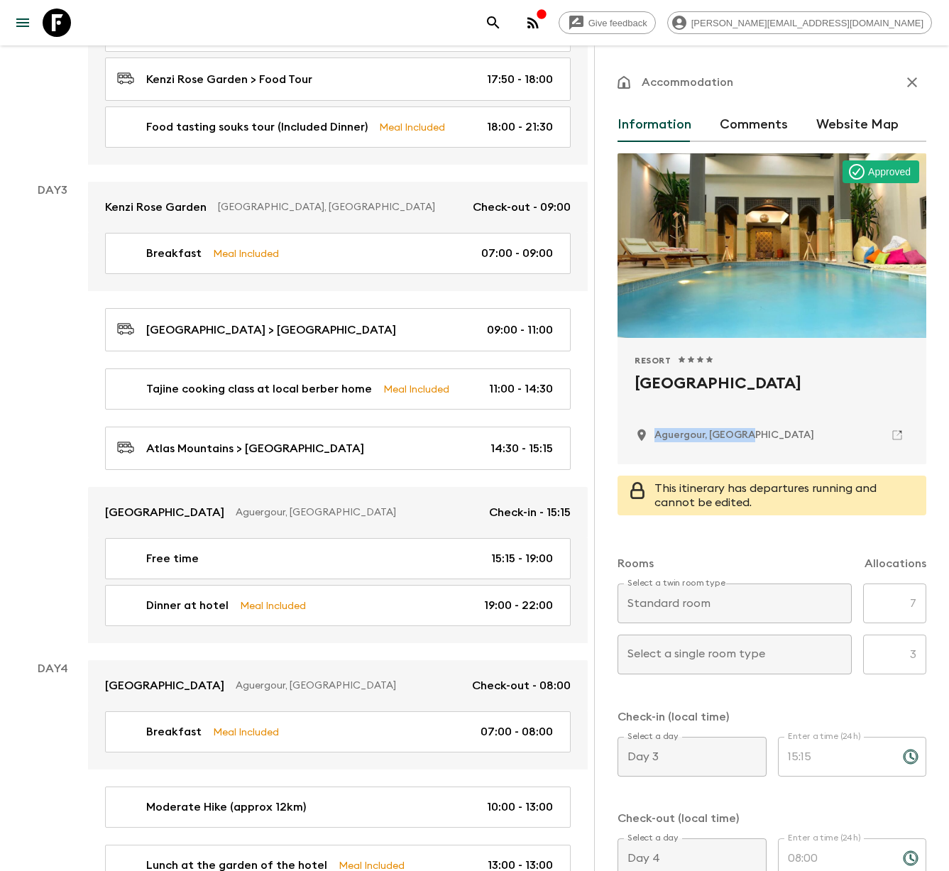
drag, startPoint x: 774, startPoint y: 441, endPoint x: 657, endPoint y: 434, distance: 117.3
click at [657, 434] on div "Aguergour, [GEOGRAPHIC_DATA]" at bounding box center [772, 435] width 275 height 24
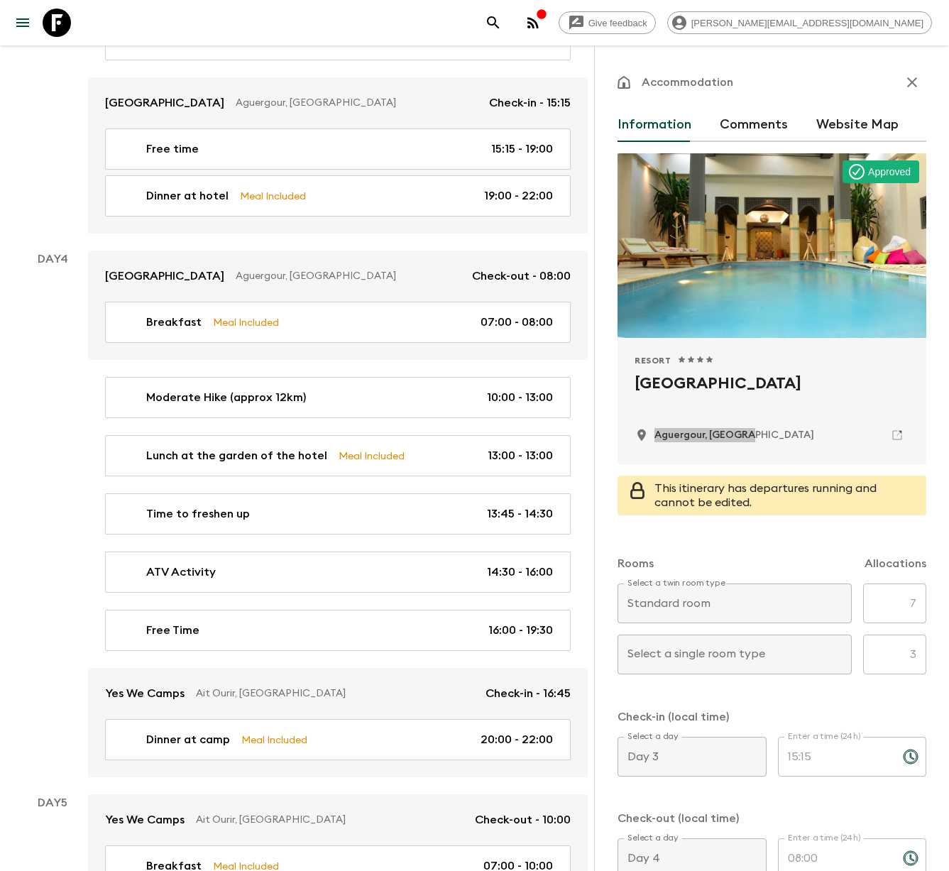
scroll to position [1376, 0]
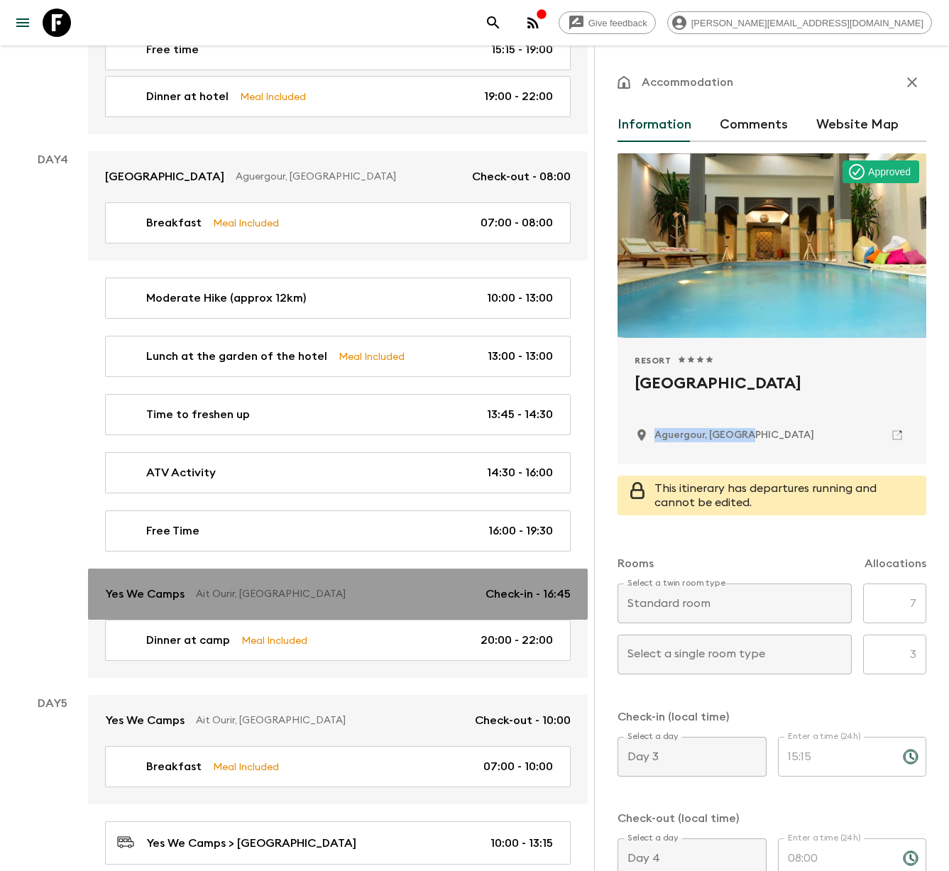
click at [252, 587] on p "Ait Ourir, [GEOGRAPHIC_DATA]" at bounding box center [335, 594] width 278 height 14
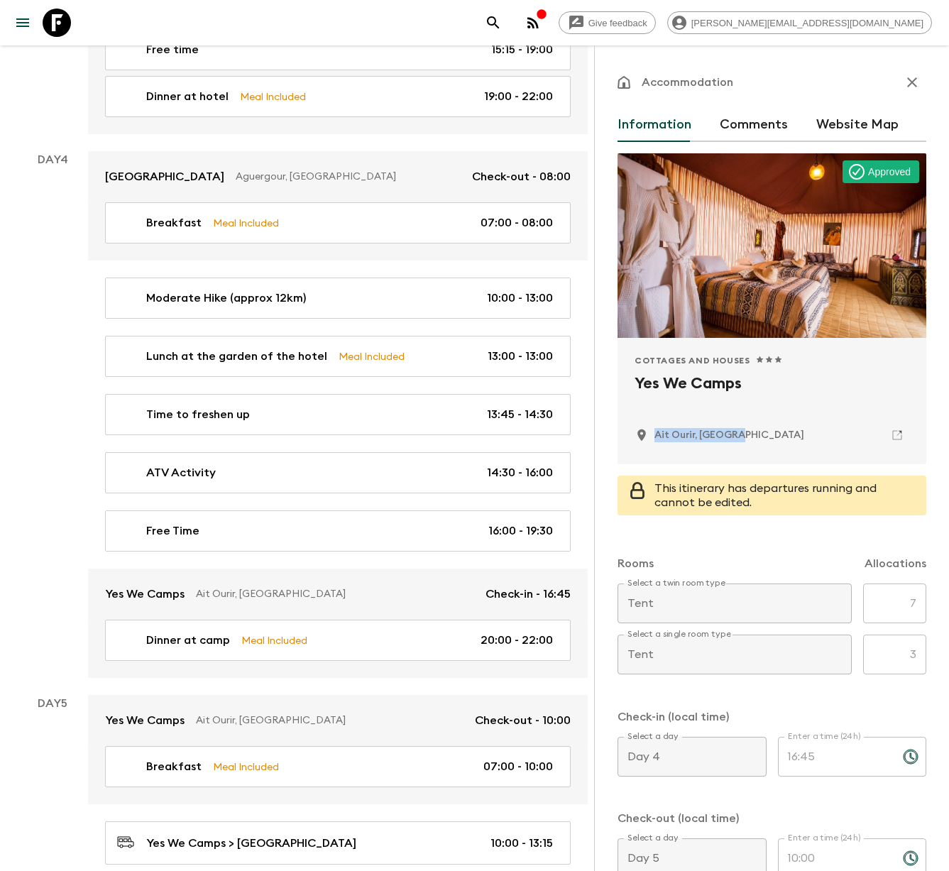
drag, startPoint x: 728, startPoint y: 441, endPoint x: 655, endPoint y: 438, distance: 73.9
click at [655, 438] on div "Ait Ourir, [GEOGRAPHIC_DATA]" at bounding box center [772, 435] width 275 height 24
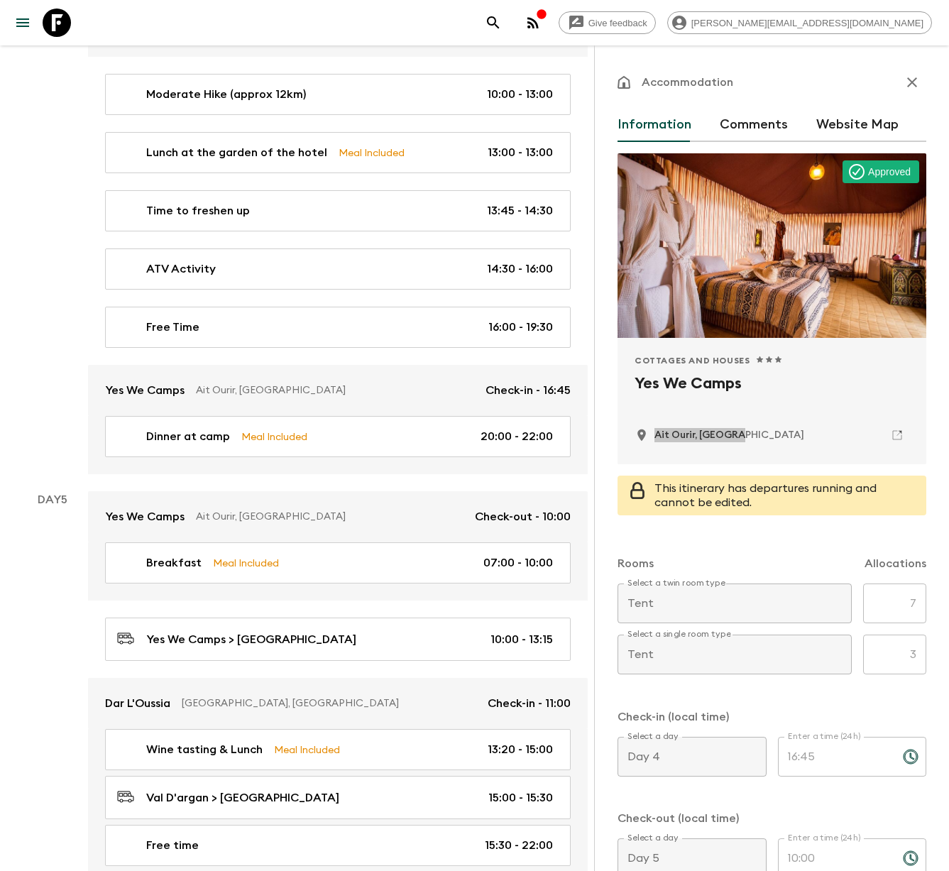
scroll to position [1729, 0]
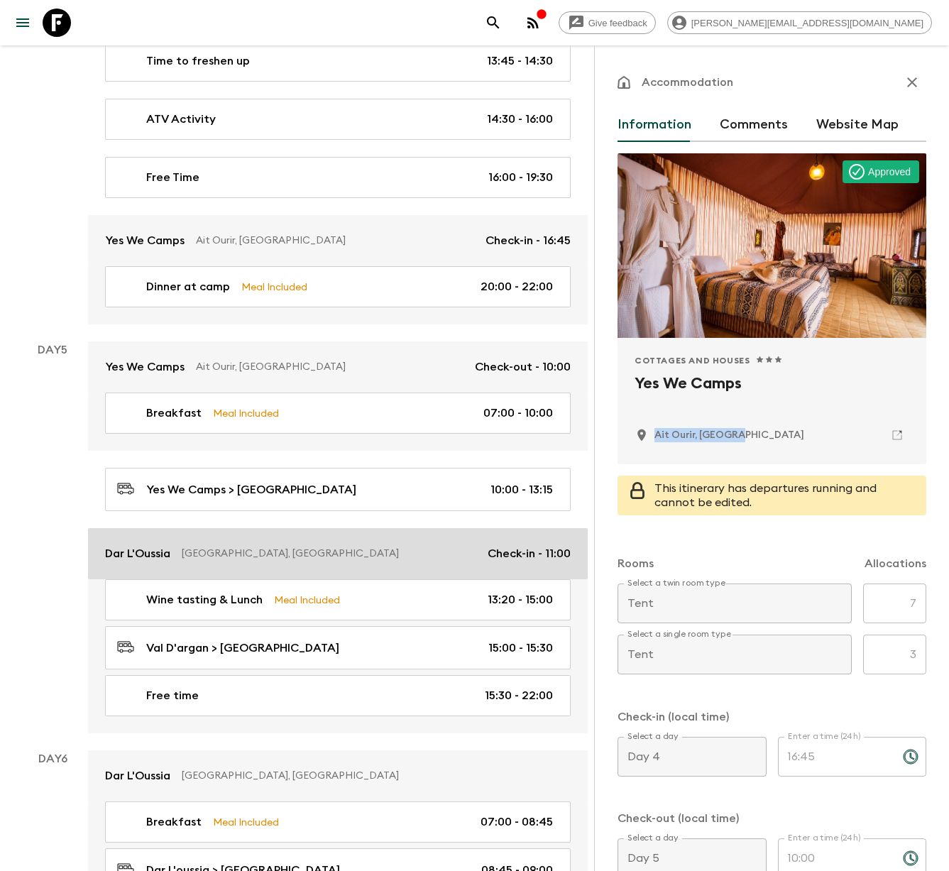
click at [255, 547] on p "[GEOGRAPHIC_DATA], [GEOGRAPHIC_DATA]" at bounding box center [329, 554] width 295 height 14
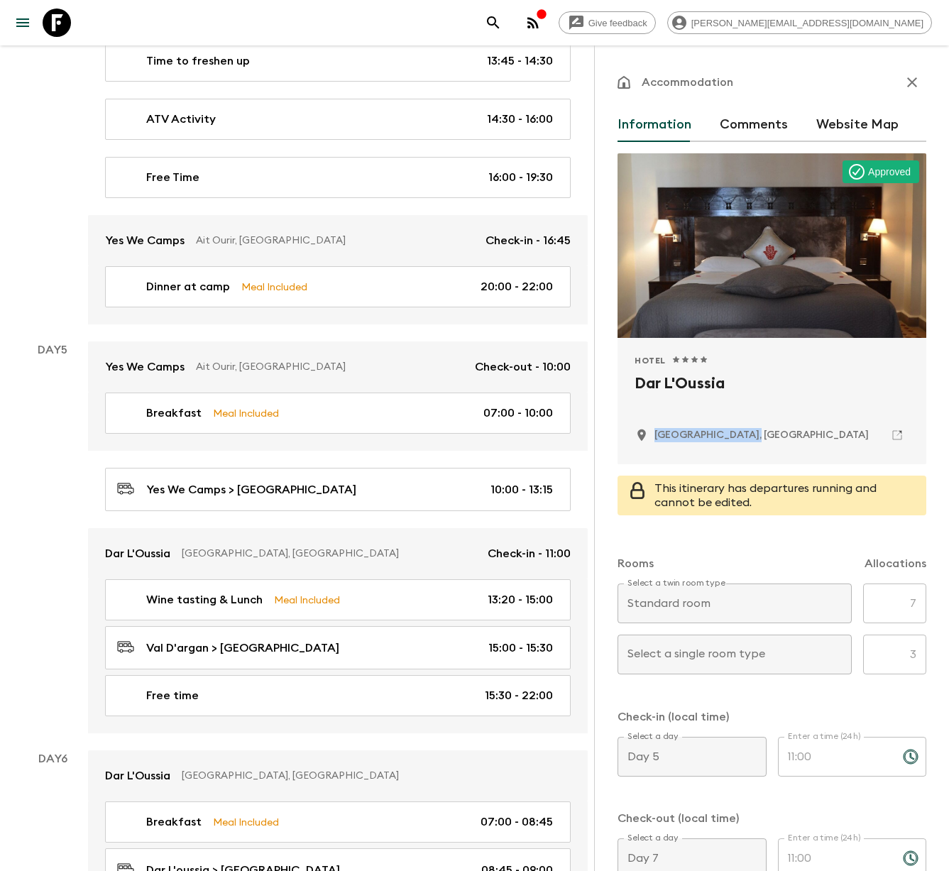
drag, startPoint x: 767, startPoint y: 435, endPoint x: 655, endPoint y: 440, distance: 111.6
click at [655, 440] on div "[GEOGRAPHIC_DATA], [GEOGRAPHIC_DATA]" at bounding box center [772, 435] width 275 height 24
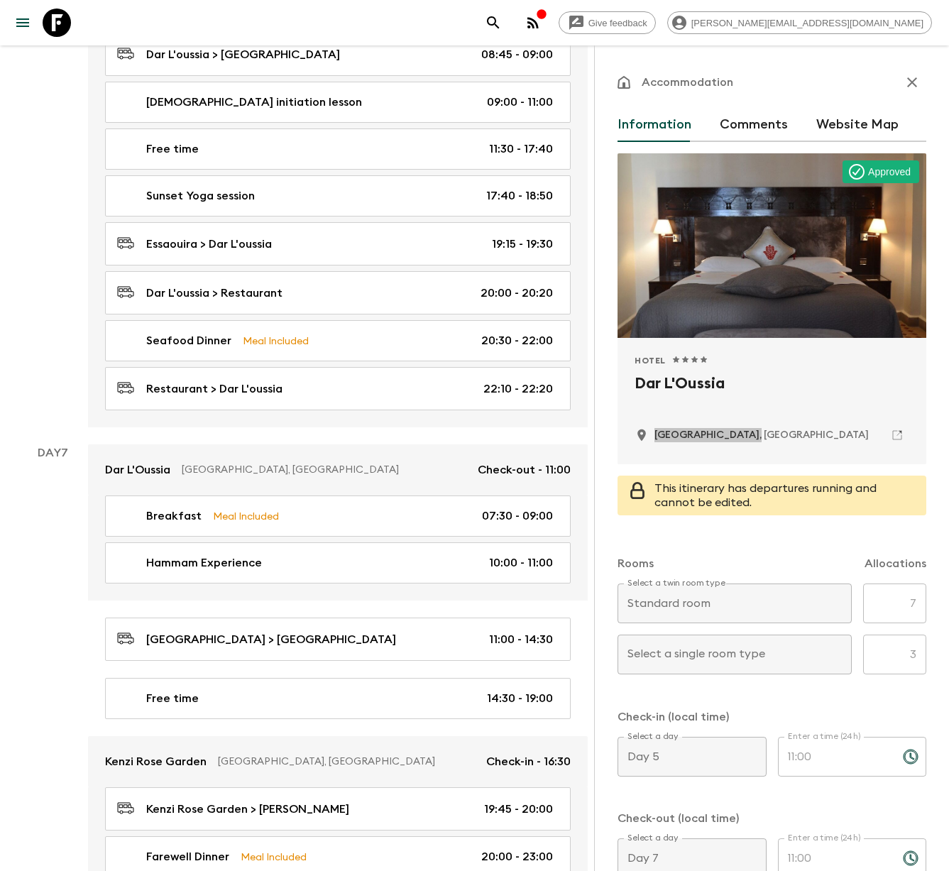
scroll to position [2799, 0]
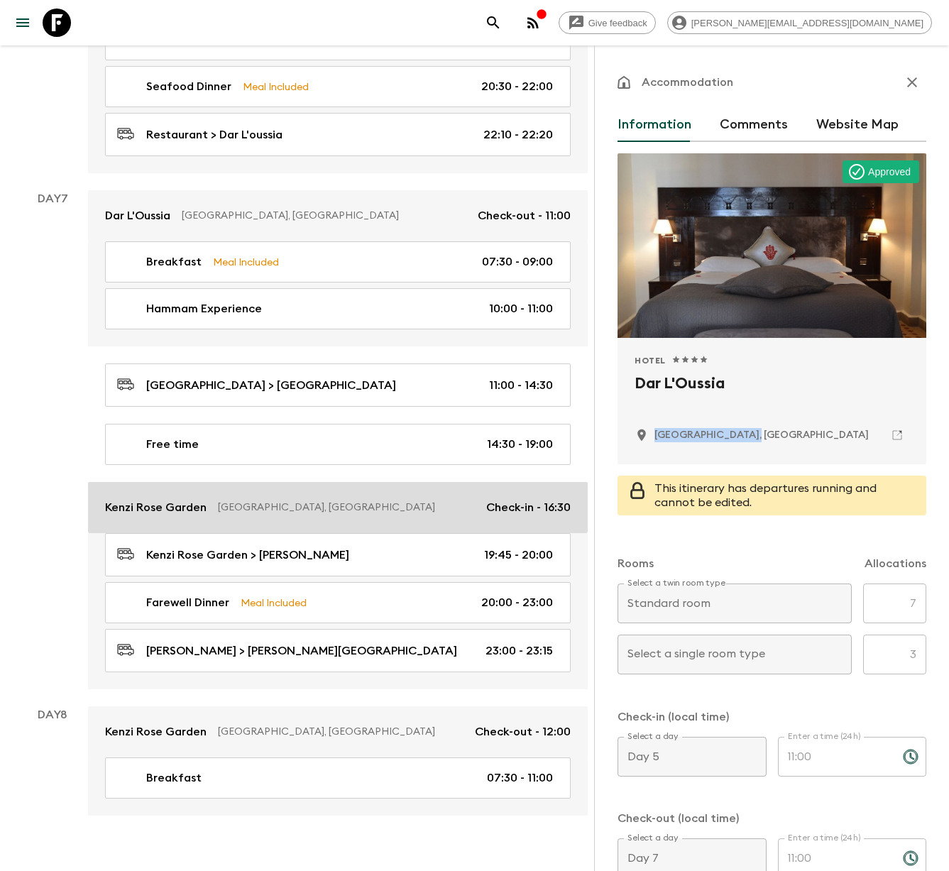
click at [280, 501] on p "[GEOGRAPHIC_DATA], [GEOGRAPHIC_DATA]" at bounding box center [346, 508] width 257 height 14
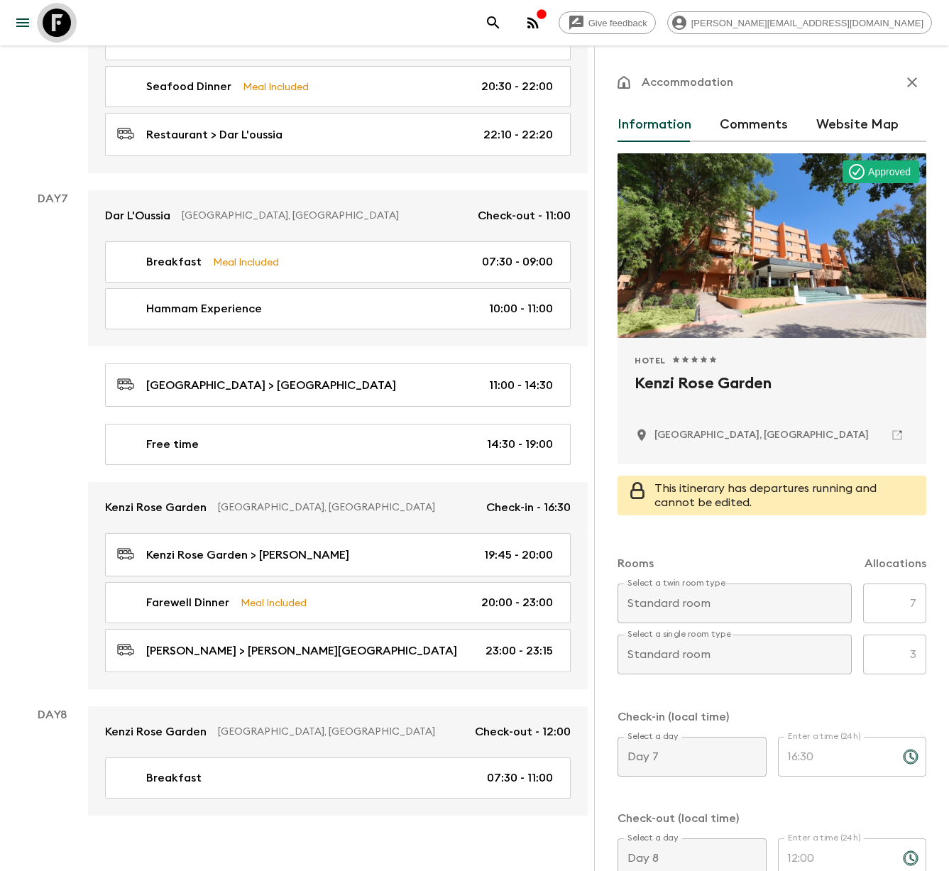
click at [69, 25] on icon at bounding box center [57, 23] width 28 height 28
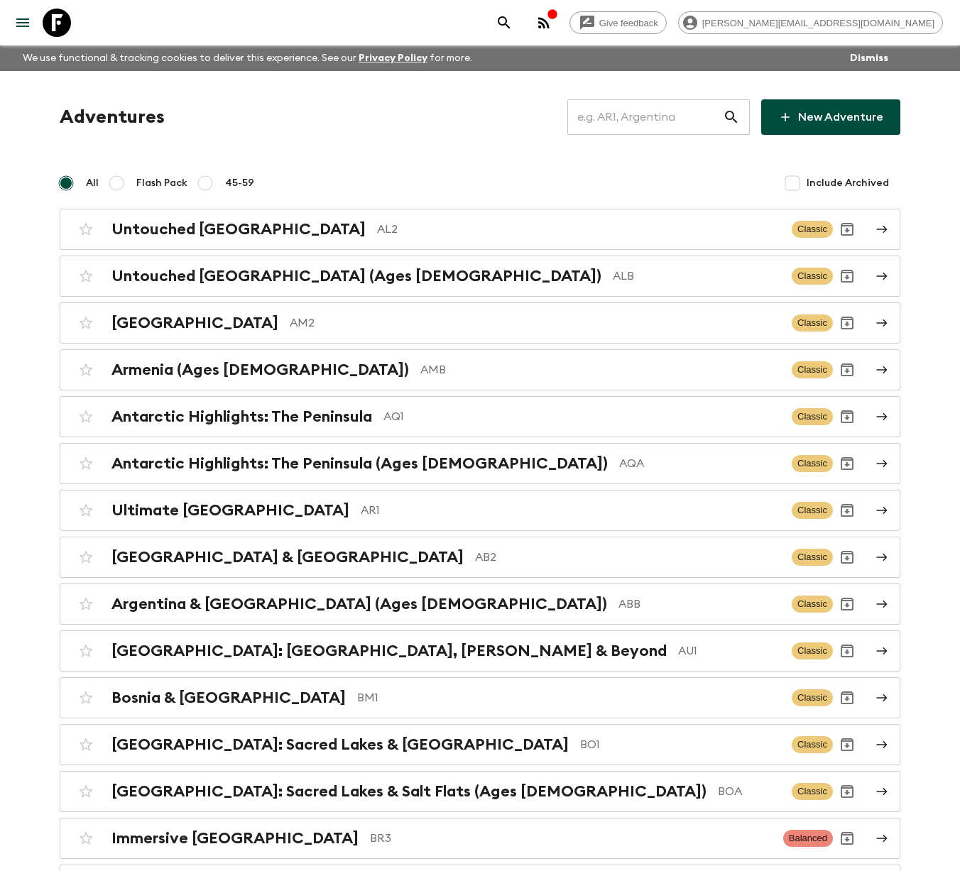
click at [629, 113] on input "text" at bounding box center [644, 117] width 155 height 40
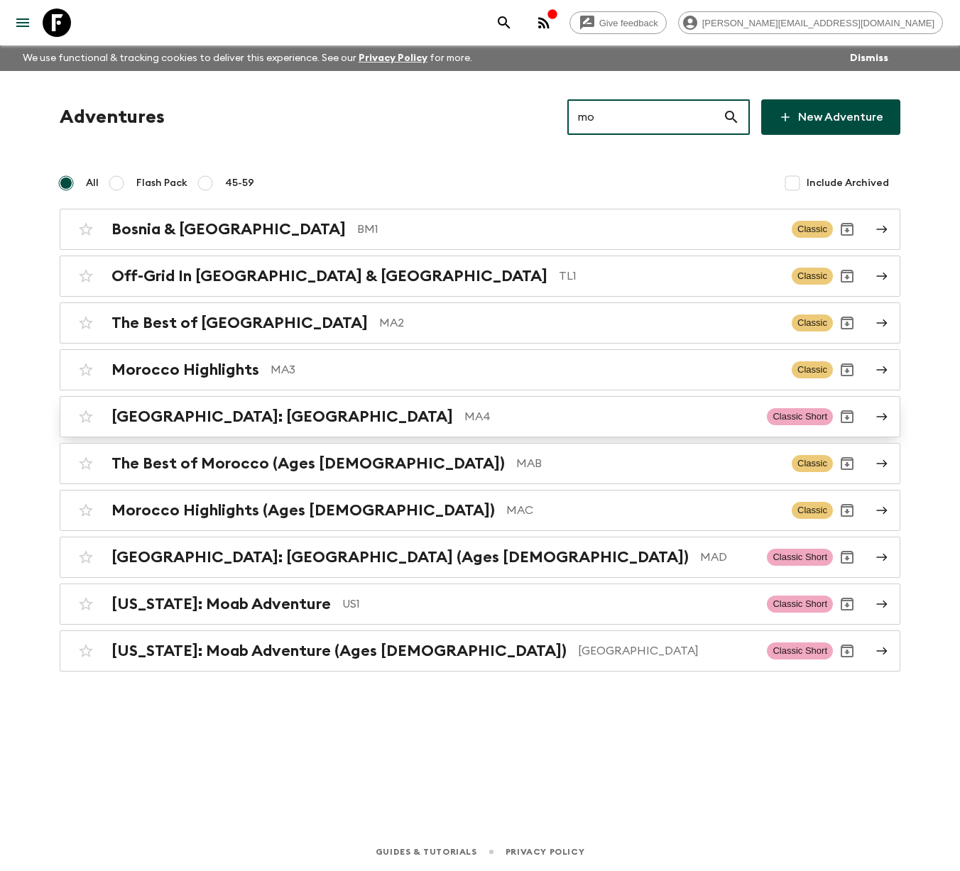
type input "mo"
click at [222, 421] on h2 "[GEOGRAPHIC_DATA]: [GEOGRAPHIC_DATA]" at bounding box center [281, 417] width 341 height 18
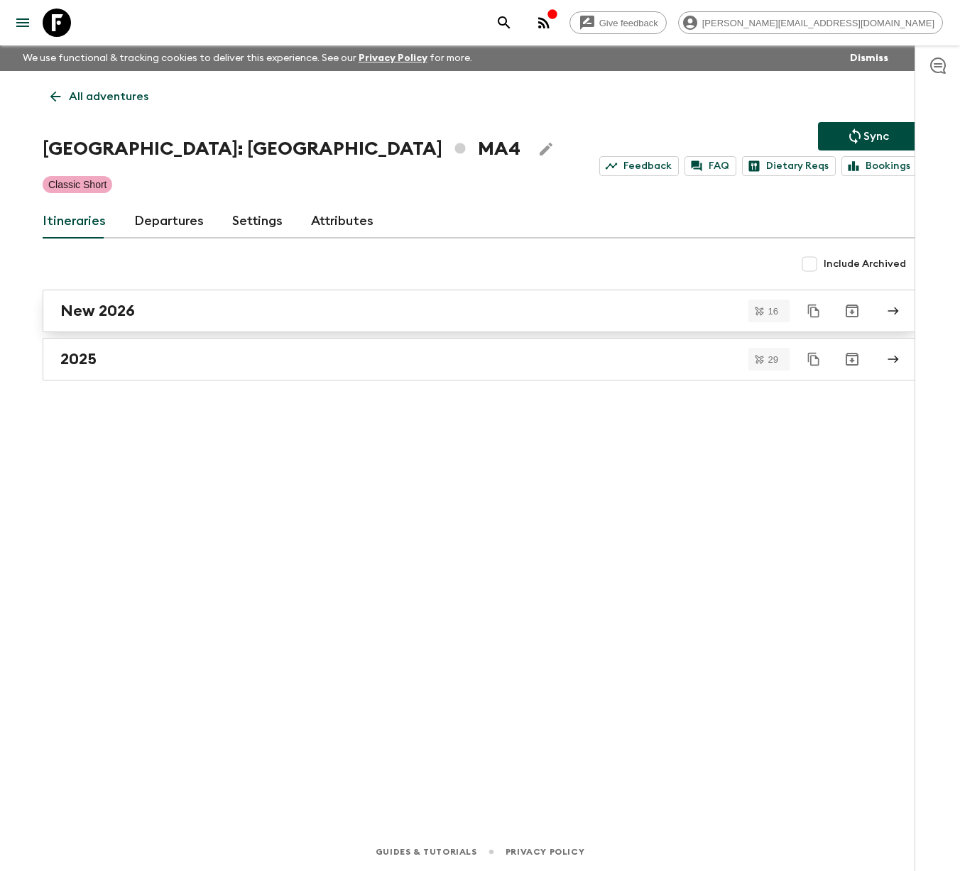
click at [163, 305] on div "New 2026" at bounding box center [466, 311] width 812 height 18
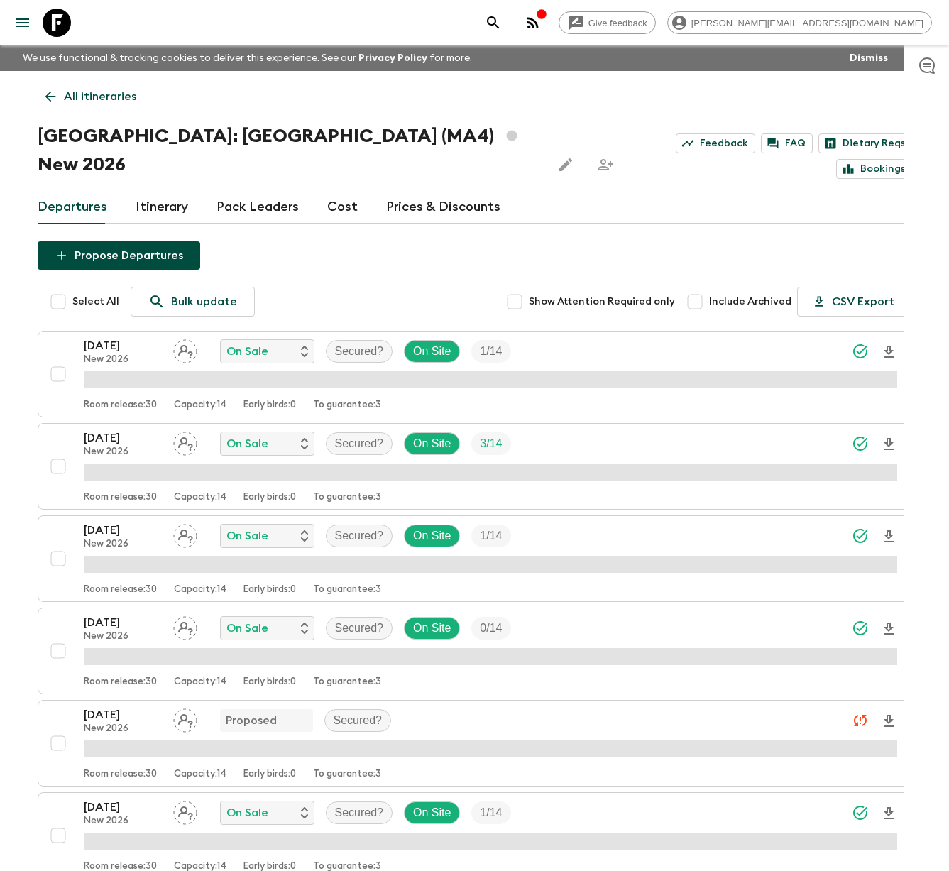
click at [181, 190] on link "Itinerary" at bounding box center [162, 207] width 53 height 34
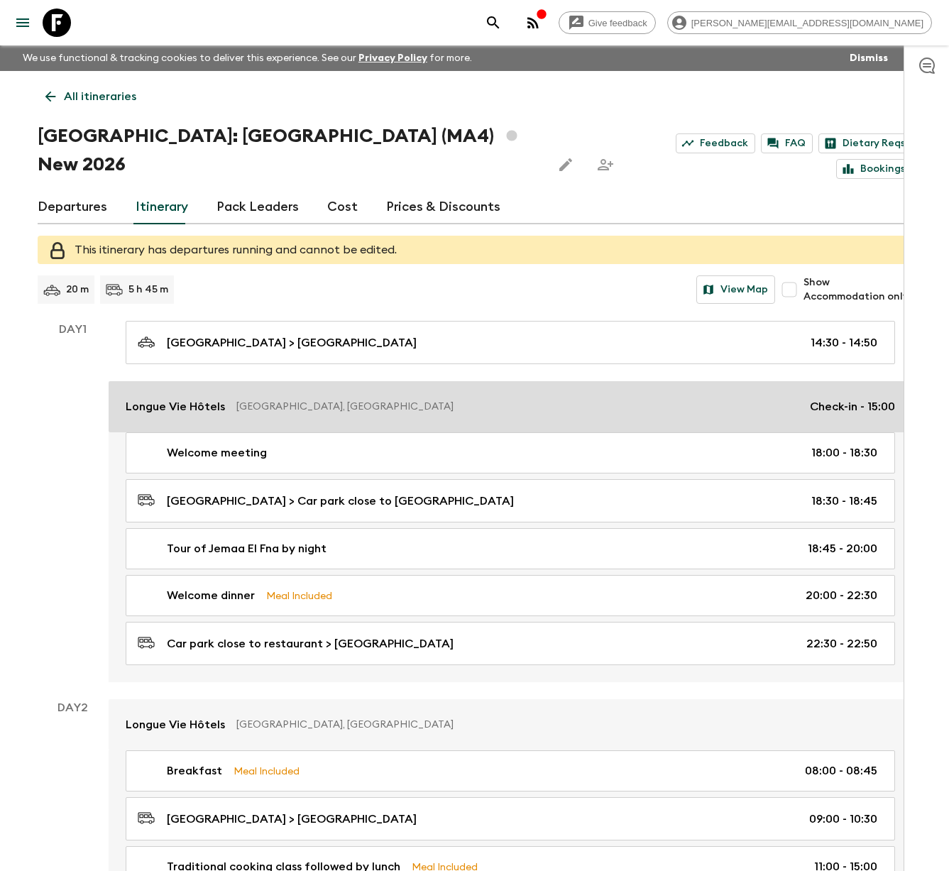
click at [353, 400] on p "[GEOGRAPHIC_DATA], [GEOGRAPHIC_DATA]" at bounding box center [517, 407] width 562 height 14
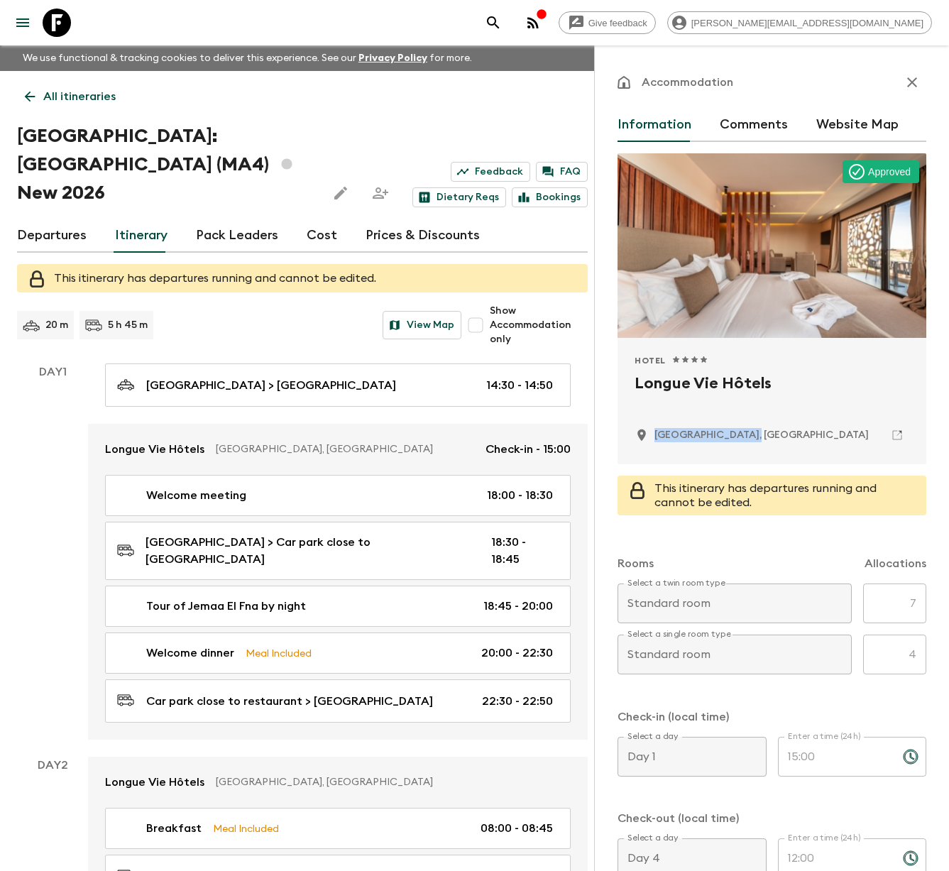
drag, startPoint x: 768, startPoint y: 432, endPoint x: 656, endPoint y: 432, distance: 112.2
click at [656, 432] on div "[GEOGRAPHIC_DATA], [GEOGRAPHIC_DATA]" at bounding box center [772, 435] width 275 height 24
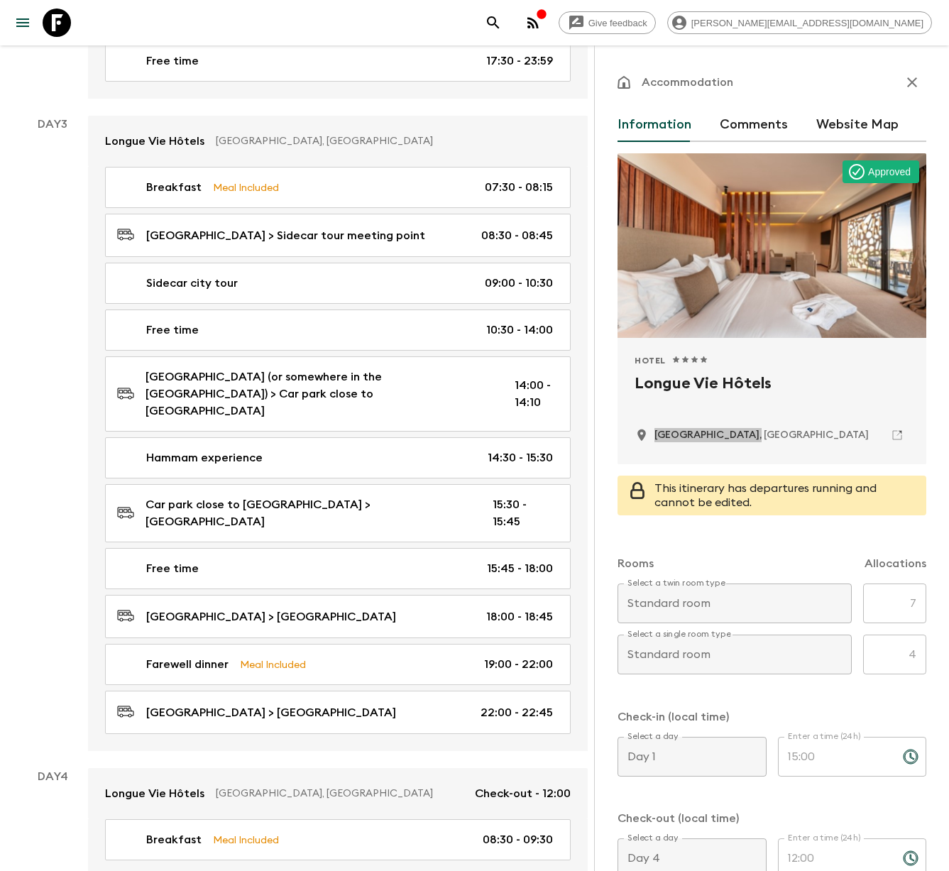
scroll to position [1009, 0]
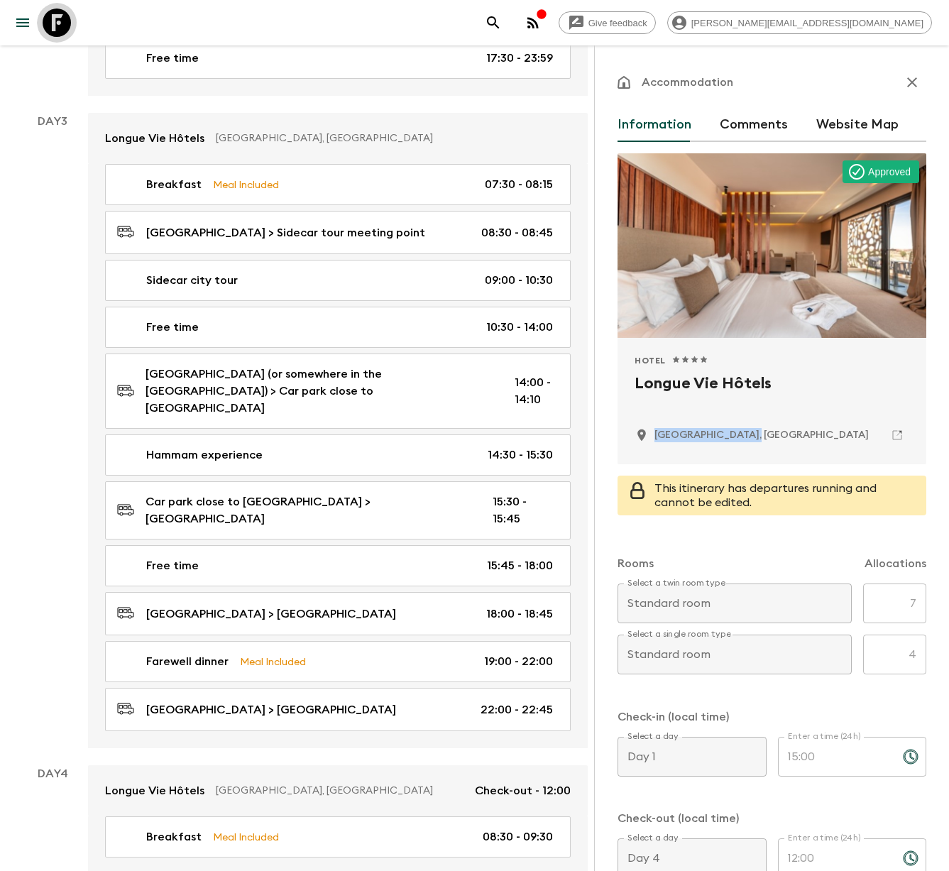
click at [60, 20] on icon at bounding box center [57, 23] width 28 height 28
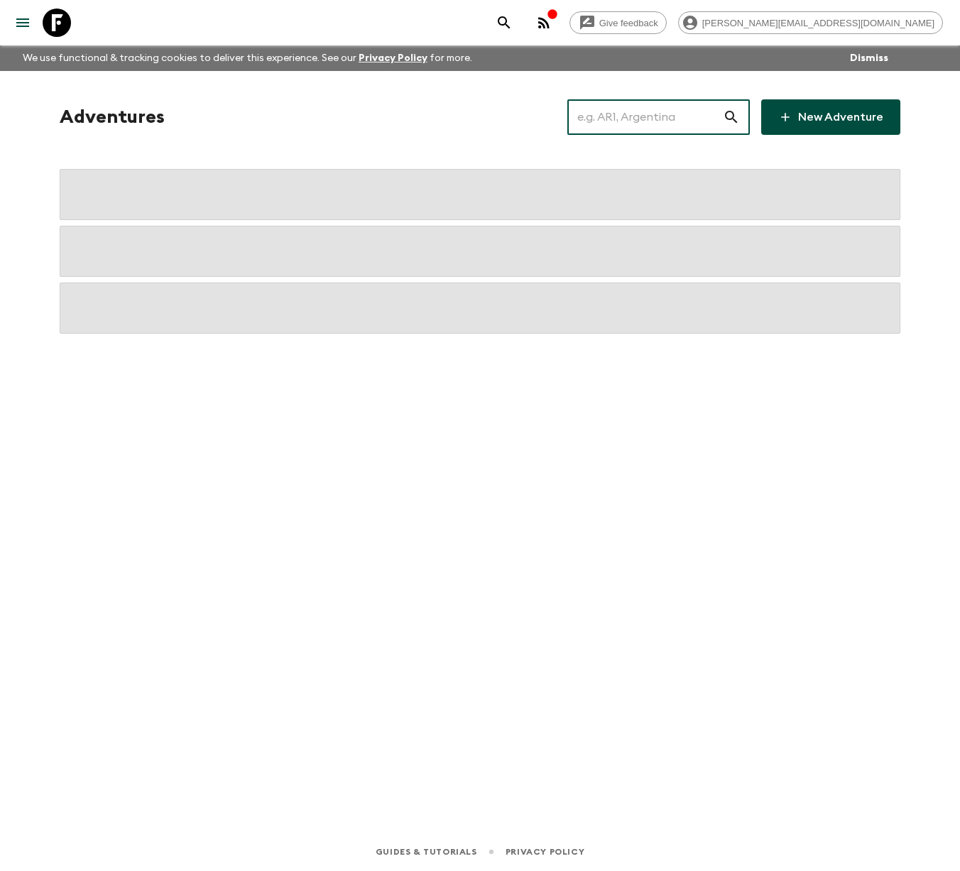
click at [667, 120] on input "text" at bounding box center [644, 117] width 155 height 40
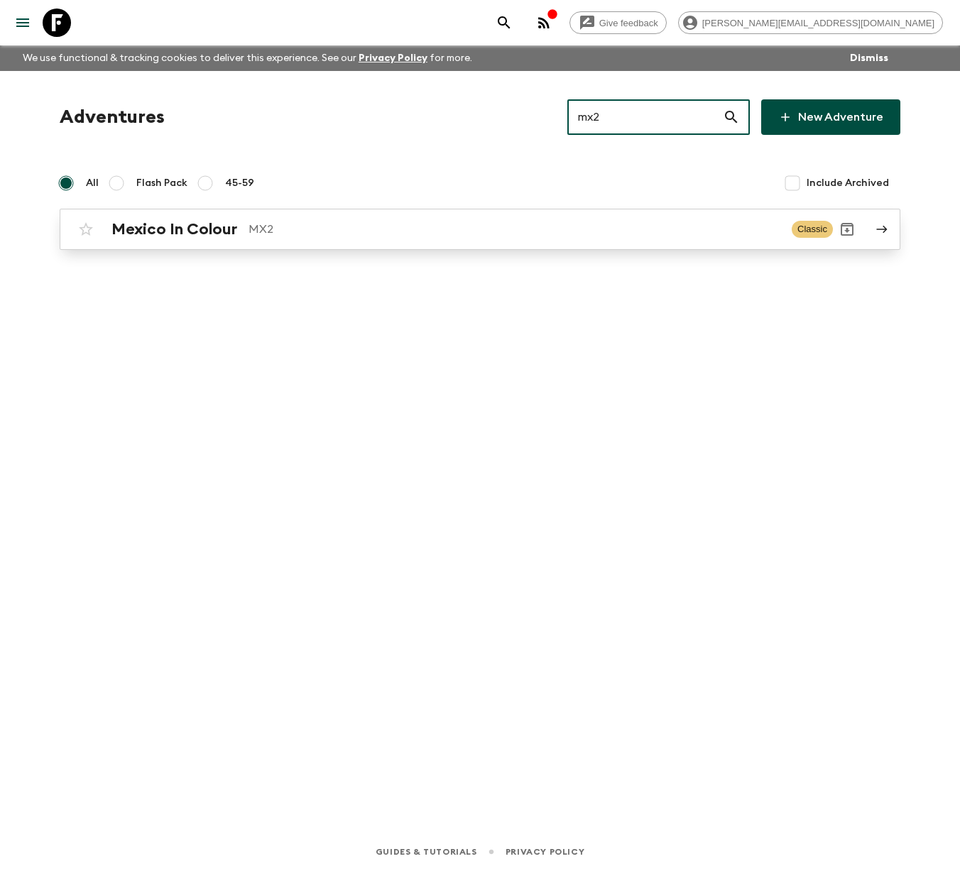
type input "mx2"
click at [197, 239] on h2 "Mexico In Colour" at bounding box center [174, 229] width 126 height 18
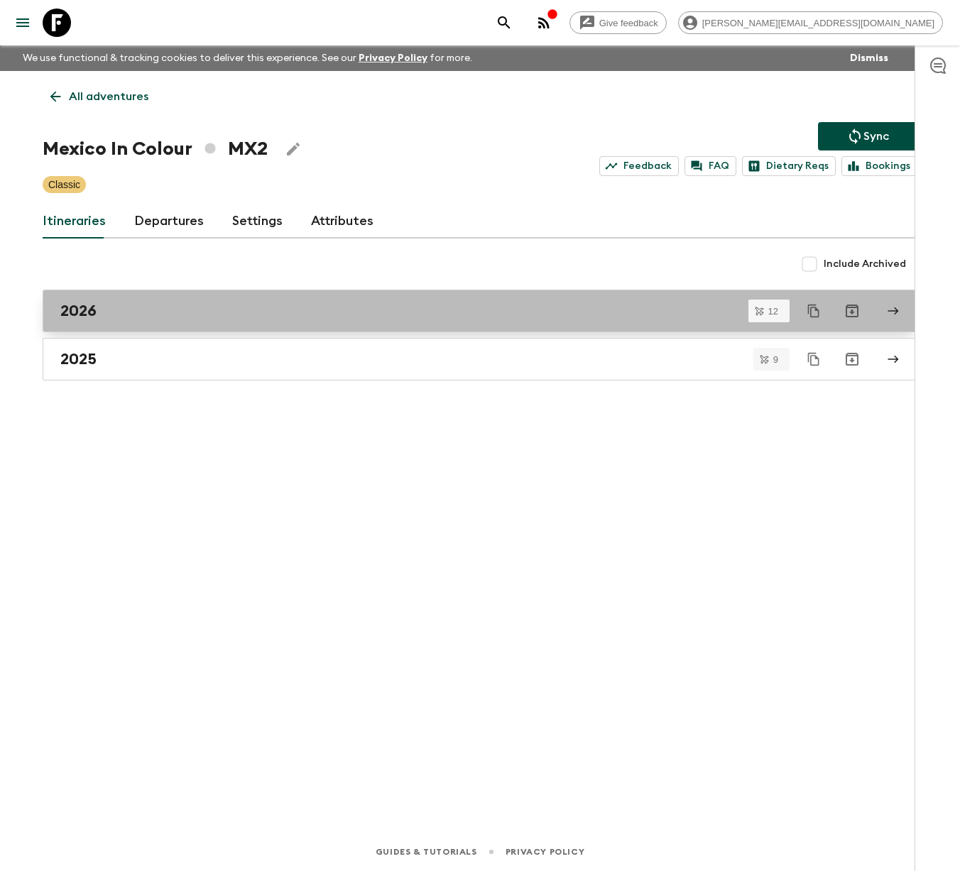
click at [174, 305] on div "2026" at bounding box center [466, 311] width 812 height 18
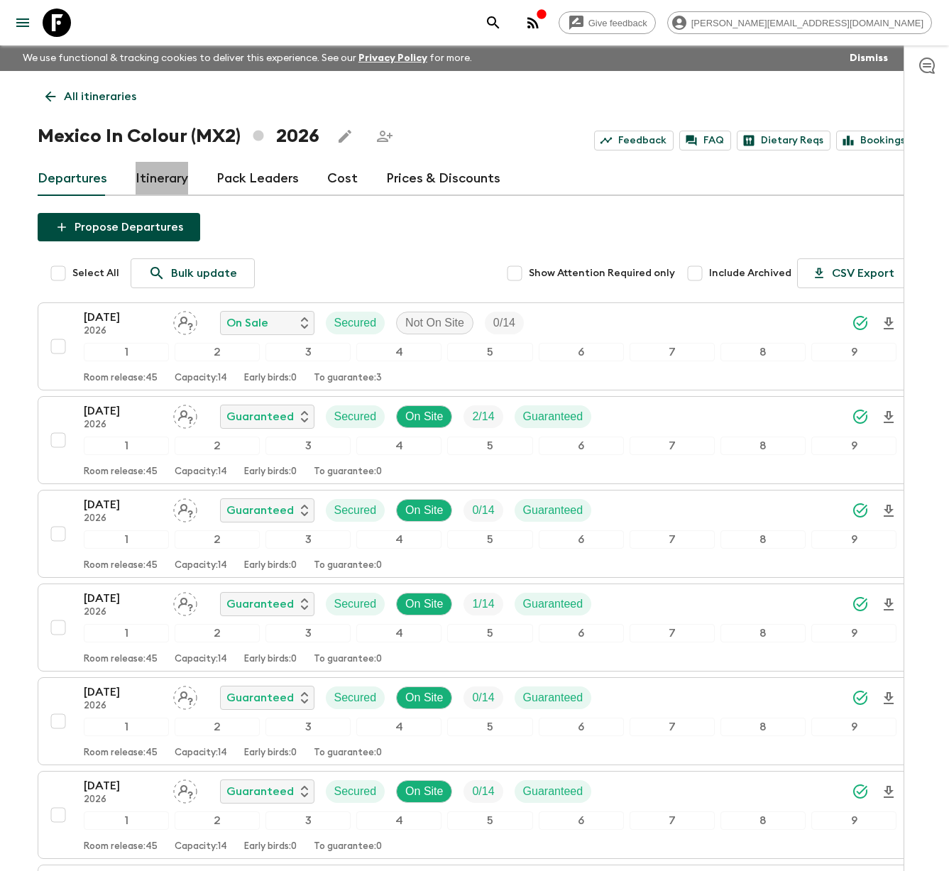
click at [179, 182] on link "Itinerary" at bounding box center [162, 179] width 53 height 34
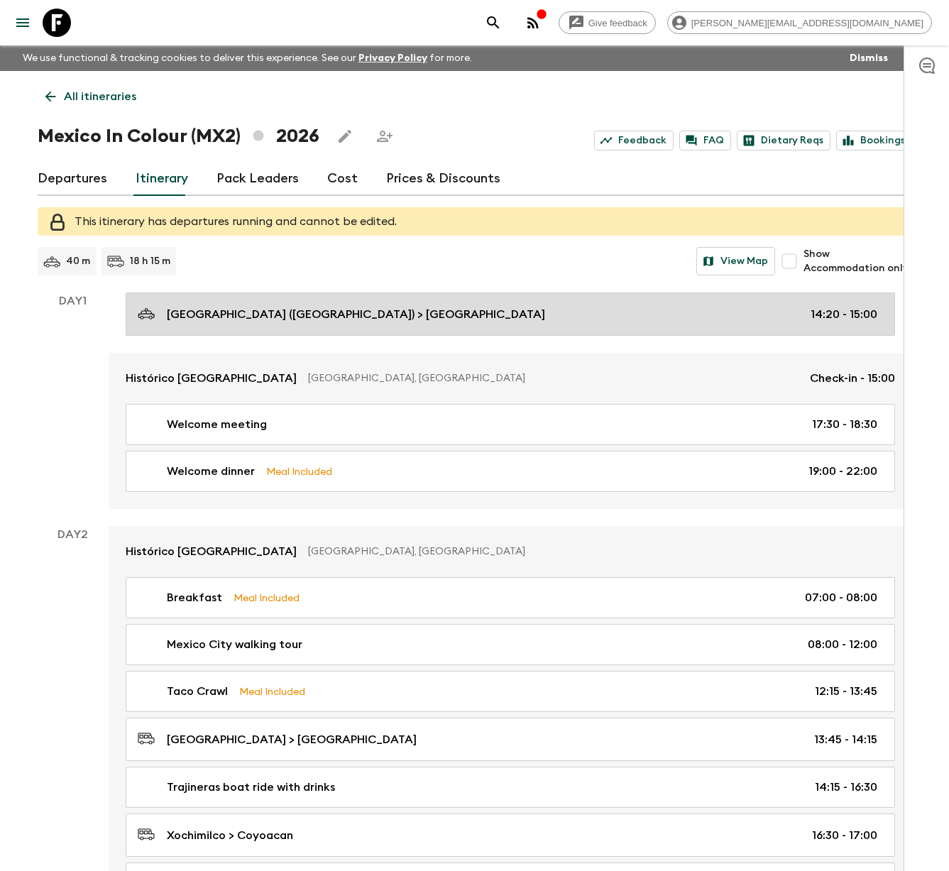
click at [315, 314] on p "[GEOGRAPHIC_DATA] ([GEOGRAPHIC_DATA]) > [GEOGRAPHIC_DATA]" at bounding box center [356, 314] width 378 height 17
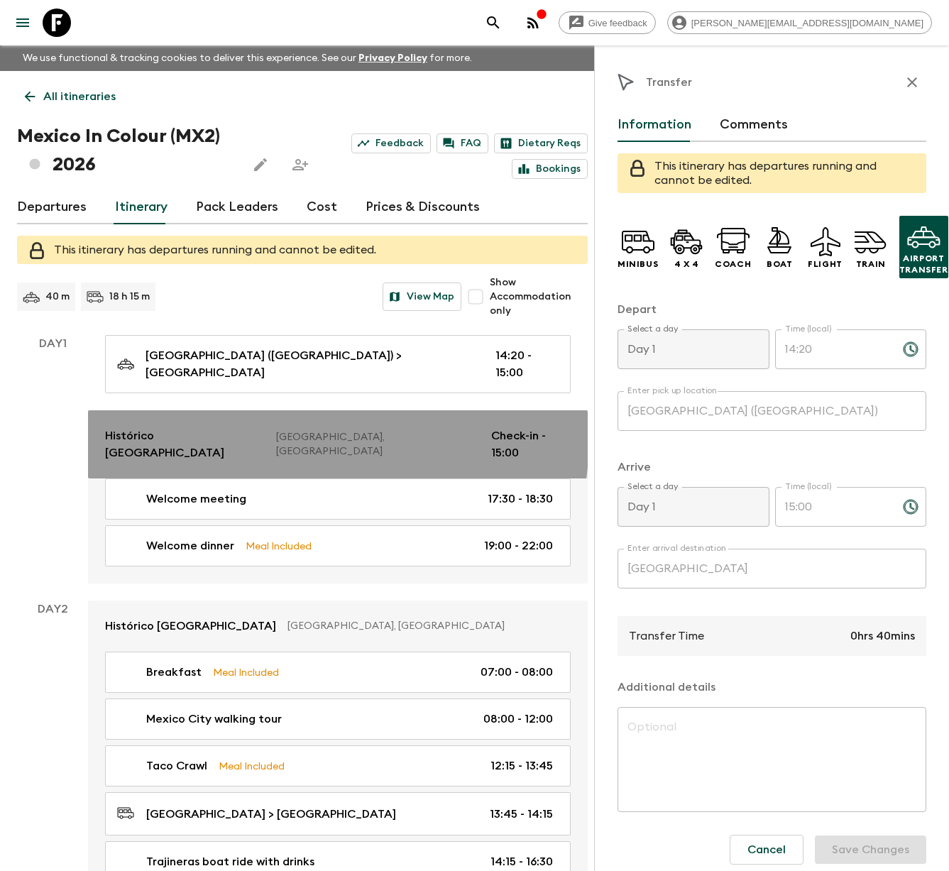
click at [235, 427] on p "Histórico [GEOGRAPHIC_DATA]" at bounding box center [185, 444] width 160 height 34
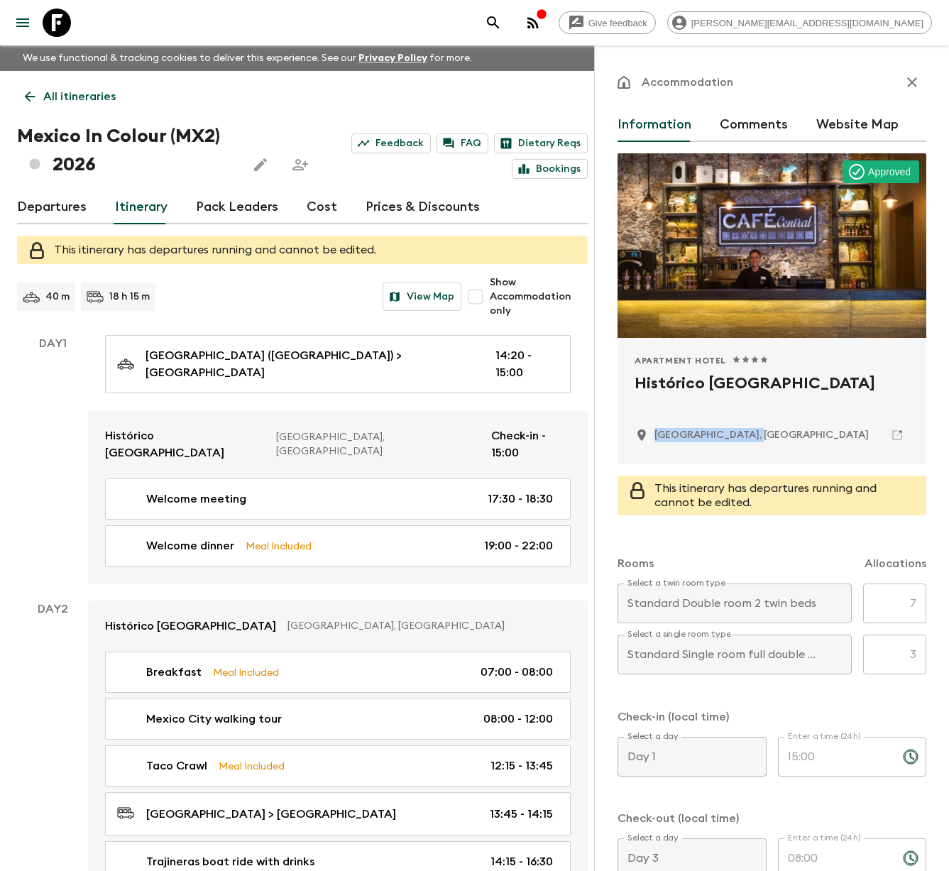
drag, startPoint x: 767, startPoint y: 433, endPoint x: 652, endPoint y: 433, distance: 114.3
click at [652, 433] on div "[GEOGRAPHIC_DATA], [GEOGRAPHIC_DATA]" at bounding box center [772, 435] width 275 height 24
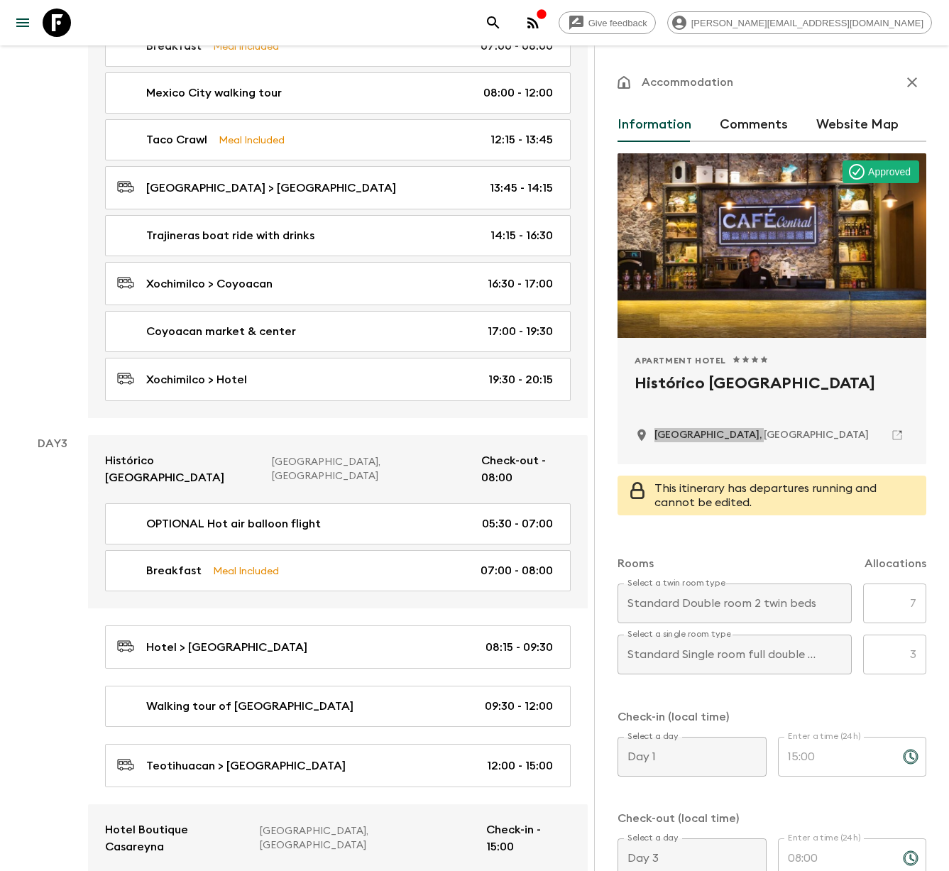
scroll to position [723, 0]
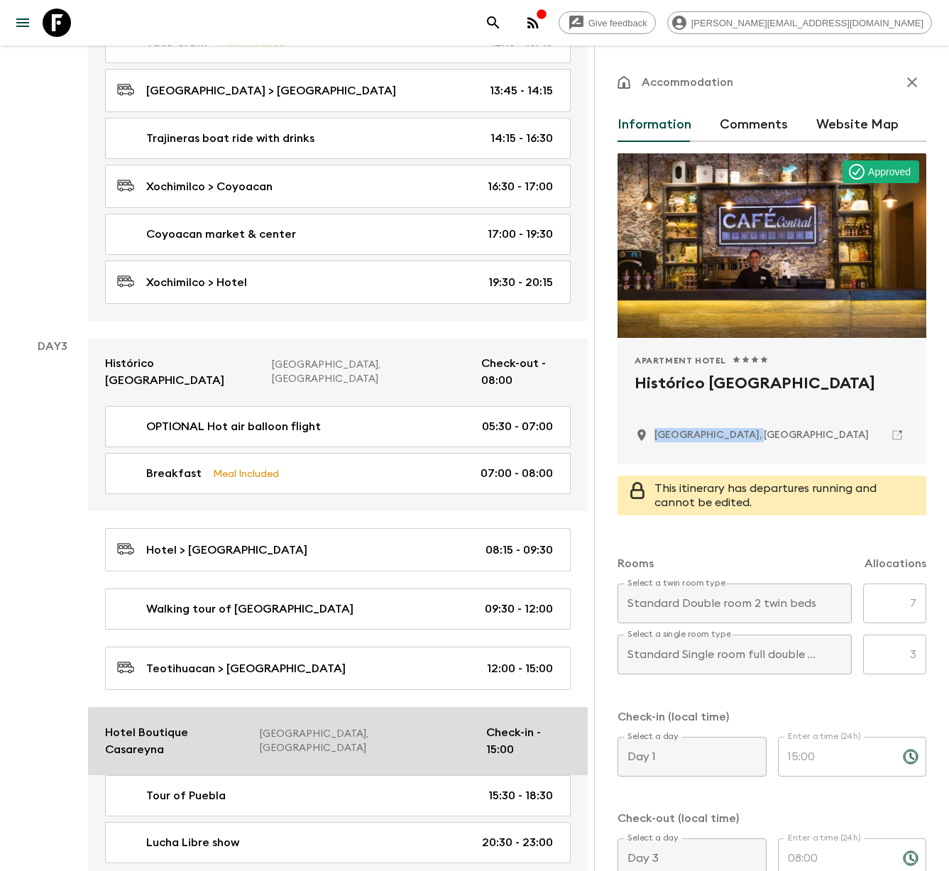
click at [315, 727] on p "[GEOGRAPHIC_DATA], [GEOGRAPHIC_DATA]" at bounding box center [367, 741] width 215 height 28
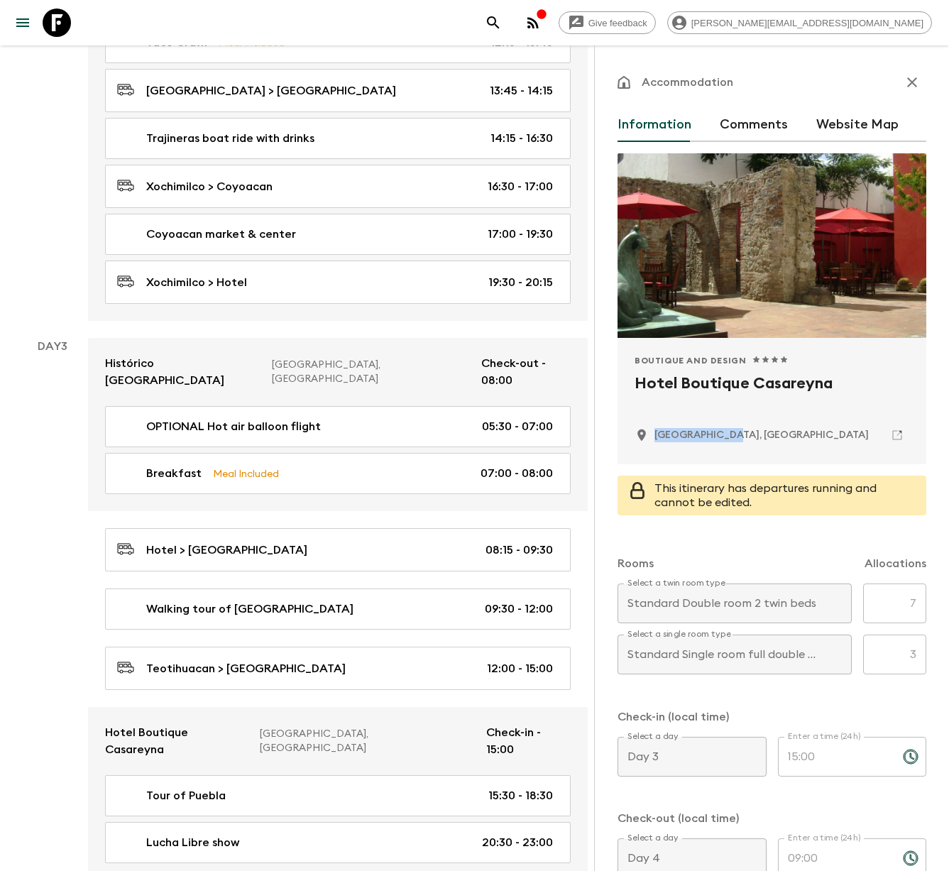
drag, startPoint x: 749, startPoint y: 442, endPoint x: 654, endPoint y: 436, distance: 95.3
click at [655, 435] on div "[GEOGRAPHIC_DATA], [GEOGRAPHIC_DATA]" at bounding box center [772, 435] width 275 height 24
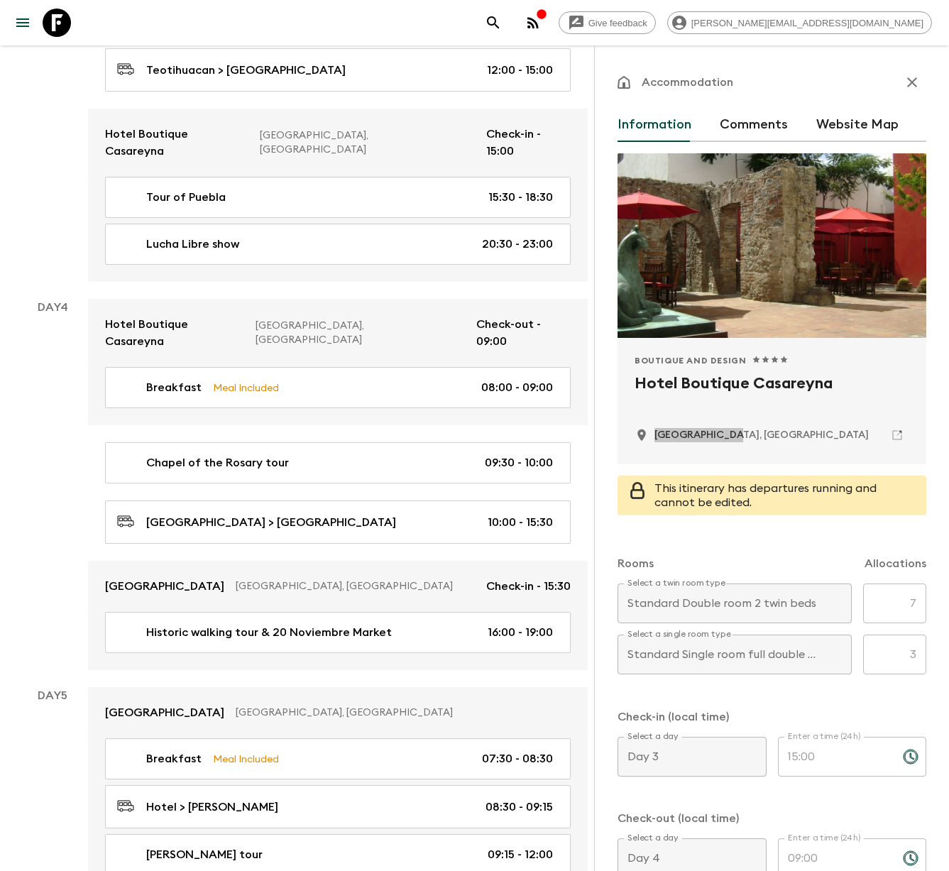
scroll to position [1461, 0]
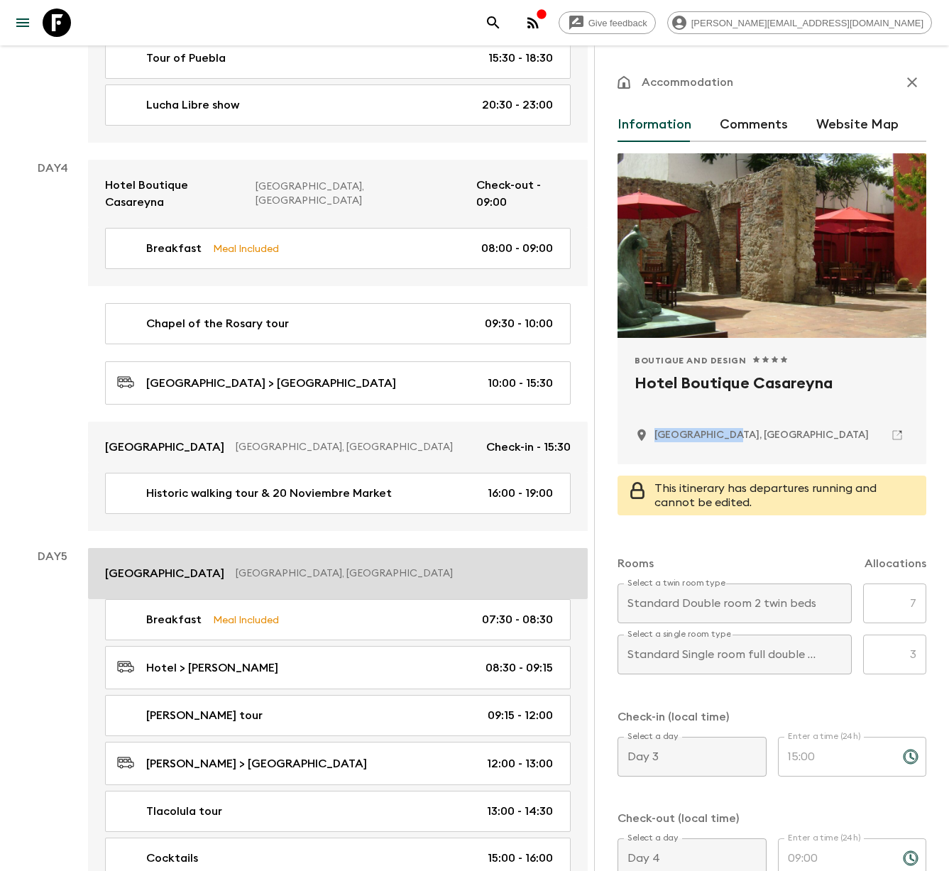
click at [268, 567] on p "[GEOGRAPHIC_DATA], [GEOGRAPHIC_DATA]" at bounding box center [398, 574] width 324 height 14
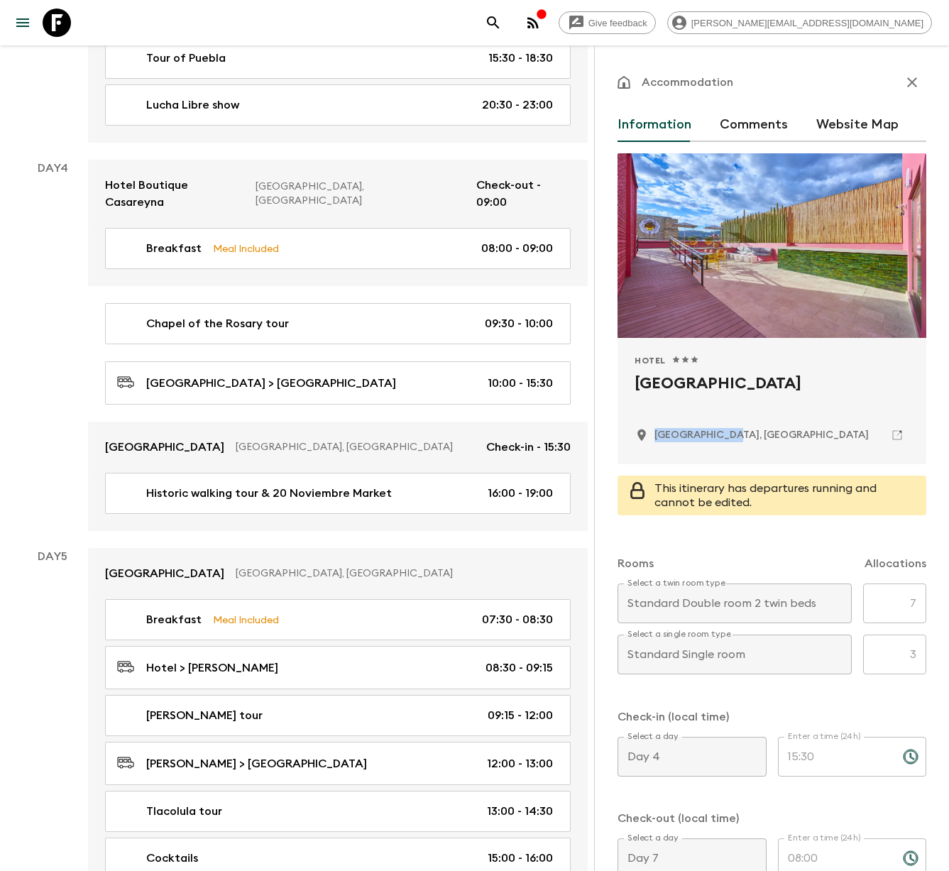
drag, startPoint x: 746, startPoint y: 439, endPoint x: 655, endPoint y: 438, distance: 90.9
click at [655, 438] on div "[GEOGRAPHIC_DATA], [GEOGRAPHIC_DATA]" at bounding box center [772, 435] width 275 height 24
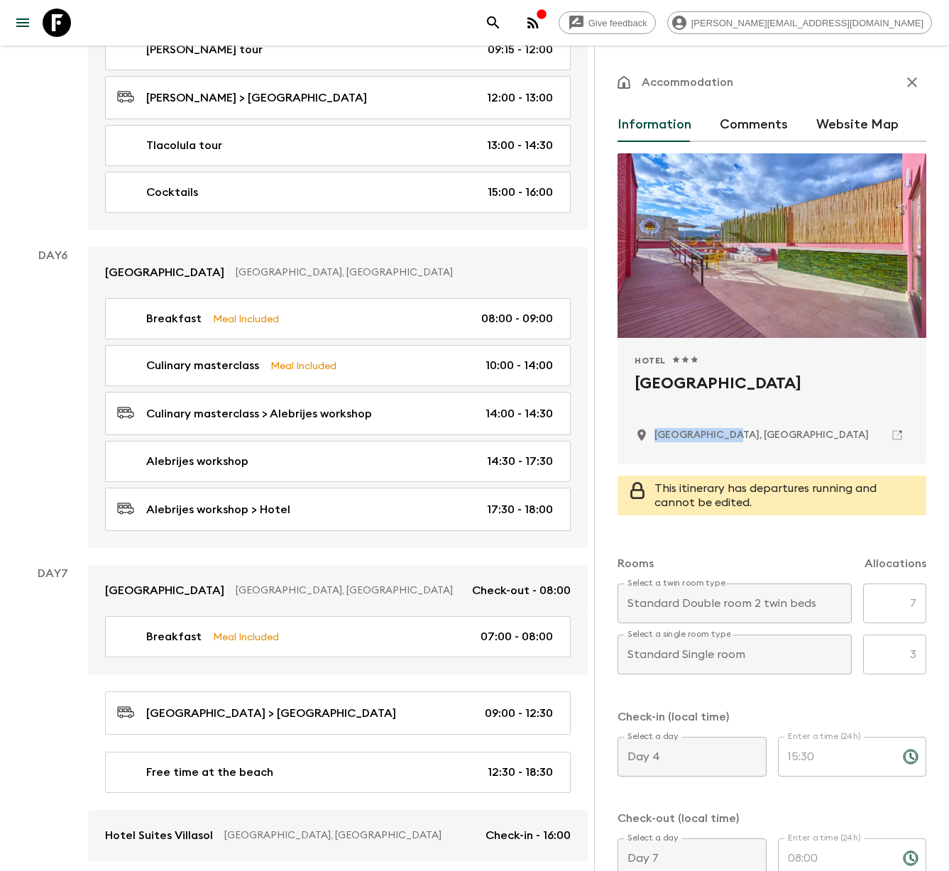
scroll to position [2231, 0]
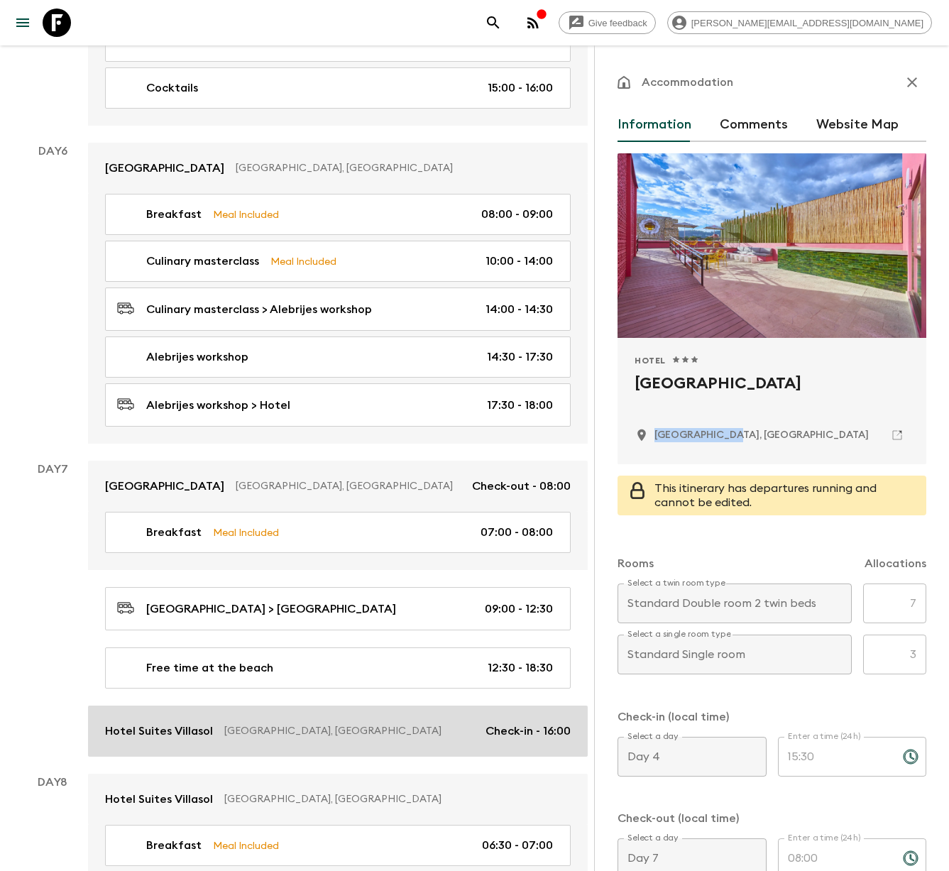
click at [339, 724] on p "[GEOGRAPHIC_DATA], [GEOGRAPHIC_DATA]" at bounding box center [349, 731] width 250 height 14
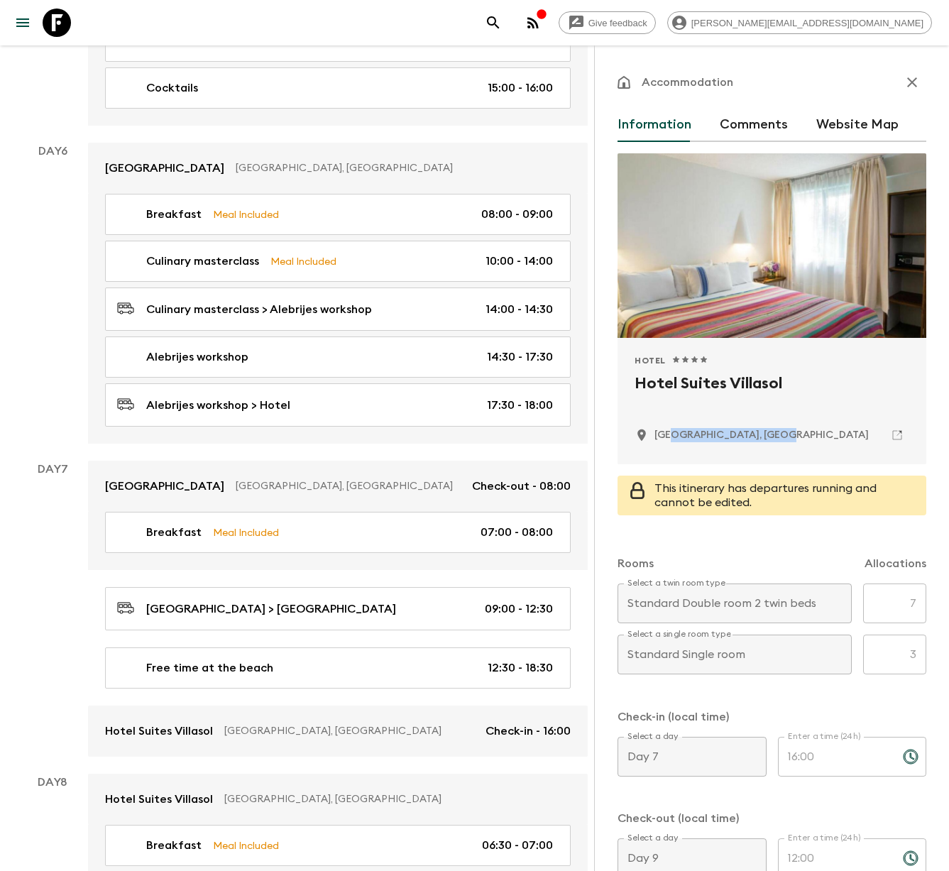
drag, startPoint x: 781, startPoint y: 441, endPoint x: 662, endPoint y: 439, distance: 118.6
click at [664, 439] on div "[GEOGRAPHIC_DATA], [GEOGRAPHIC_DATA]" at bounding box center [772, 435] width 275 height 24
drag, startPoint x: 789, startPoint y: 443, endPoint x: 782, endPoint y: 437, distance: 8.5
click at [789, 443] on div "[GEOGRAPHIC_DATA], [GEOGRAPHIC_DATA]" at bounding box center [772, 435] width 275 height 24
drag, startPoint x: 767, startPoint y: 437, endPoint x: 649, endPoint y: 438, distance: 118.6
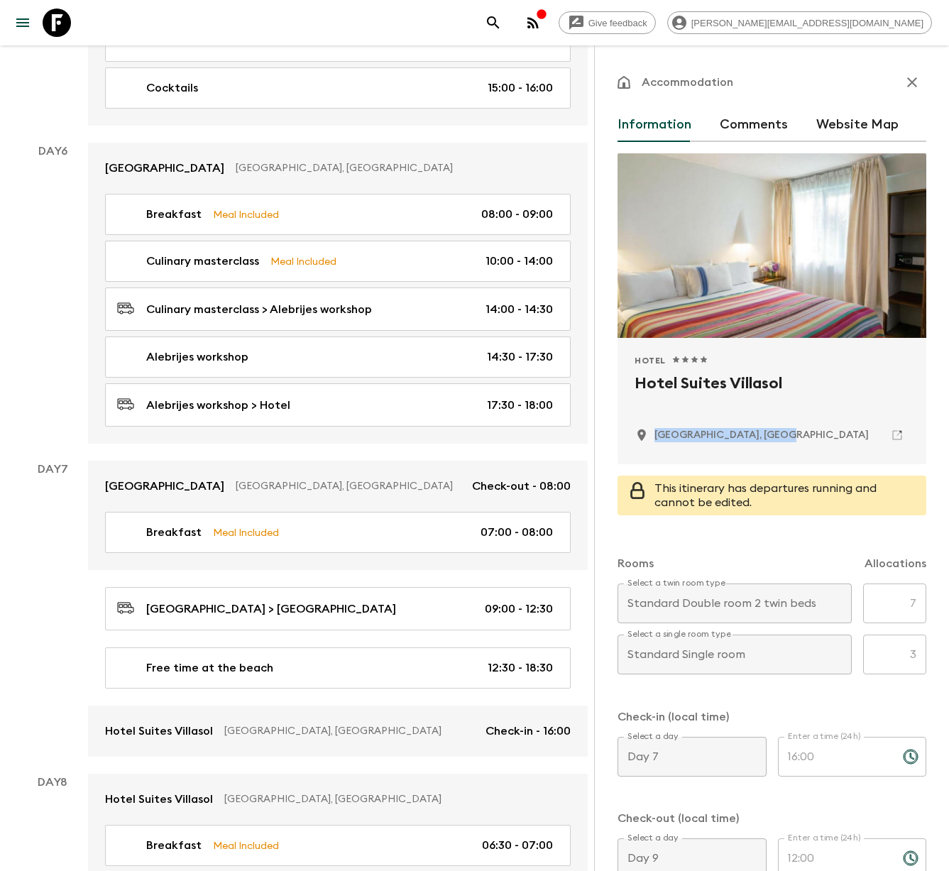
click at [649, 438] on div "[GEOGRAPHIC_DATA], [GEOGRAPHIC_DATA]" at bounding box center [772, 435] width 275 height 24
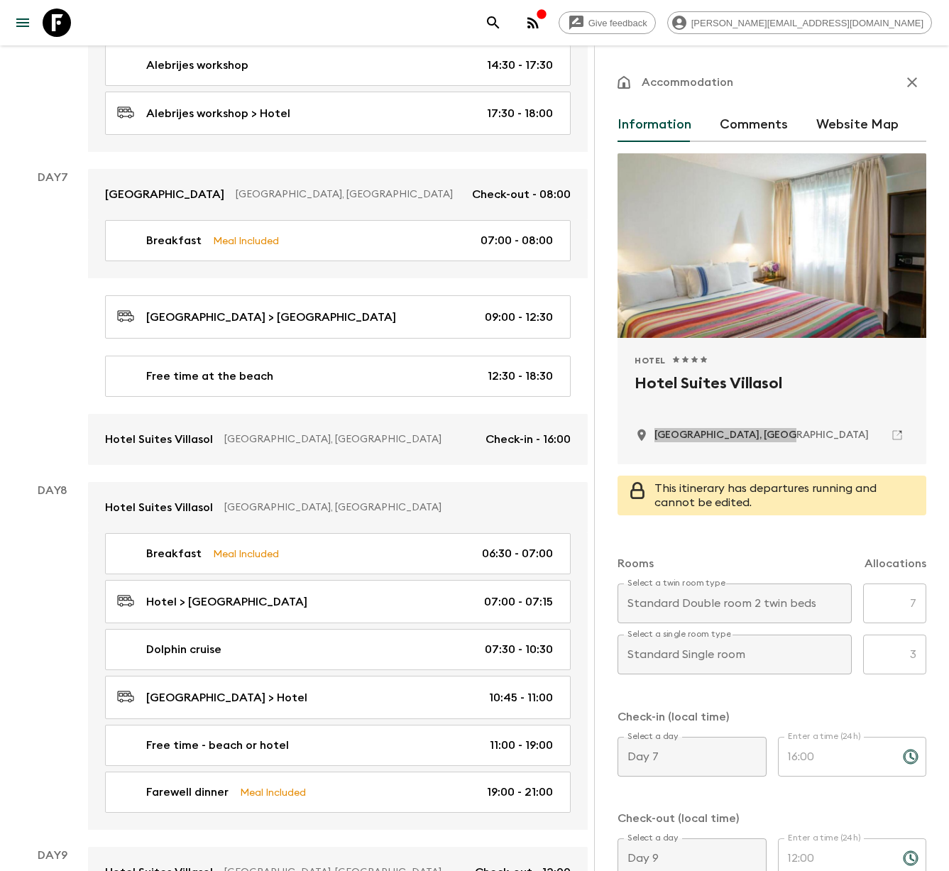
scroll to position [2593, 0]
